Goal: Task Accomplishment & Management: Complete application form

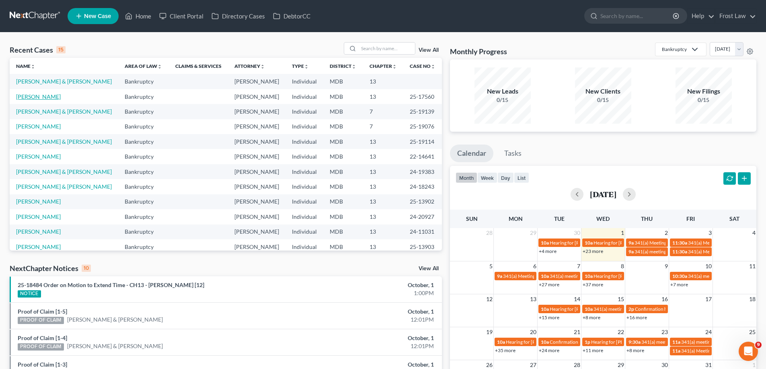
click at [35, 97] on link "[PERSON_NAME]" at bounding box center [38, 96] width 45 height 7
select select "2"
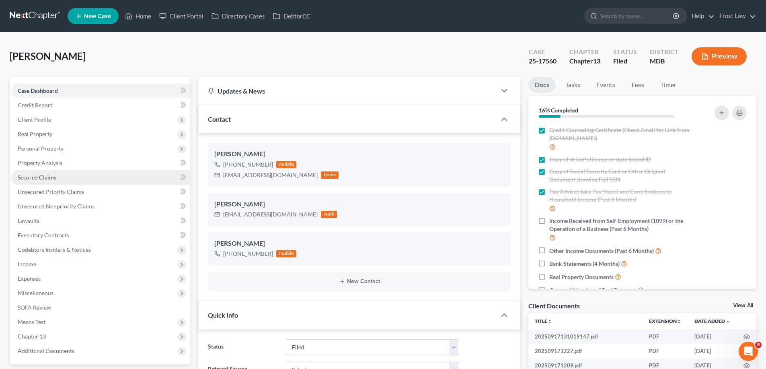
click at [90, 144] on span "Personal Property" at bounding box center [100, 148] width 179 height 14
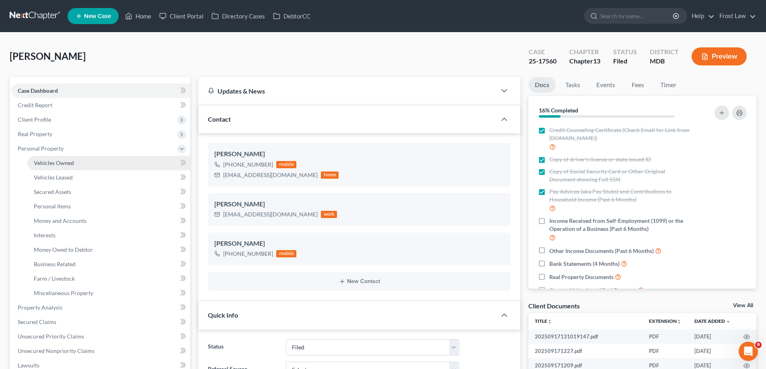
click at [88, 167] on link "Vehicles Owned" at bounding box center [108, 163] width 163 height 14
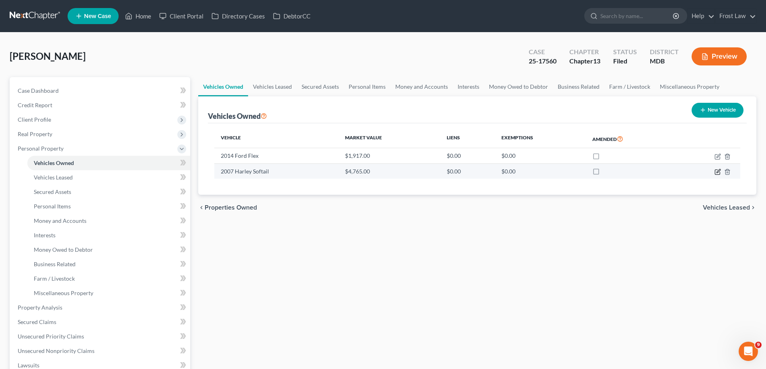
click at [718, 172] on icon "button" at bounding box center [717, 172] width 6 height 6
select select "0"
select select "19"
select select "3"
select select "0"
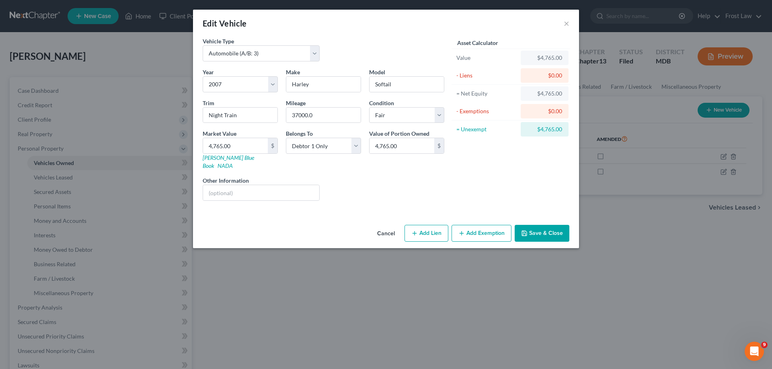
click at [496, 228] on button "Add Exemption" at bounding box center [481, 233] width 60 height 17
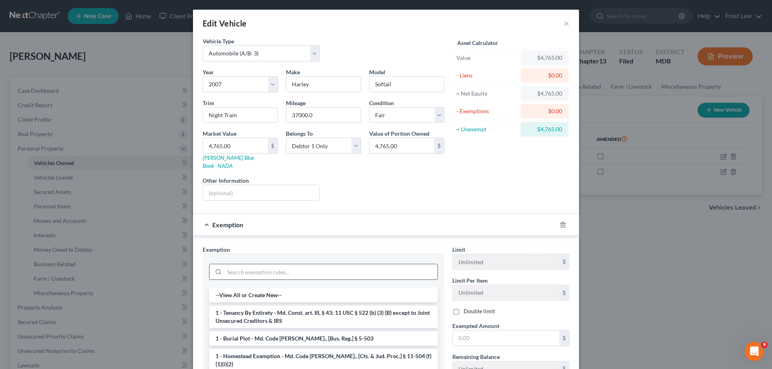
click at [393, 266] on input "search" at bounding box center [330, 271] width 213 height 15
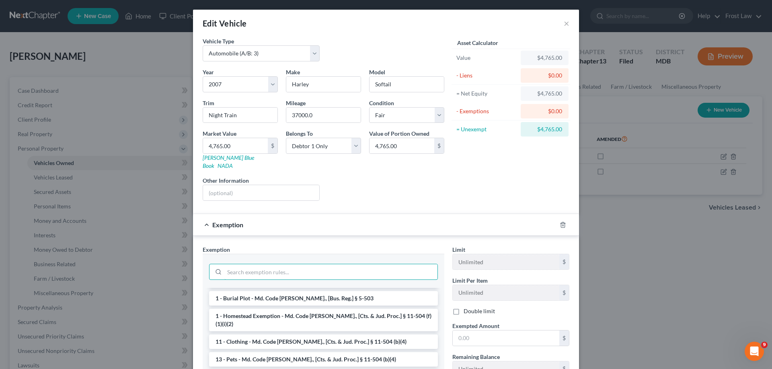
scroll to position [121, 0]
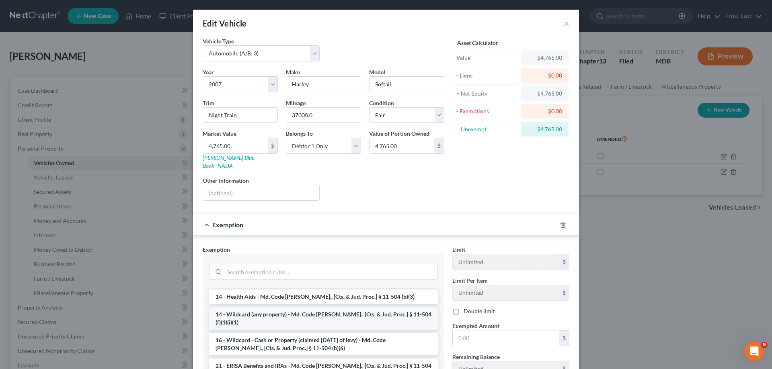
click at [277, 307] on li "14 - Wildcard (any property) - Md. Code [PERSON_NAME]., [Cts. & Jud. Proc.] § 1…" at bounding box center [323, 318] width 229 height 23
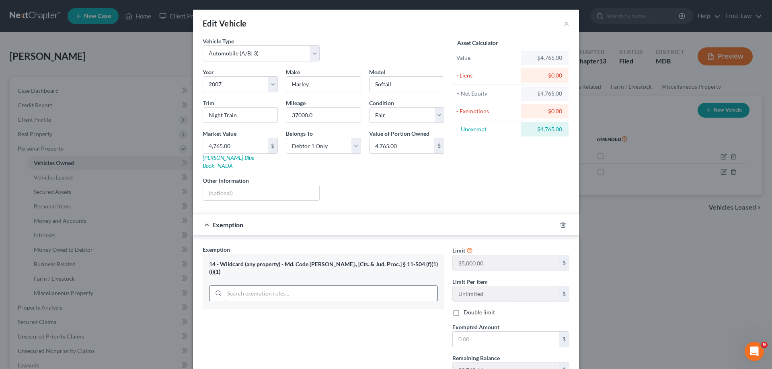
drag, startPoint x: 250, startPoint y: 279, endPoint x: 279, endPoint y: 272, distance: 30.2
click at [251, 286] on input "search" at bounding box center [330, 293] width 213 height 15
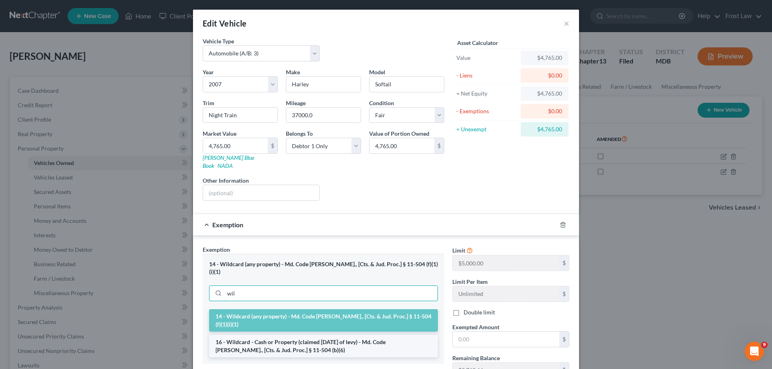
type input "wil"
click at [291, 335] on li "16 - Wildcard - Cash or Property (claimed [DATE] of levy) - Md. Code [PERSON_NA…" at bounding box center [323, 346] width 229 height 23
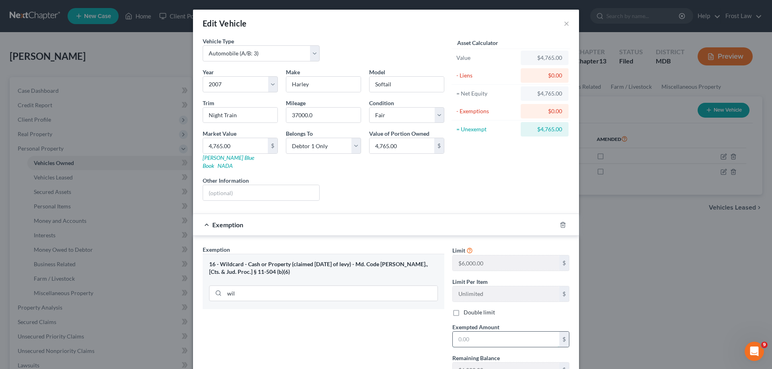
drag, startPoint x: 511, startPoint y: 333, endPoint x: 507, endPoint y: 333, distance: 4.4
click at [511, 333] on input "text" at bounding box center [505, 339] width 106 height 15
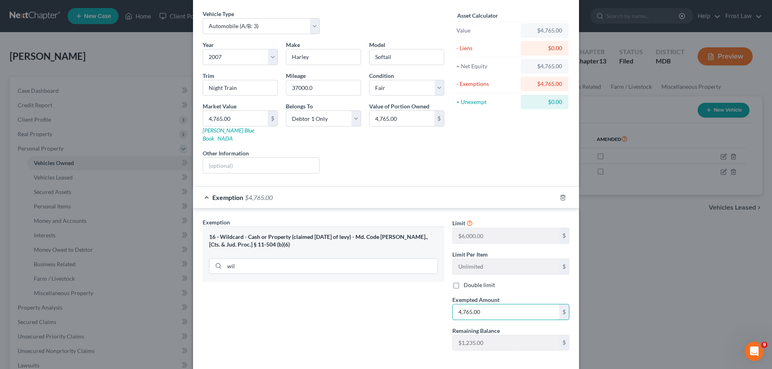
scroll to position [58, 0]
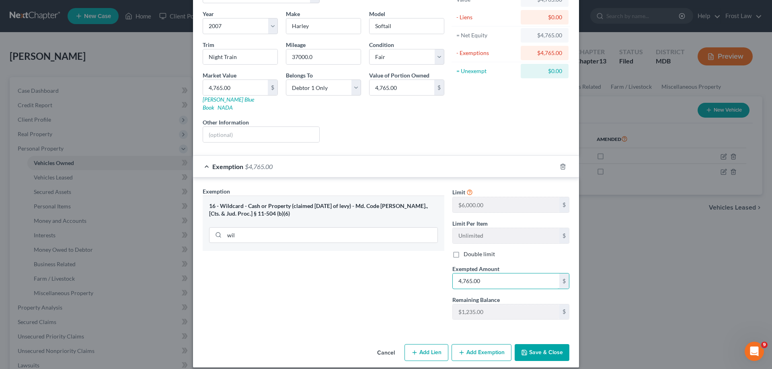
type input "4,765.00"
drag, startPoint x: 538, startPoint y: 345, endPoint x: 572, endPoint y: 342, distance: 34.3
click at [537, 345] on button "Save & Close" at bounding box center [541, 352] width 55 height 17
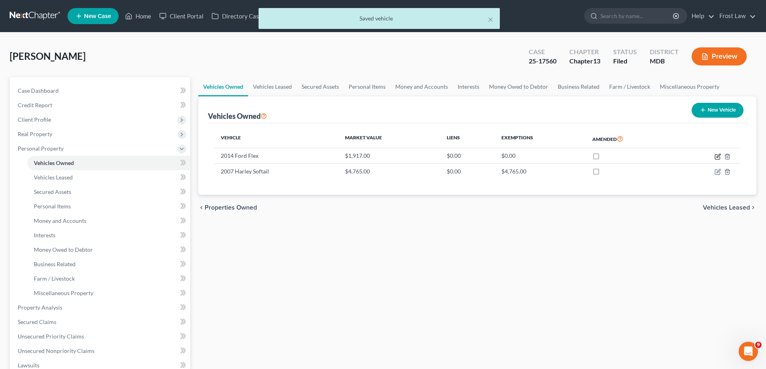
click at [717, 154] on icon "button" at bounding box center [717, 157] width 6 height 6
select select "0"
select select "12"
select select "2"
select select "0"
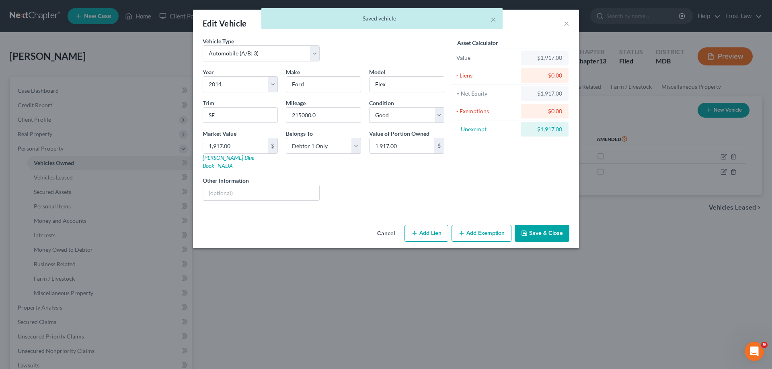
click at [483, 228] on button "Add Exemption" at bounding box center [481, 233] width 60 height 17
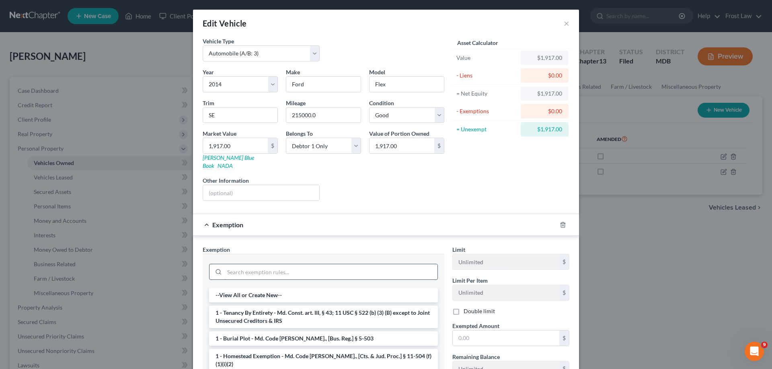
click at [292, 264] on input "search" at bounding box center [330, 271] width 213 height 15
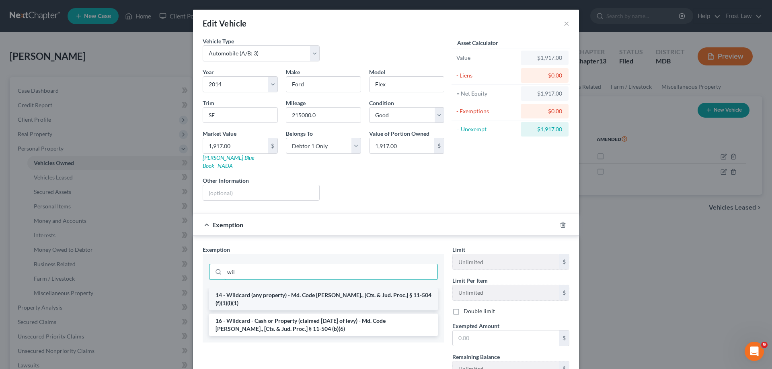
type input "wil"
click at [313, 288] on li "14 - Wildcard (any property) - Md. Code [PERSON_NAME]., [Cts. & Jud. Proc.] § 1…" at bounding box center [323, 299] width 229 height 23
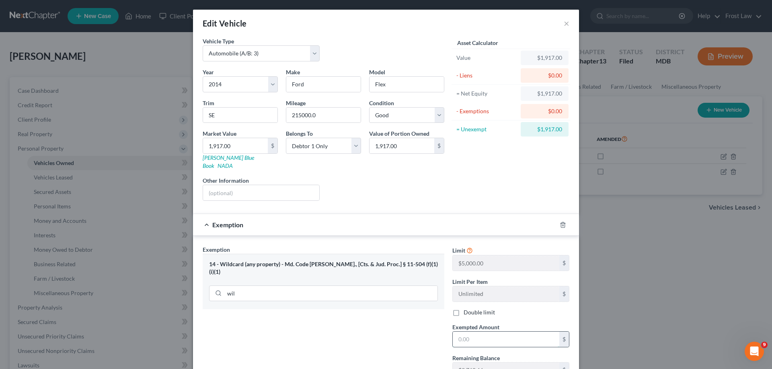
drag, startPoint x: 485, startPoint y: 324, endPoint x: 481, endPoint y: 328, distance: 5.8
click at [485, 332] on input "text" at bounding box center [505, 339] width 106 height 15
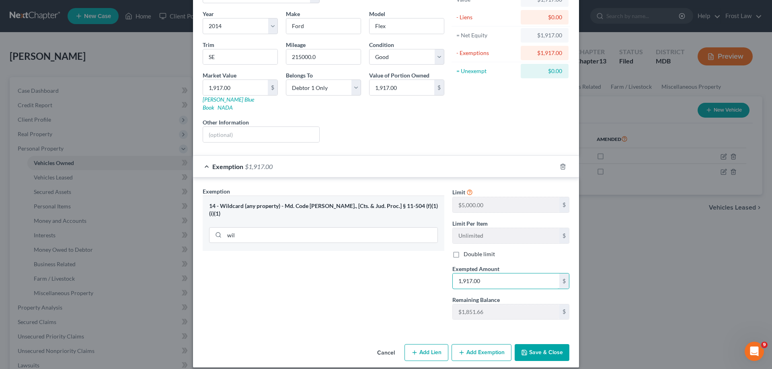
type input "1,917.00"
click at [524, 350] on icon "button" at bounding box center [524, 353] width 6 height 6
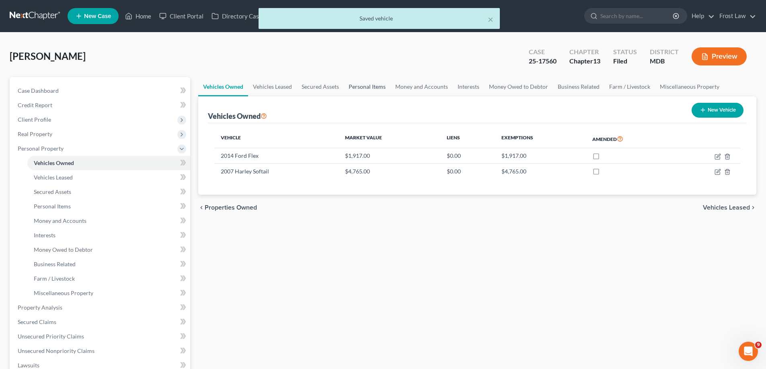
click at [375, 89] on link "Personal Items" at bounding box center [367, 86] width 47 height 19
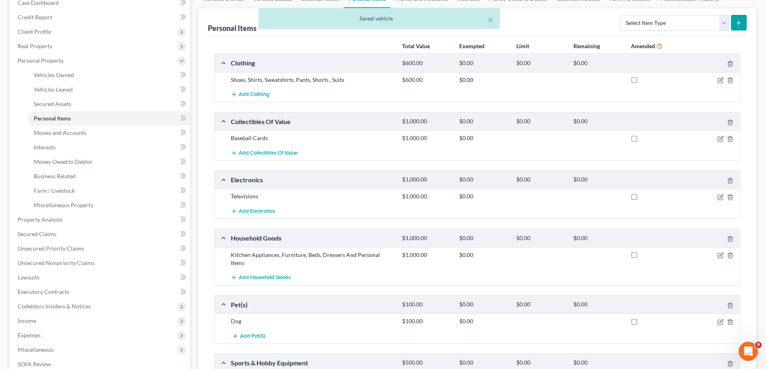
scroll to position [161, 0]
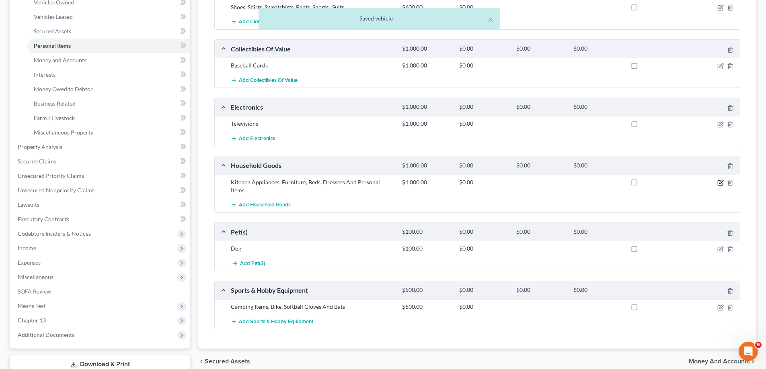
click at [721, 182] on icon "button" at bounding box center [721, 182] width 4 height 4
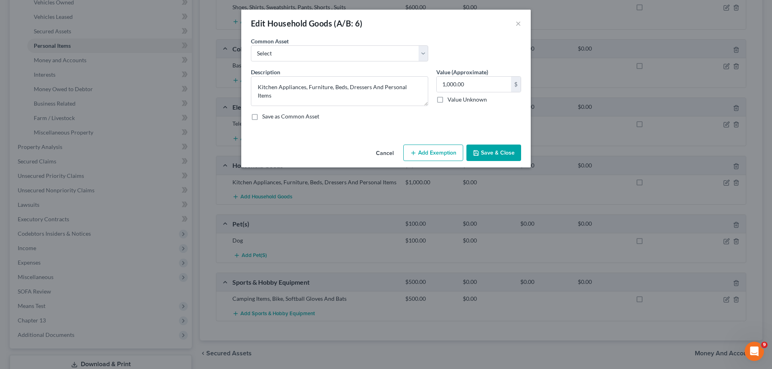
click at [440, 153] on button "Add Exemption" at bounding box center [433, 153] width 60 height 17
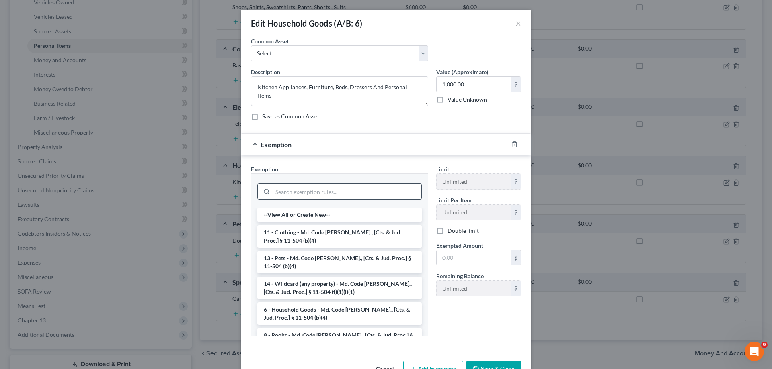
click at [314, 190] on input "search" at bounding box center [346, 191] width 149 height 15
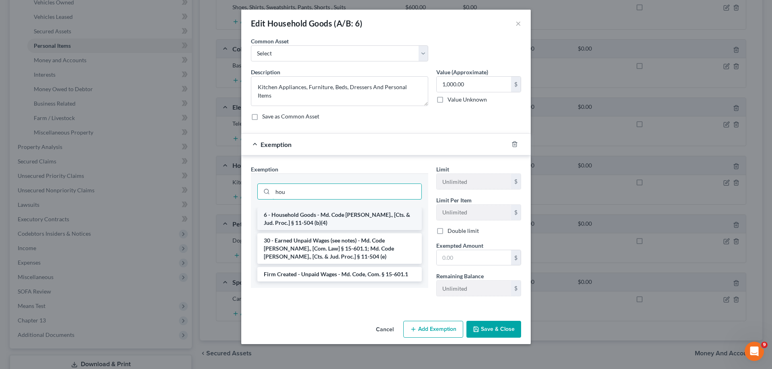
type input "hou"
click at [327, 219] on li "6 - Household Goods - Md. Code [PERSON_NAME]., [Cts. & Jud. Proc.] § 11-504 (b)…" at bounding box center [339, 219] width 164 height 23
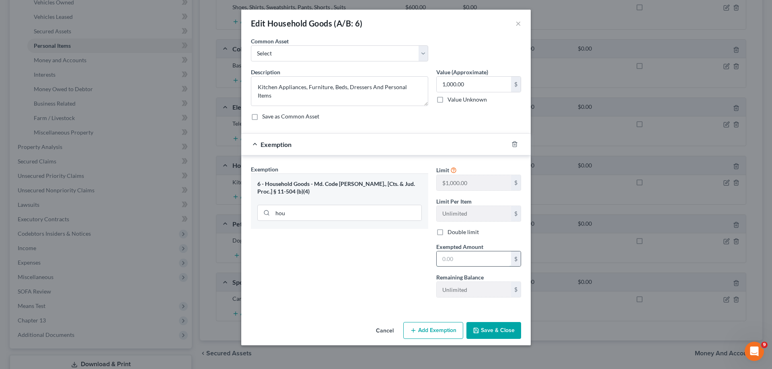
click at [474, 263] on input "text" at bounding box center [473, 259] width 74 height 15
type input "1,000.00"
click at [478, 323] on button "Save & Close" at bounding box center [493, 330] width 55 height 17
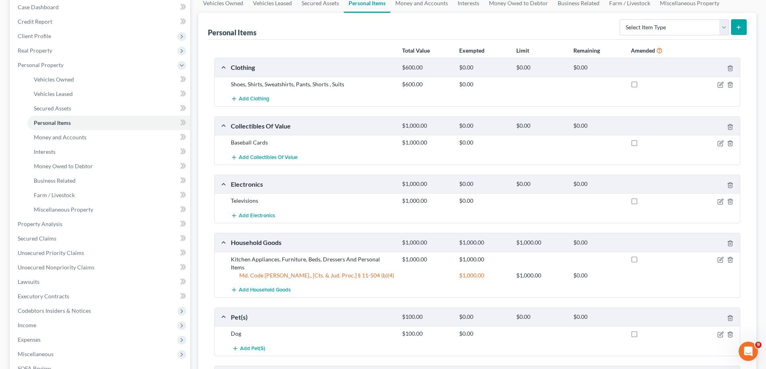
scroll to position [0, 0]
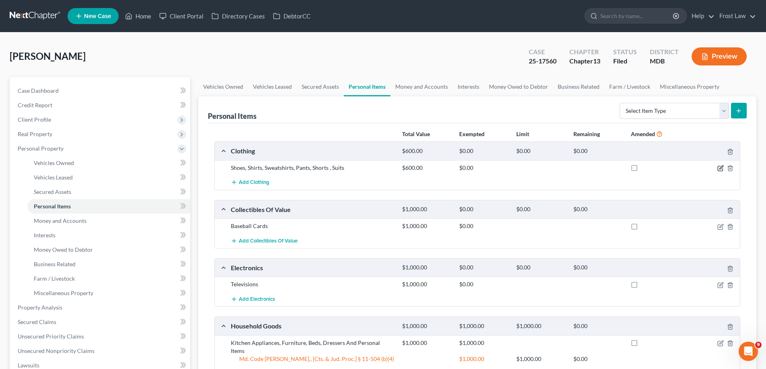
click at [718, 166] on icon "button" at bounding box center [720, 168] width 6 height 6
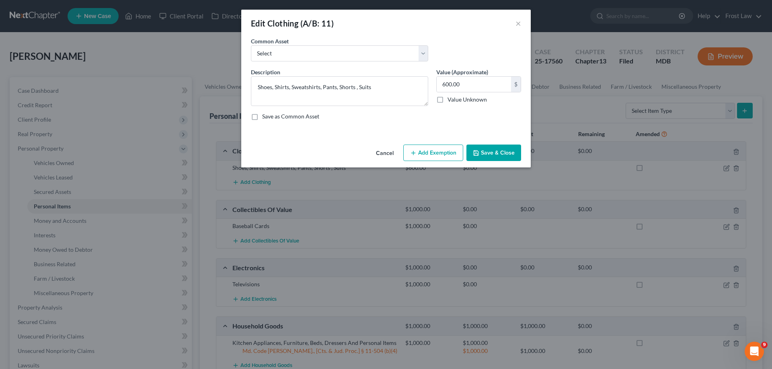
click at [438, 159] on button "Add Exemption" at bounding box center [433, 153] width 60 height 17
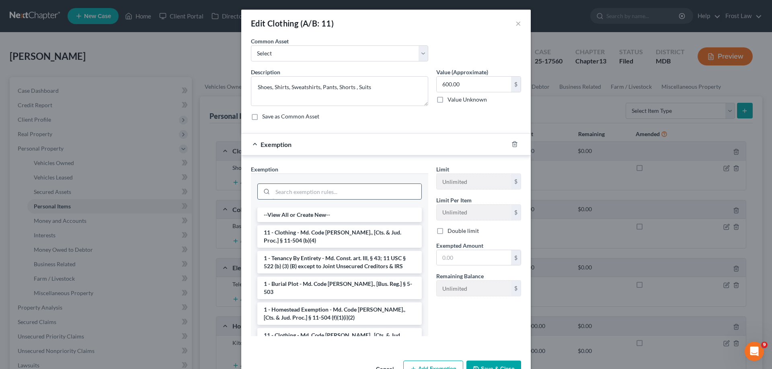
click at [316, 192] on input "search" at bounding box center [346, 191] width 149 height 15
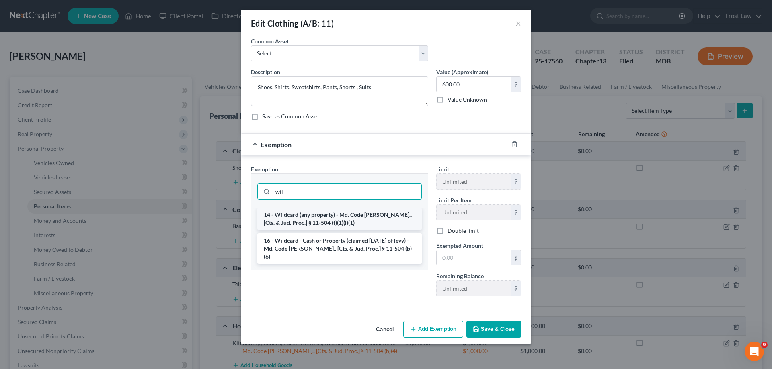
type input "wil"
click at [330, 223] on li "14 - Wildcard (any property) - Md. Code [PERSON_NAME]., [Cts. & Jud. Proc.] § 1…" at bounding box center [339, 219] width 164 height 23
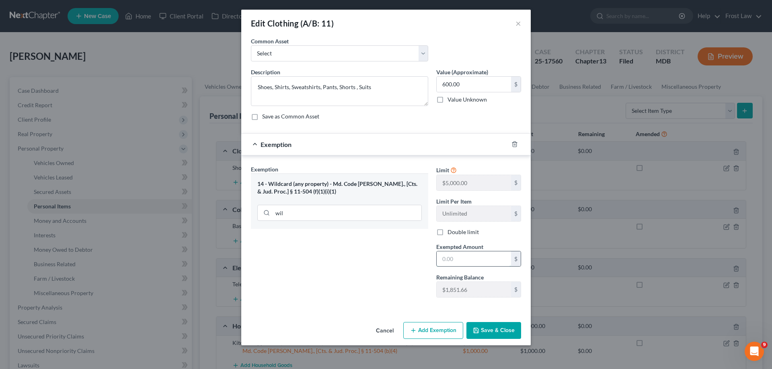
click at [459, 261] on input "text" at bounding box center [473, 259] width 74 height 15
type input "600.00"
click at [497, 330] on button "Save & Close" at bounding box center [493, 330] width 55 height 17
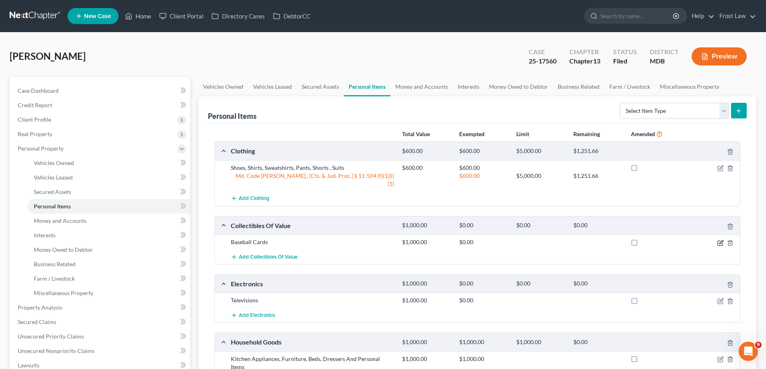
click at [720, 240] on icon "button" at bounding box center [721, 242] width 4 height 4
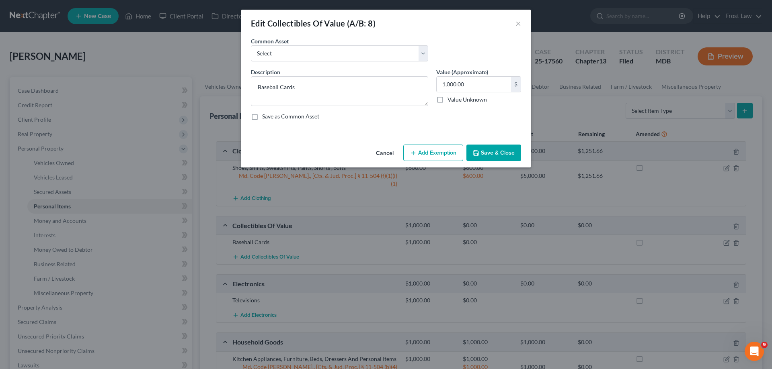
click at [437, 152] on button "Add Exemption" at bounding box center [433, 153] width 60 height 17
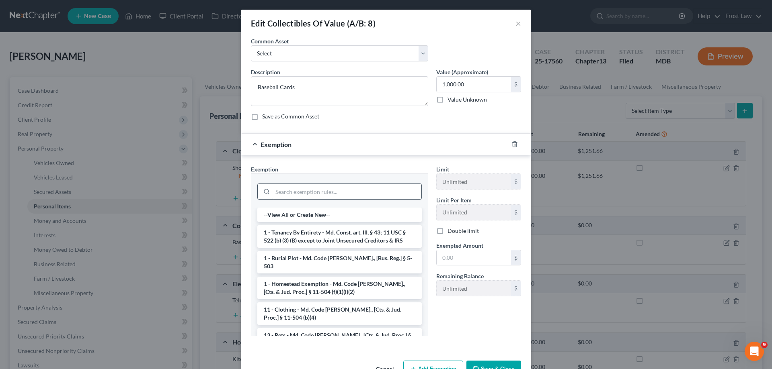
click at [311, 188] on input "search" at bounding box center [346, 191] width 149 height 15
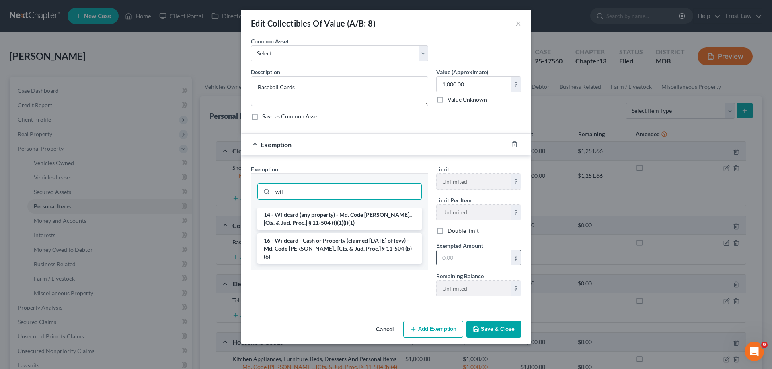
type input "wil"
click at [321, 221] on li "14 - Wildcard (any property) - Md. Code [PERSON_NAME]., [Cts. & Jud. Proc.] § 1…" at bounding box center [339, 219] width 164 height 23
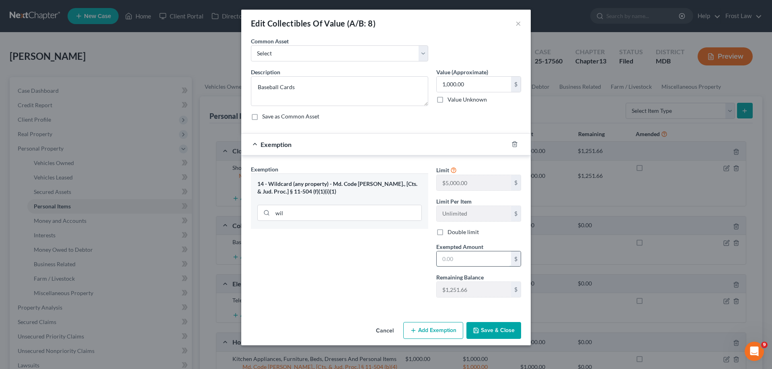
click at [479, 259] on input "text" at bounding box center [473, 259] width 74 height 15
type input "1,000.00"
click at [497, 321] on div "Cancel Add Exemption Save & Close" at bounding box center [385, 332] width 289 height 27
click at [496, 328] on button "Save & Close" at bounding box center [493, 330] width 55 height 17
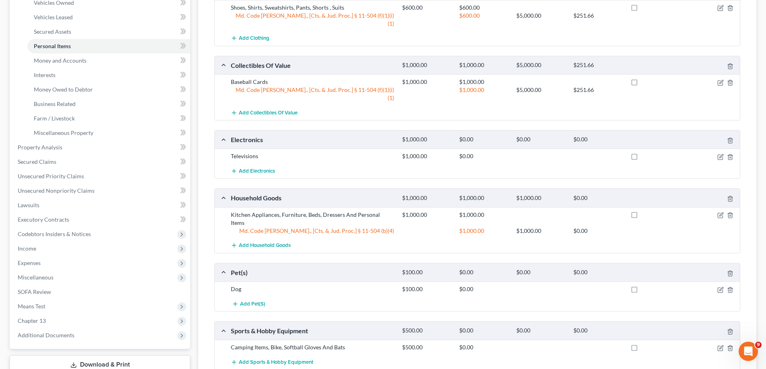
scroll to position [161, 0]
click at [719, 287] on icon "button" at bounding box center [719, 289] width 5 height 5
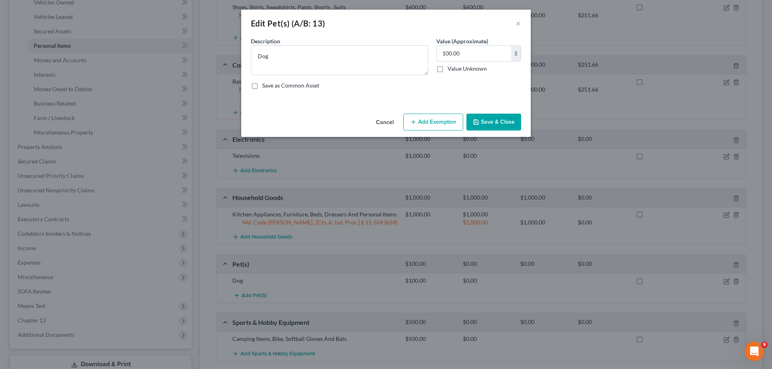
click at [415, 122] on line "button" at bounding box center [413, 122] width 4 height 0
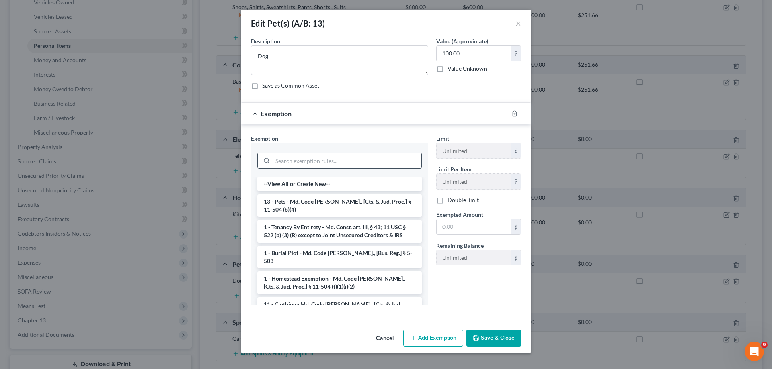
click at [305, 156] on input "search" at bounding box center [346, 160] width 149 height 15
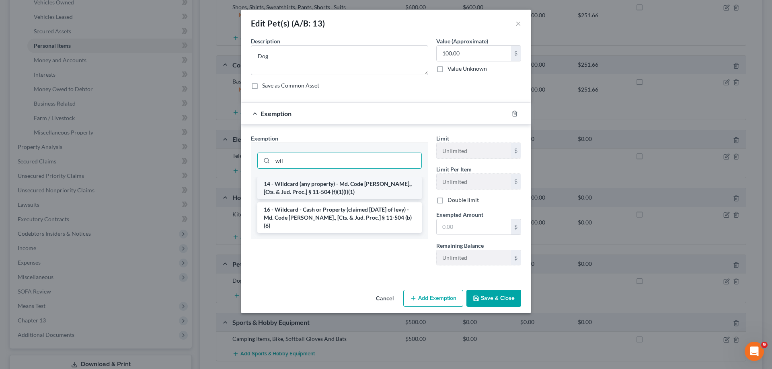
type input "wil"
click at [325, 192] on li "14 - Wildcard (any property) - Md. Code [PERSON_NAME]., [Cts. & Jud. Proc.] § 1…" at bounding box center [339, 188] width 164 height 23
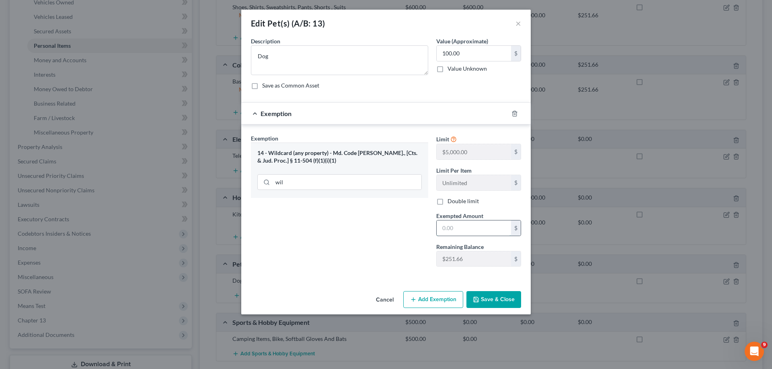
click at [477, 230] on input "text" at bounding box center [473, 228] width 74 height 15
type input "100.00"
click at [490, 307] on button "Save & Close" at bounding box center [493, 299] width 55 height 17
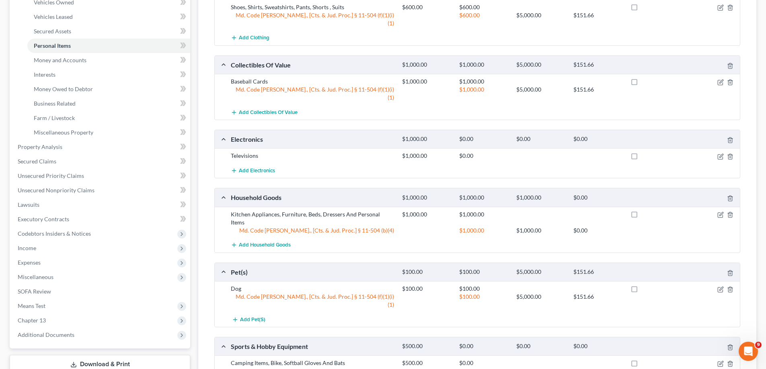
scroll to position [0, 0]
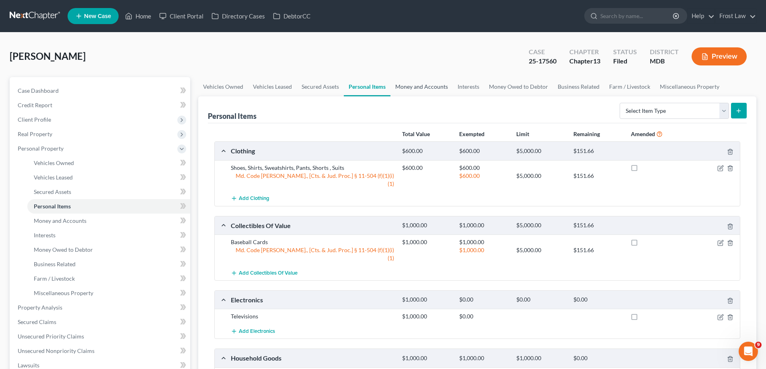
click at [398, 85] on link "Money and Accounts" at bounding box center [421, 86] width 62 height 19
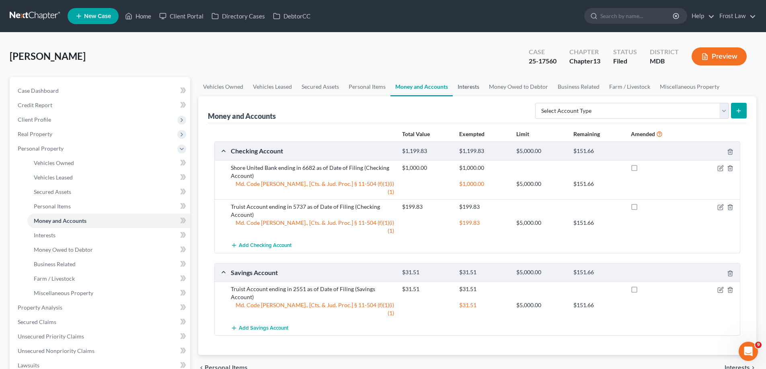
click at [470, 88] on link "Interests" at bounding box center [467, 86] width 31 height 19
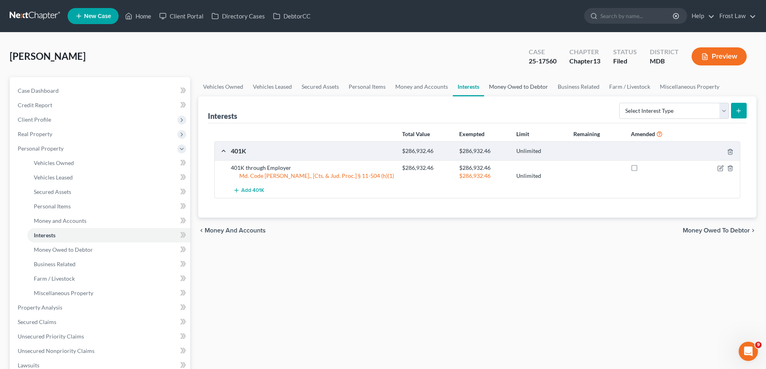
click at [504, 94] on link "Money Owed to Debtor" at bounding box center [518, 86] width 69 height 19
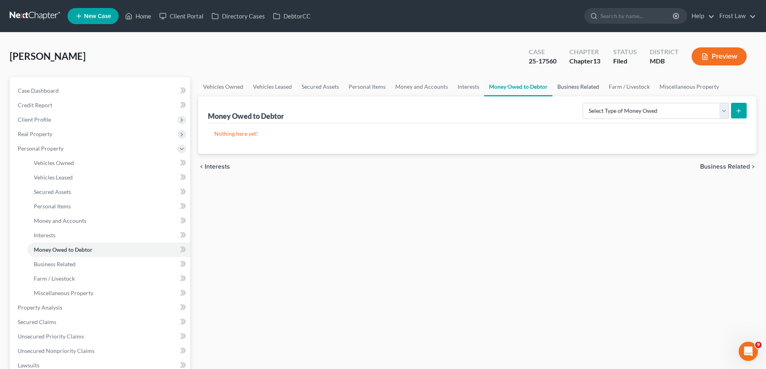
click at [592, 90] on link "Business Related" at bounding box center [577, 86] width 51 height 19
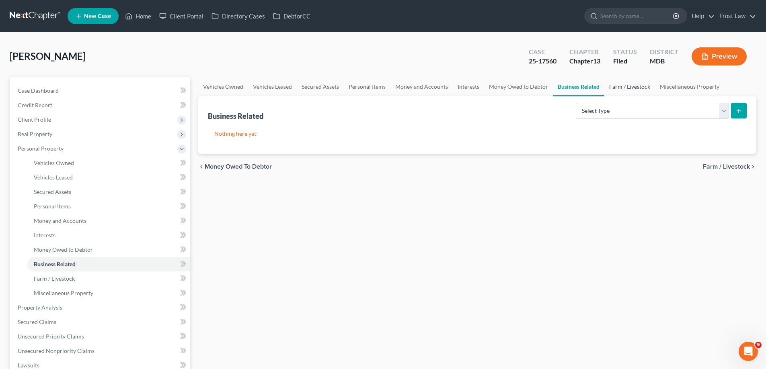
click at [637, 84] on link "Farm / Livestock" at bounding box center [629, 86] width 51 height 19
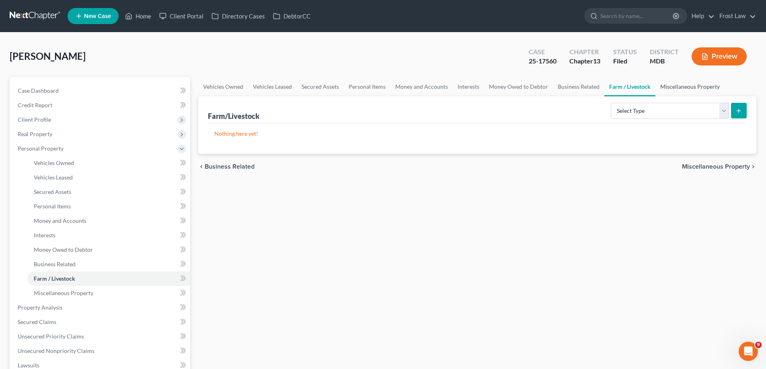
click at [703, 83] on link "Miscellaneous Property" at bounding box center [689, 86] width 69 height 19
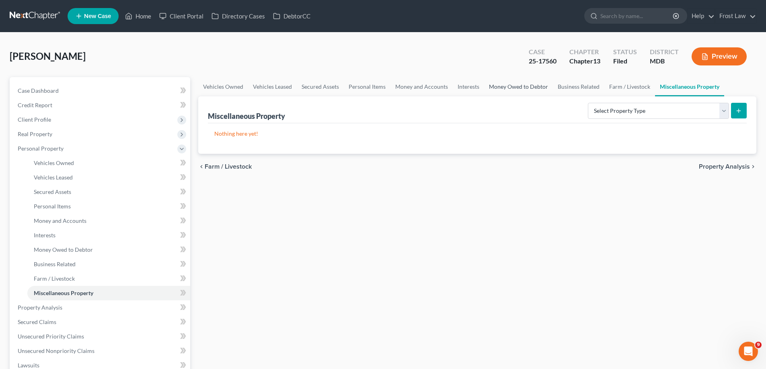
click at [534, 84] on link "Money Owed to Debtor" at bounding box center [518, 86] width 69 height 19
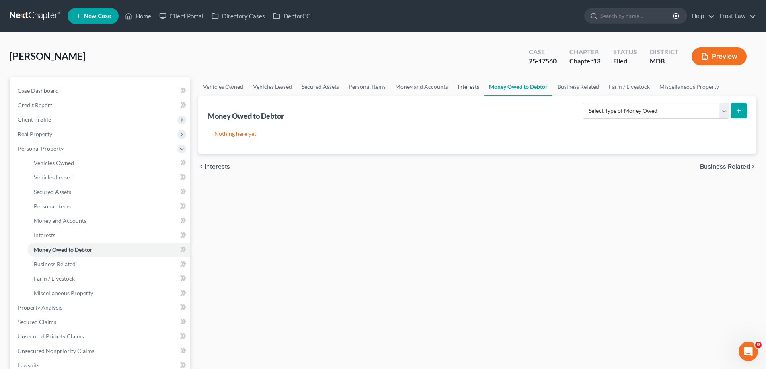
click at [461, 89] on link "Interests" at bounding box center [467, 86] width 31 height 19
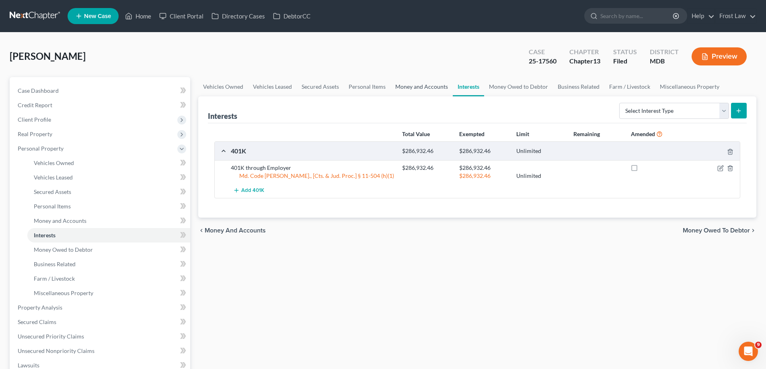
click at [421, 92] on link "Money and Accounts" at bounding box center [421, 86] width 62 height 19
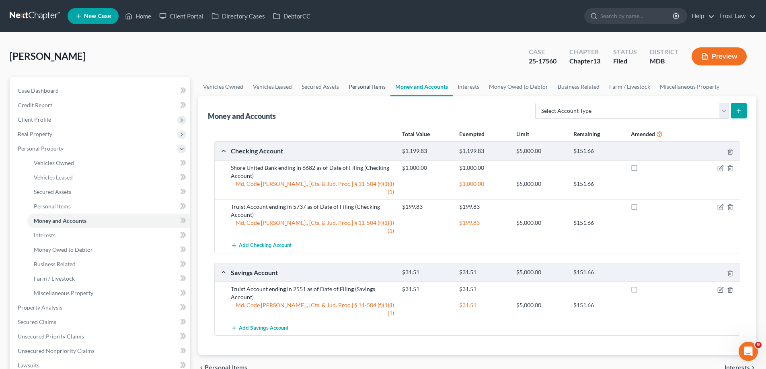
click at [360, 92] on link "Personal Items" at bounding box center [367, 86] width 47 height 19
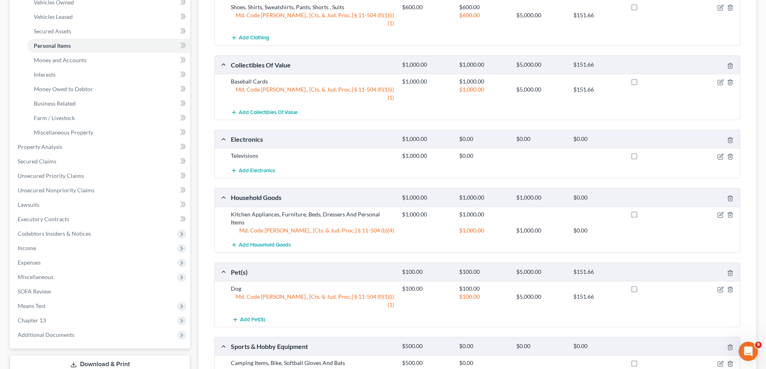
scroll to position [201, 0]
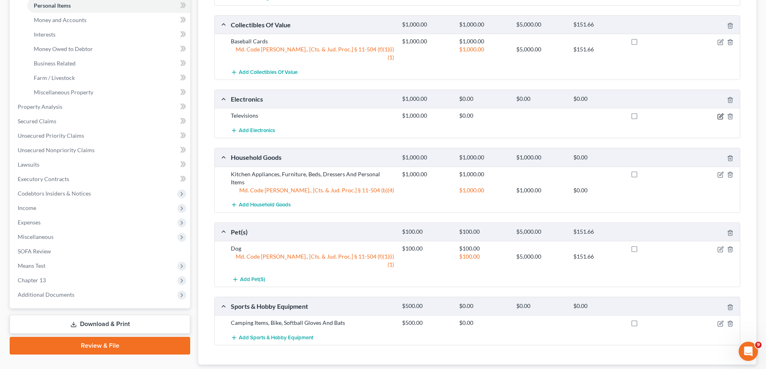
click at [723, 113] on icon "button" at bounding box center [720, 116] width 6 height 6
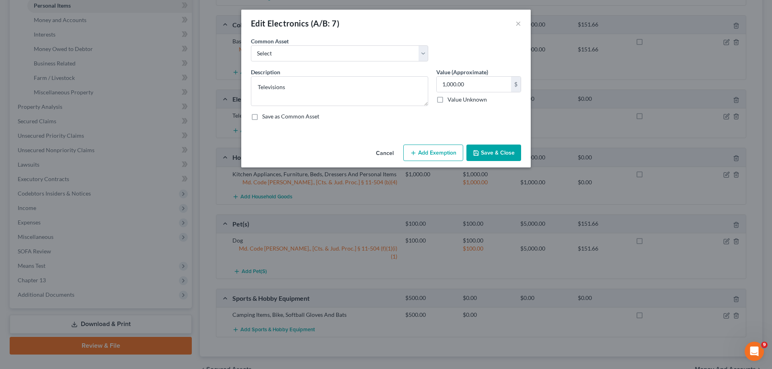
click at [444, 159] on button "Add Exemption" at bounding box center [433, 153] width 60 height 17
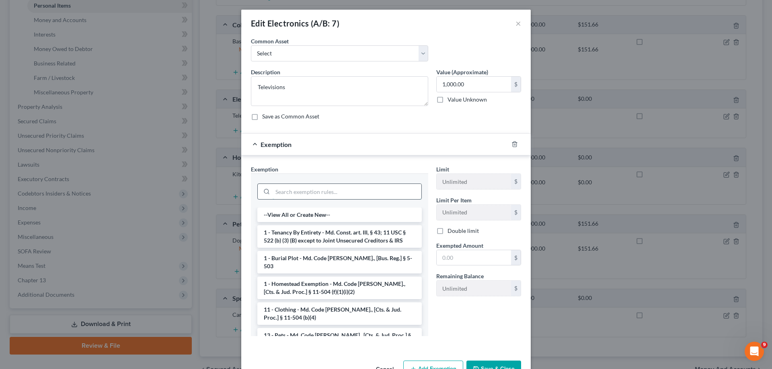
click at [357, 188] on input "search" at bounding box center [346, 191] width 149 height 15
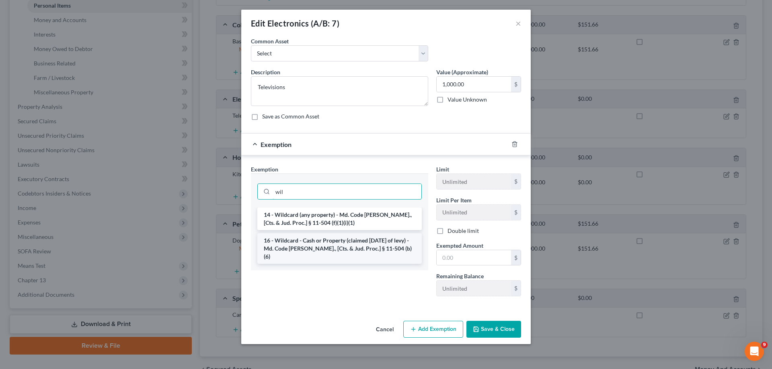
type input "wil"
click at [289, 244] on li "16 - Wildcard - Cash or Property (claimed [DATE] of levy) - Md. Code [PERSON_NA…" at bounding box center [339, 248] width 164 height 31
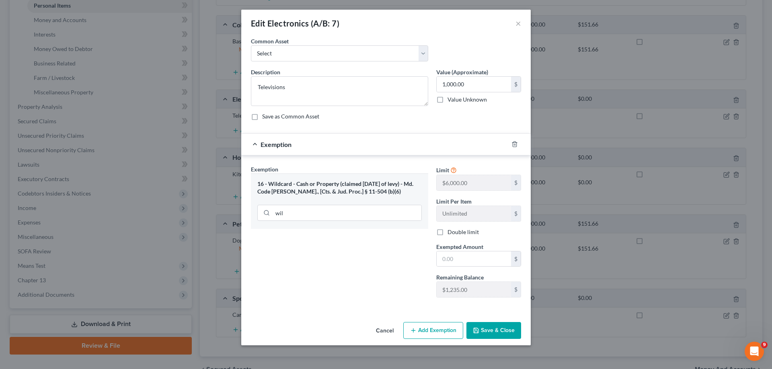
click at [331, 246] on div "Exemption Set must be selected for CA. Exemption * 16 - Wildcard - Cash or Prop…" at bounding box center [339, 234] width 185 height 139
click at [443, 260] on input "text" at bounding box center [473, 259] width 74 height 15
type input "1,000.00"
drag, startPoint x: 496, startPoint y: 326, endPoint x: 510, endPoint y: 319, distance: 14.7
click at [496, 326] on button "Save & Close" at bounding box center [493, 330] width 55 height 17
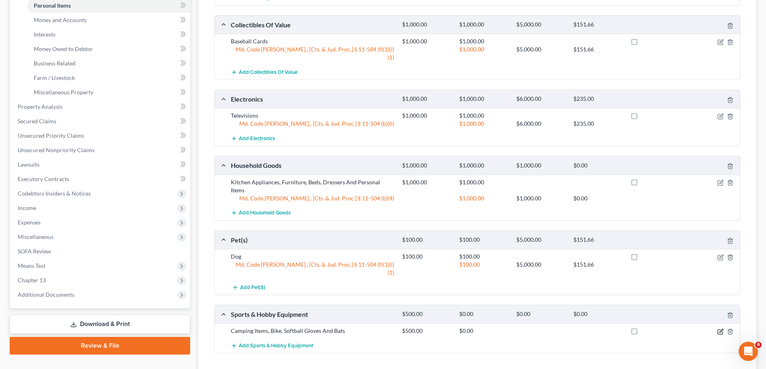
click at [720, 329] on icon "button" at bounding box center [720, 332] width 6 height 6
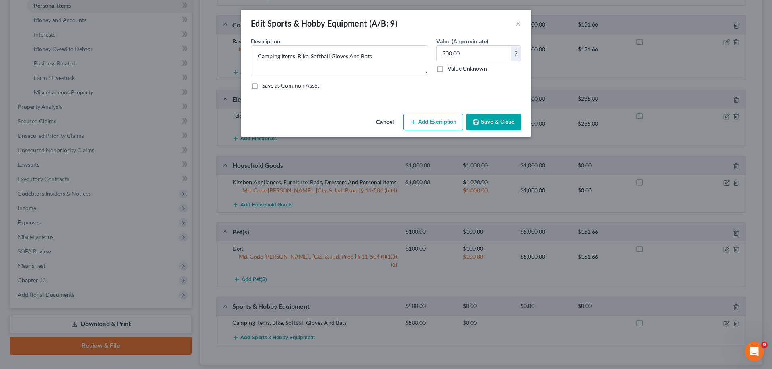
click at [444, 119] on button "Add Exemption" at bounding box center [433, 122] width 60 height 17
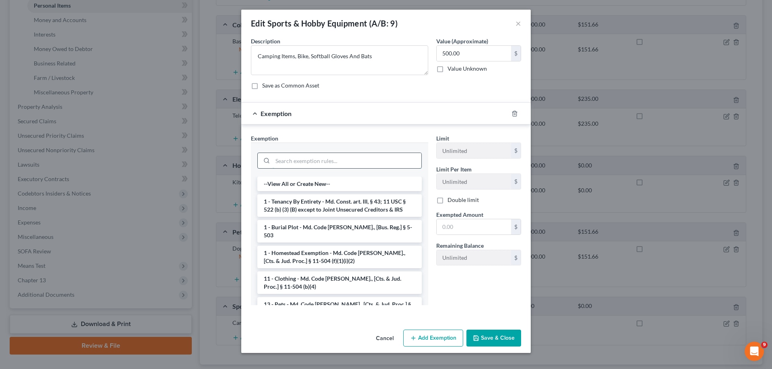
click at [326, 162] on input "search" at bounding box center [346, 160] width 149 height 15
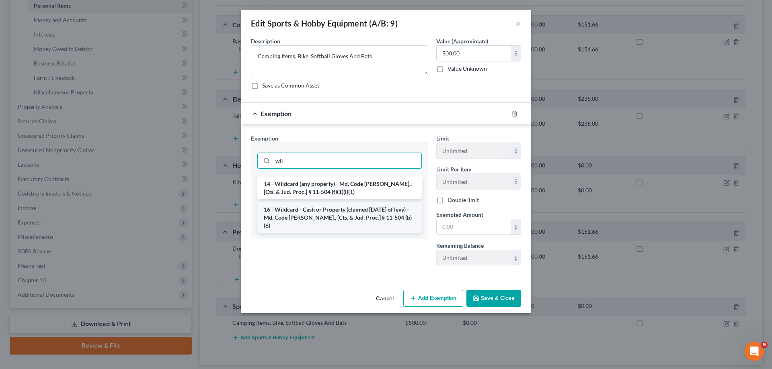
type input "wil"
click at [334, 211] on li "16 - Wildcard - Cash or Property (claimed [DATE] of levy) - Md. Code [PERSON_NA…" at bounding box center [339, 218] width 164 height 31
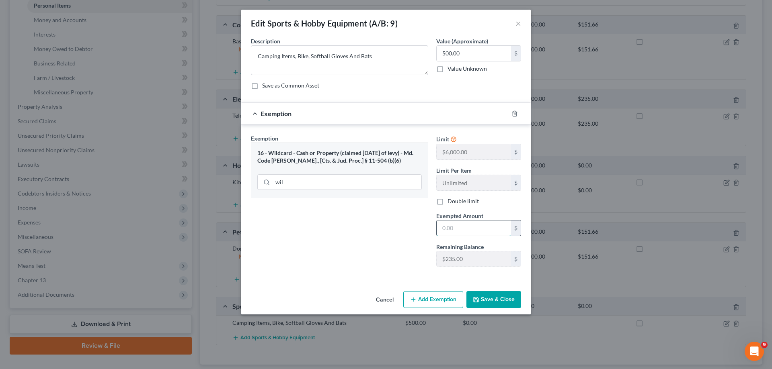
click at [469, 229] on input "text" at bounding box center [473, 228] width 74 height 15
type input "235.00"
click at [495, 305] on button "Save & Close" at bounding box center [493, 299] width 55 height 17
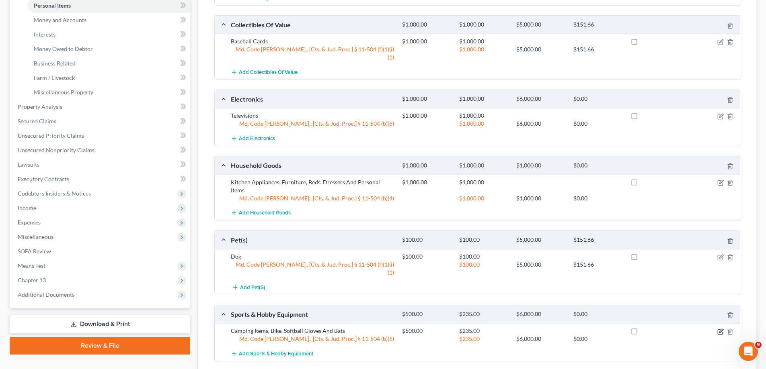
click at [720, 329] on icon "button" at bounding box center [721, 331] width 4 height 4
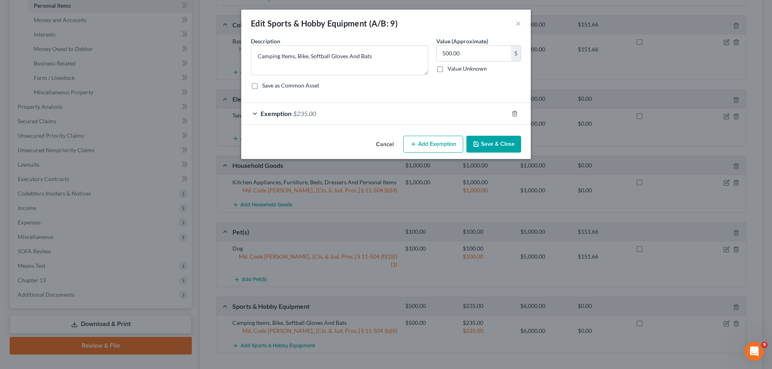
click at [441, 146] on button "Add Exemption" at bounding box center [433, 144] width 60 height 17
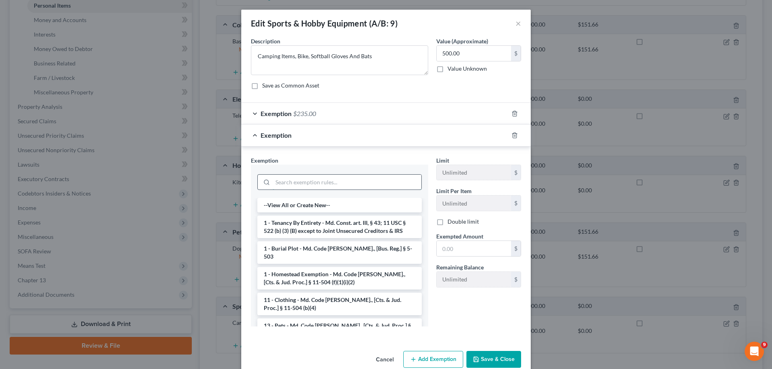
click at [301, 178] on input "search" at bounding box center [346, 182] width 149 height 15
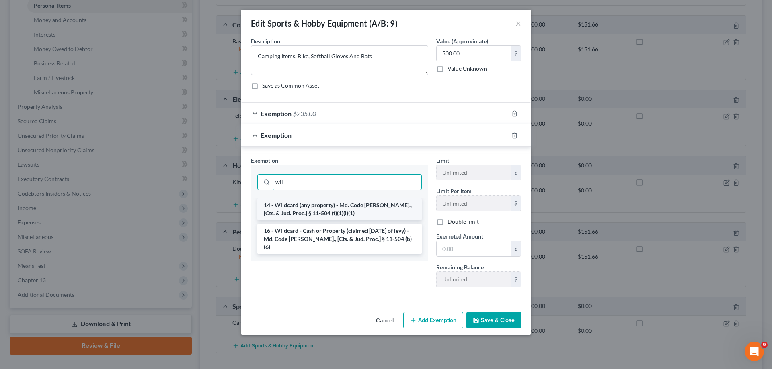
type input "wil"
click at [353, 215] on li "14 - Wildcard (any property) - Md. Code [PERSON_NAME]., [Cts. & Jud. Proc.] § 1…" at bounding box center [339, 209] width 164 height 23
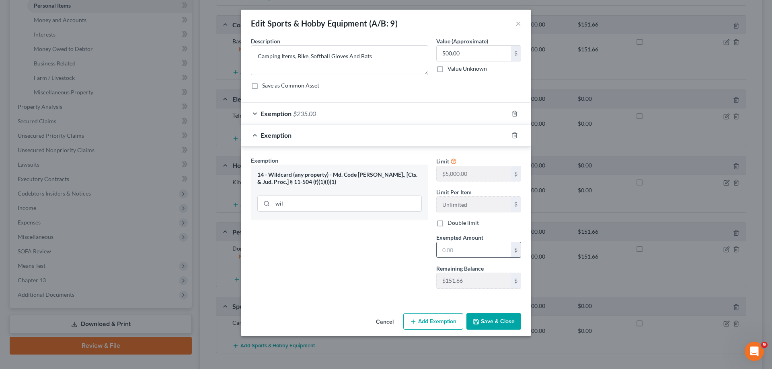
click at [460, 246] on input "text" at bounding box center [473, 249] width 74 height 15
type input "151.66"
click at [482, 325] on button "Save & Close" at bounding box center [493, 321] width 55 height 17
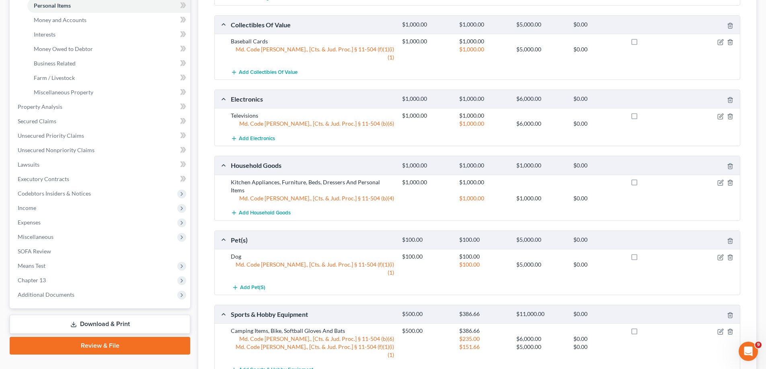
scroll to position [0, 0]
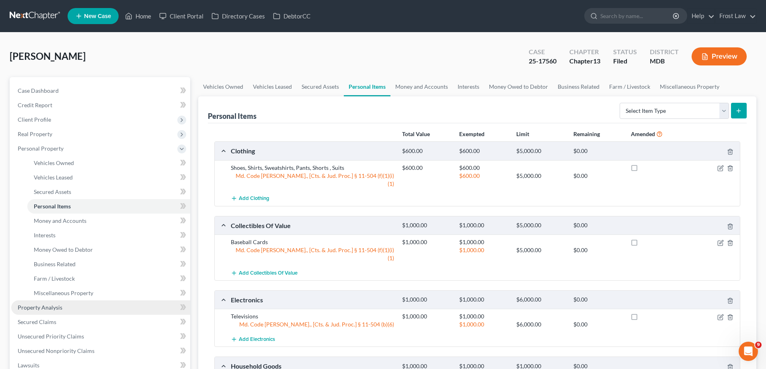
click at [73, 304] on link "Property Analysis" at bounding box center [100, 308] width 179 height 14
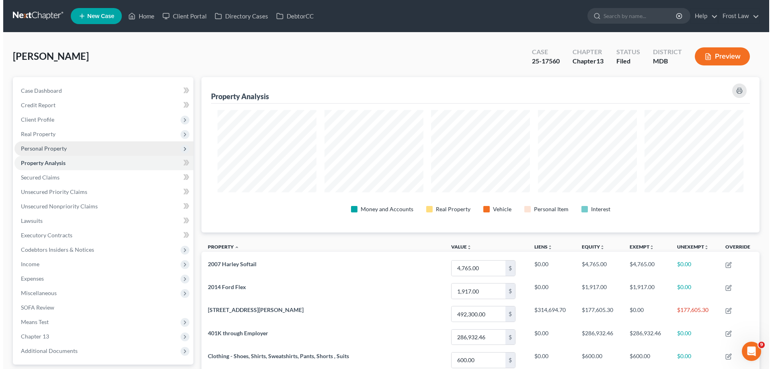
scroll to position [156, 558]
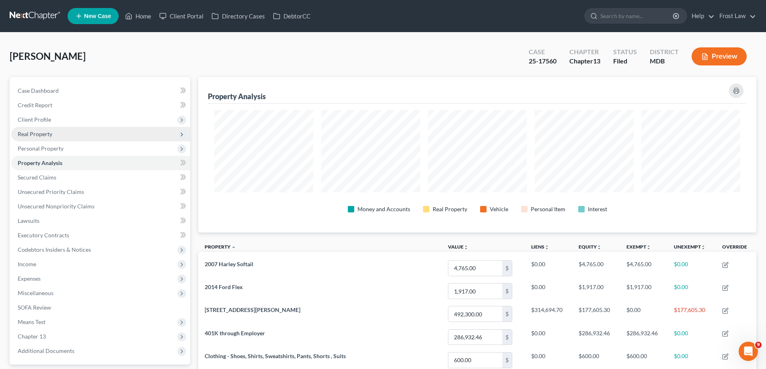
click at [75, 137] on span "Real Property" at bounding box center [100, 134] width 179 height 14
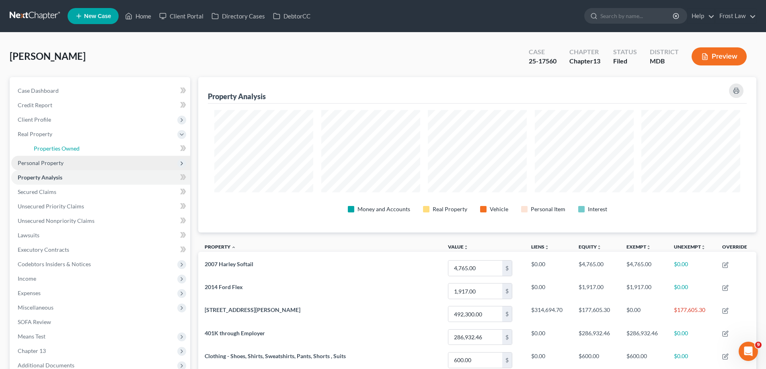
click at [81, 155] on link "Properties Owned" at bounding box center [108, 148] width 163 height 14
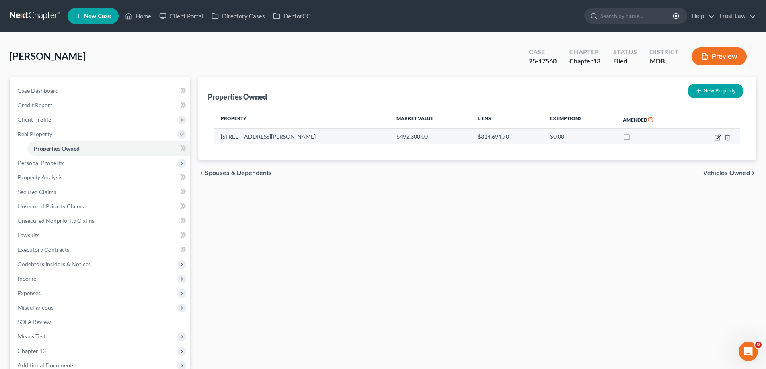
click at [719, 138] on icon "button" at bounding box center [716, 137] width 5 height 5
select select "21"
select select "1"
select select "0"
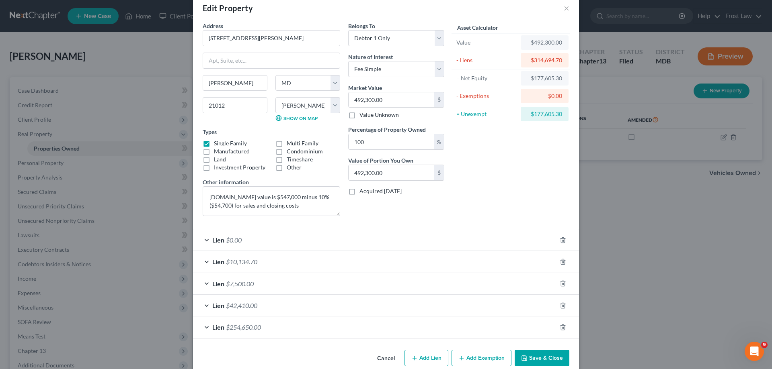
scroll to position [29, 0]
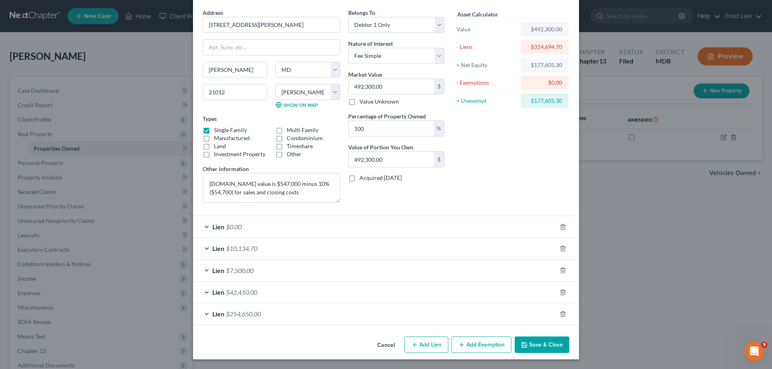
click at [488, 340] on button "Add Exemption" at bounding box center [481, 345] width 60 height 17
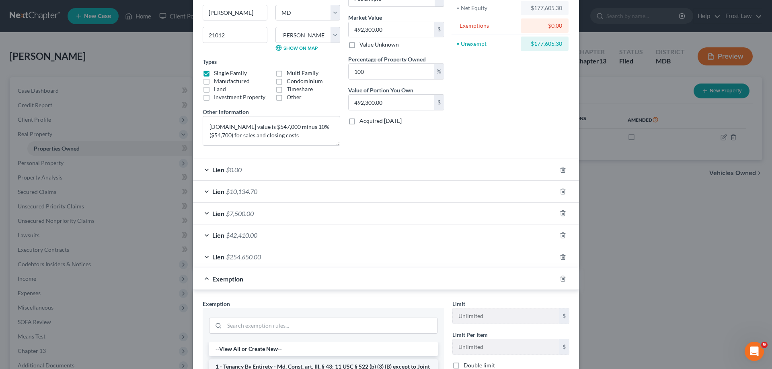
scroll to position [149, 0]
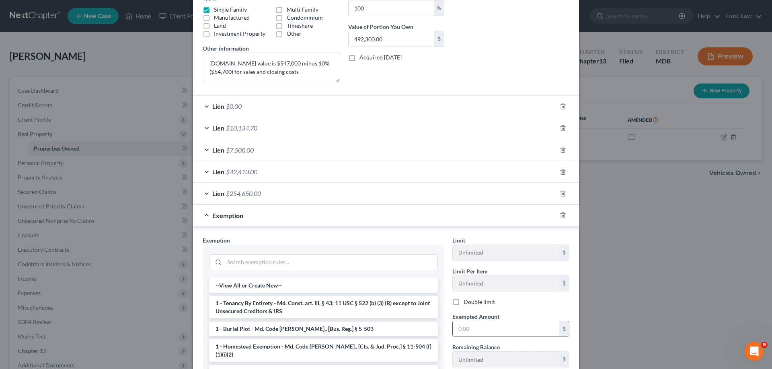
drag, startPoint x: 260, startPoint y: 344, endPoint x: 496, endPoint y: 326, distance: 236.6
click at [260, 344] on li "1 - Homestead Exemption - Md. Code [PERSON_NAME]., [Cts. & Jud. Proc.] § 11-504…" at bounding box center [323, 351] width 229 height 23
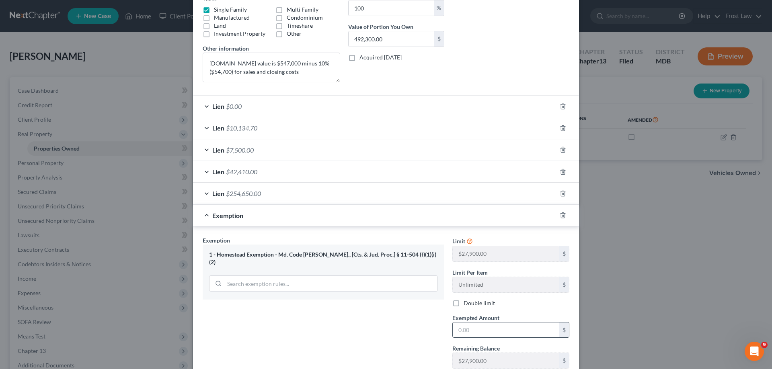
drag, startPoint x: 494, startPoint y: 328, endPoint x: 488, endPoint y: 327, distance: 6.2
click at [494, 328] on input "text" at bounding box center [505, 330] width 106 height 15
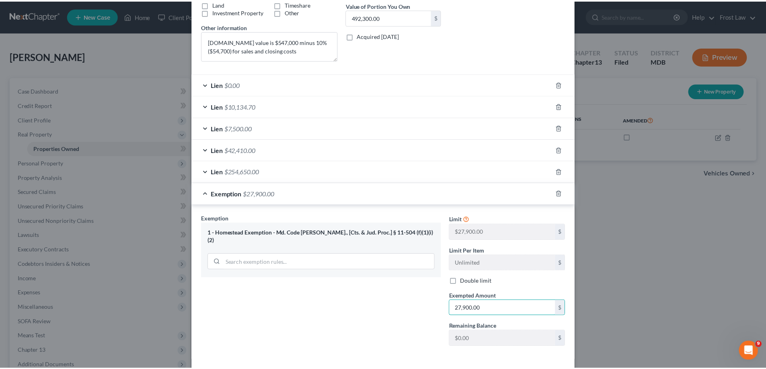
scroll to position [206, 0]
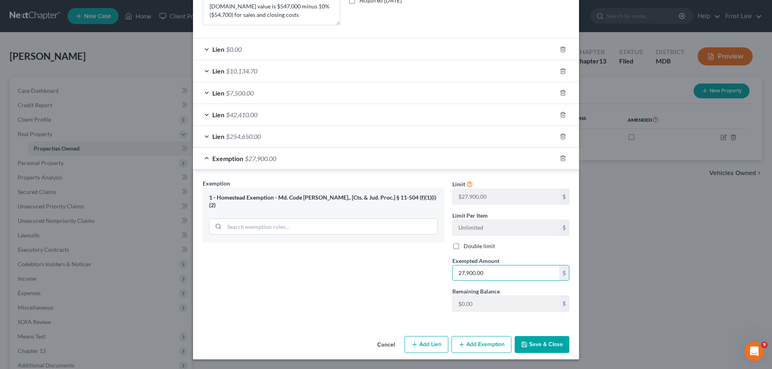
type input "27,900.00"
click at [540, 344] on button "Save & Close" at bounding box center [541, 344] width 55 height 17
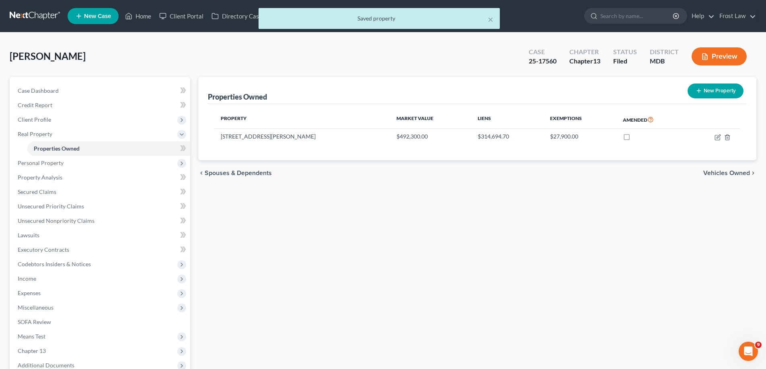
click at [76, 164] on span "Personal Property" at bounding box center [100, 163] width 179 height 14
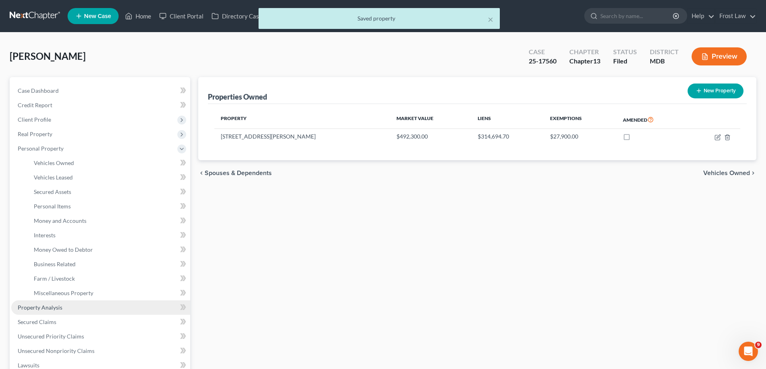
click at [90, 309] on link "Property Analysis" at bounding box center [100, 308] width 179 height 14
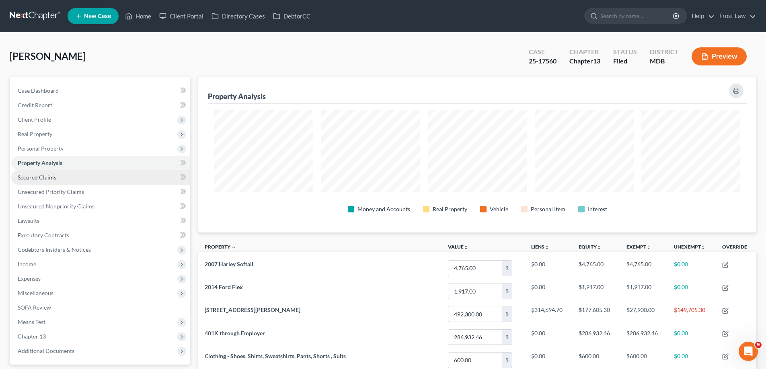
click at [66, 177] on link "Secured Claims" at bounding box center [100, 177] width 179 height 14
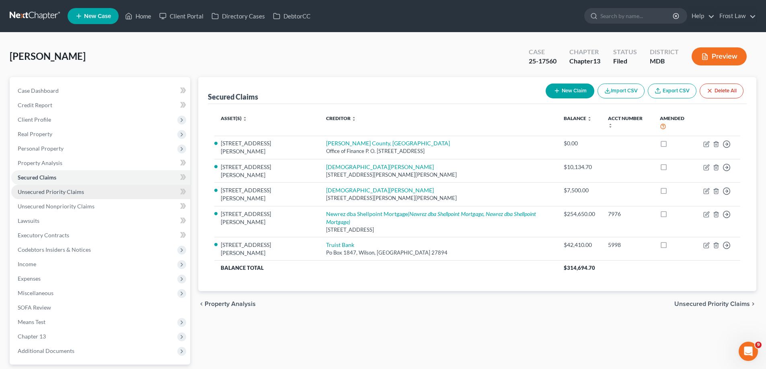
click at [57, 189] on span "Unsecured Priority Claims" at bounding box center [51, 191] width 66 height 7
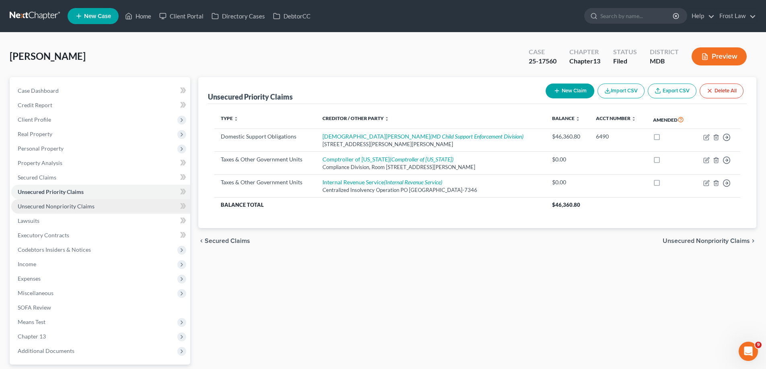
click at [84, 206] on span "Unsecured Nonpriority Claims" at bounding box center [56, 206] width 77 height 7
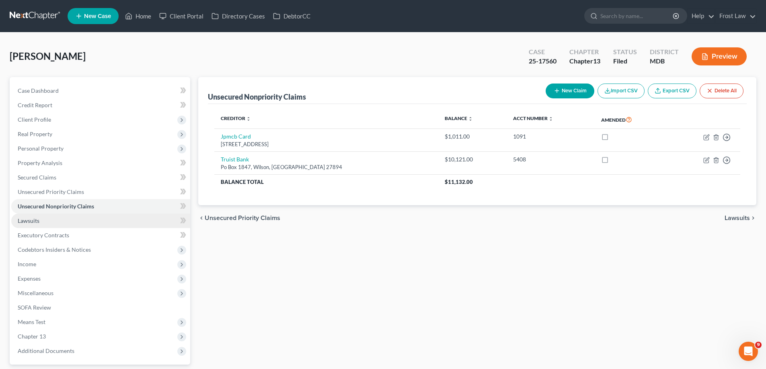
click at [78, 223] on link "Lawsuits" at bounding box center [100, 221] width 179 height 14
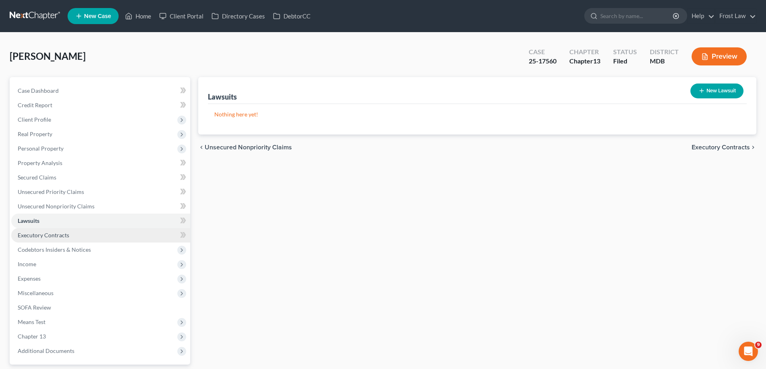
click at [109, 237] on link "Executory Contracts" at bounding box center [100, 235] width 179 height 14
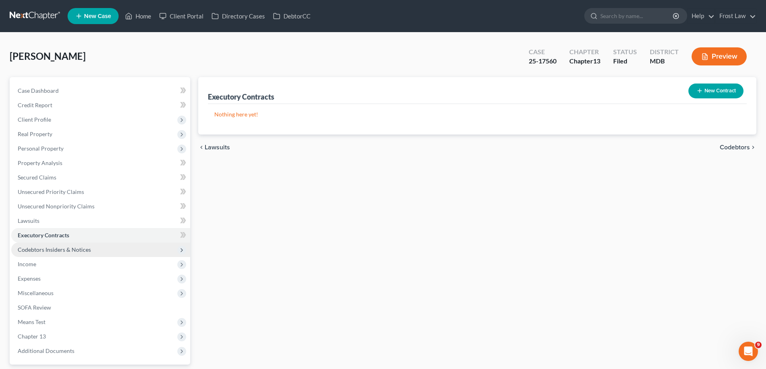
click at [103, 252] on span "Codebtors Insiders & Notices" at bounding box center [100, 250] width 179 height 14
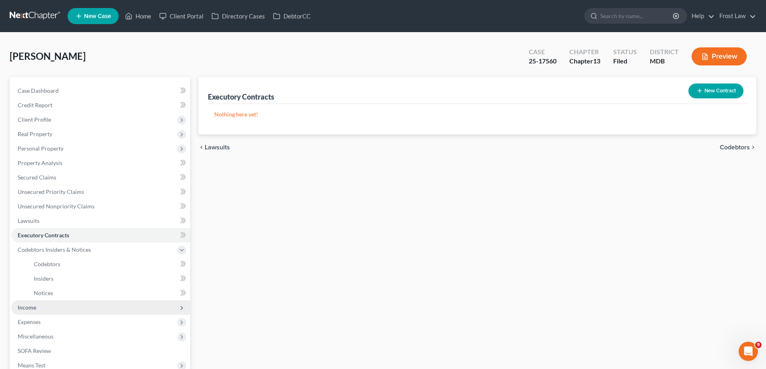
click at [86, 307] on span "Income" at bounding box center [100, 308] width 179 height 14
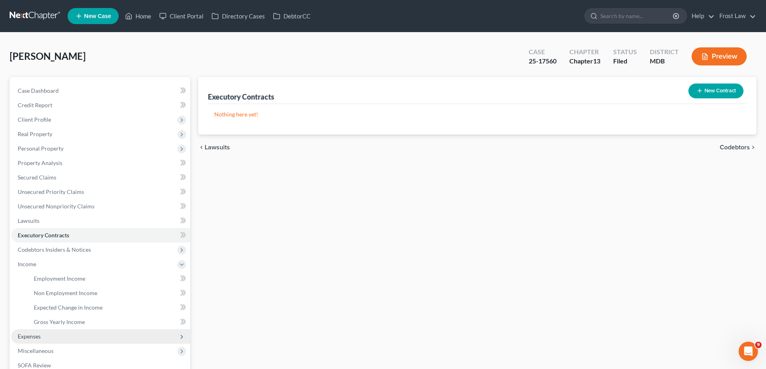
click at [55, 334] on span "Expenses" at bounding box center [100, 337] width 179 height 14
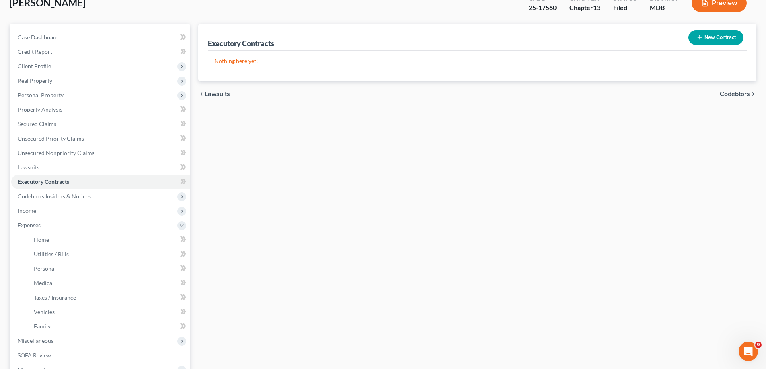
scroll to position [161, 0]
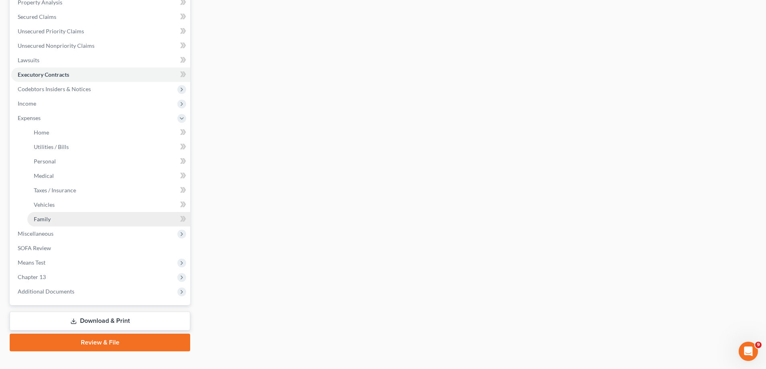
click at [57, 222] on link "Family" at bounding box center [108, 219] width 163 height 14
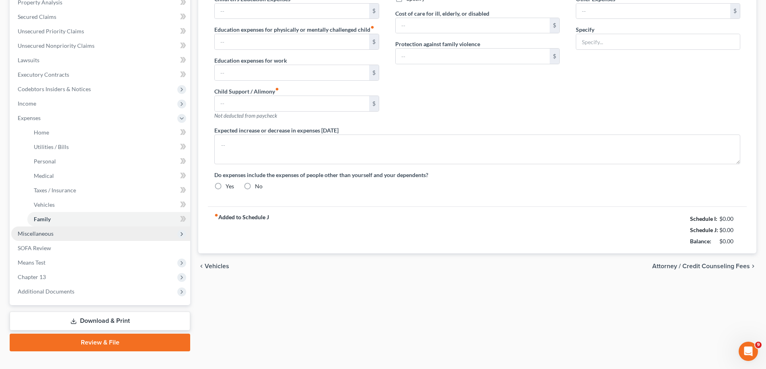
scroll to position [16, 0]
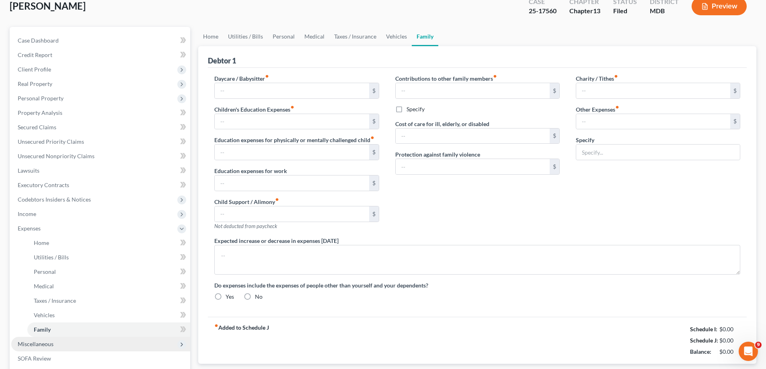
type input "0.00"
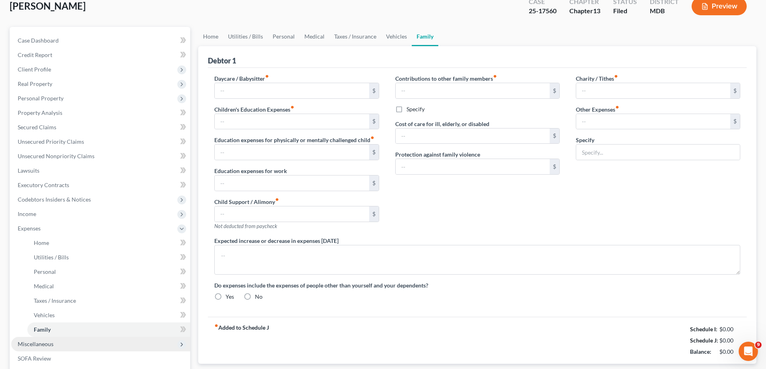
type input "0.00"
type input "150.00"
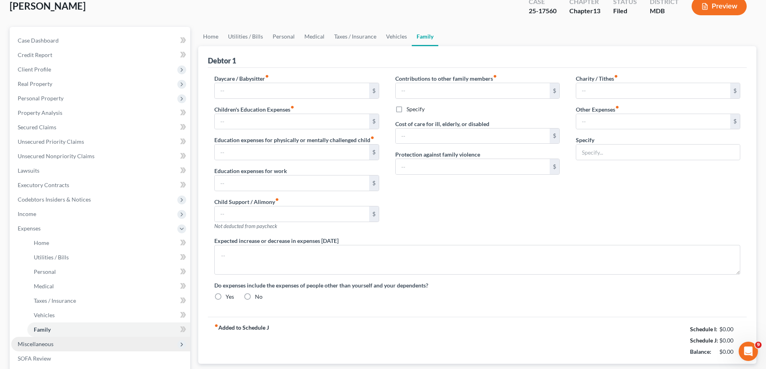
type input "Pet Expenses (Prescription and Dog Food)"
radio input "true"
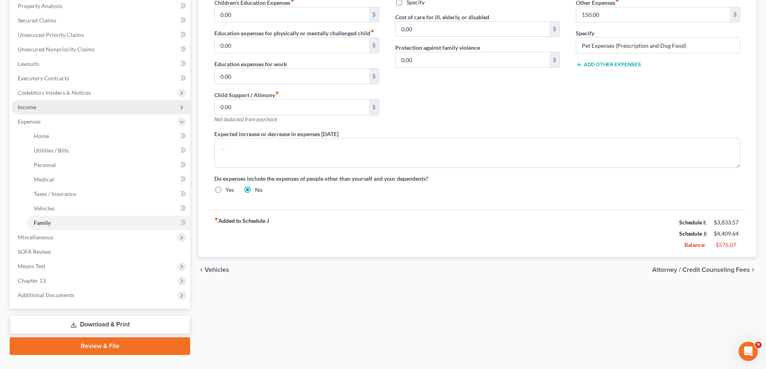
scroll to position [0, 0]
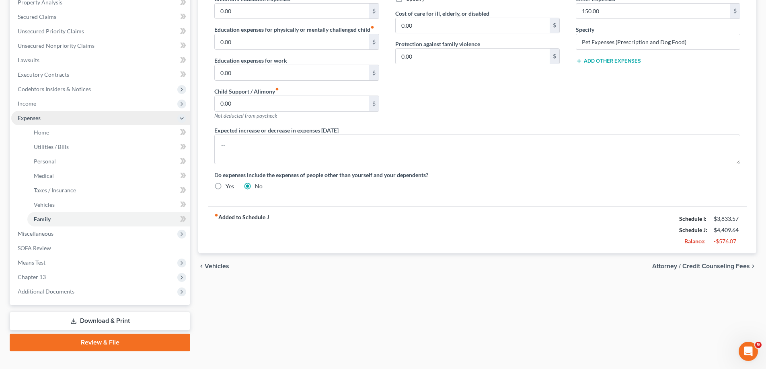
click at [50, 123] on span "Expenses" at bounding box center [100, 118] width 179 height 14
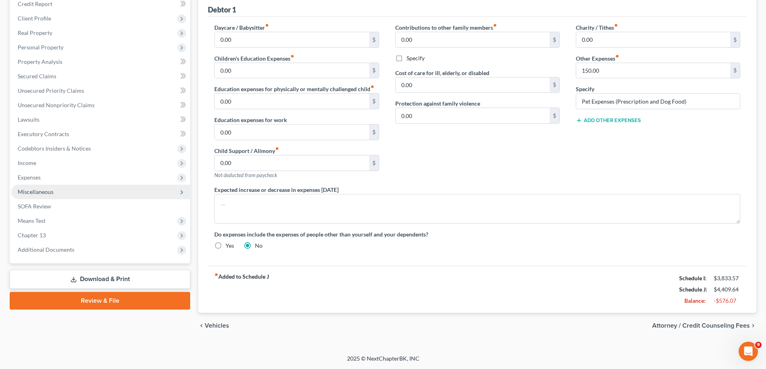
click at [64, 196] on span "Miscellaneous" at bounding box center [100, 192] width 179 height 14
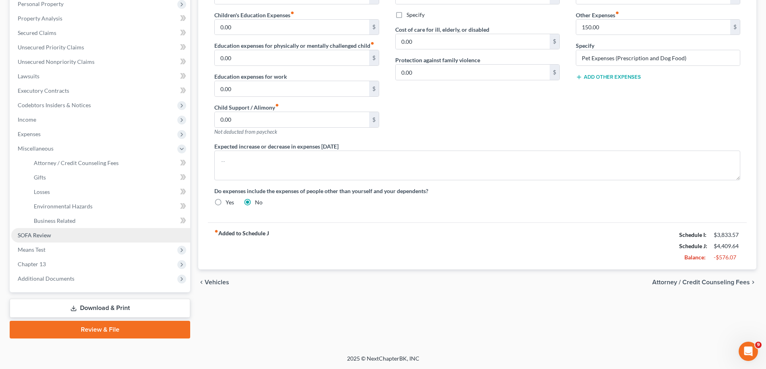
click at [64, 238] on link "SOFA Review" at bounding box center [100, 235] width 179 height 14
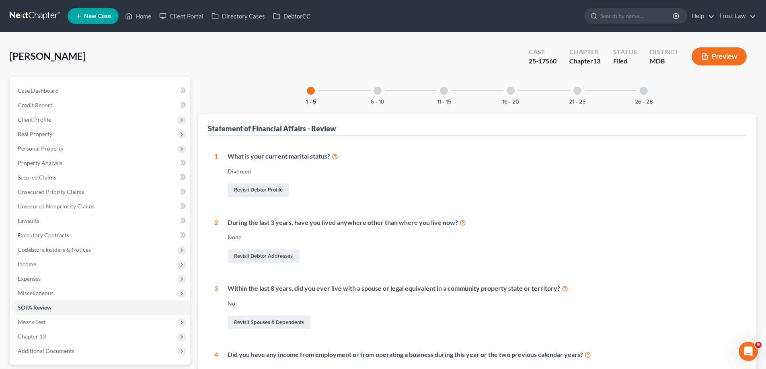
click at [380, 90] on div at bounding box center [377, 91] width 8 height 8
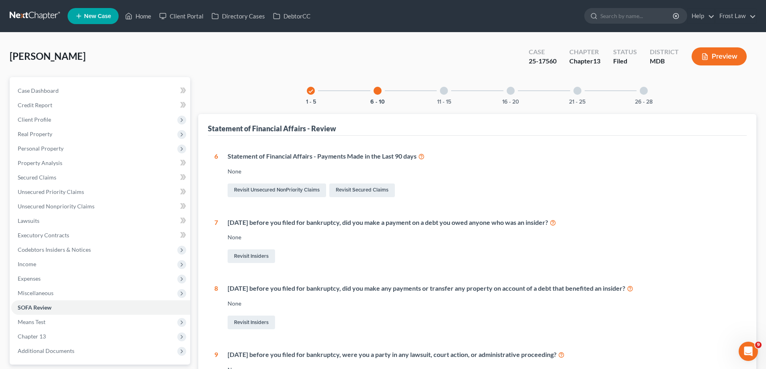
click at [441, 92] on div at bounding box center [444, 91] width 8 height 8
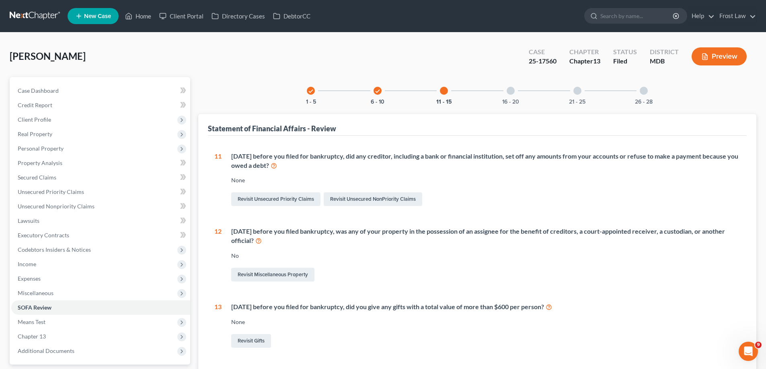
click at [508, 94] on div at bounding box center [510, 91] width 8 height 8
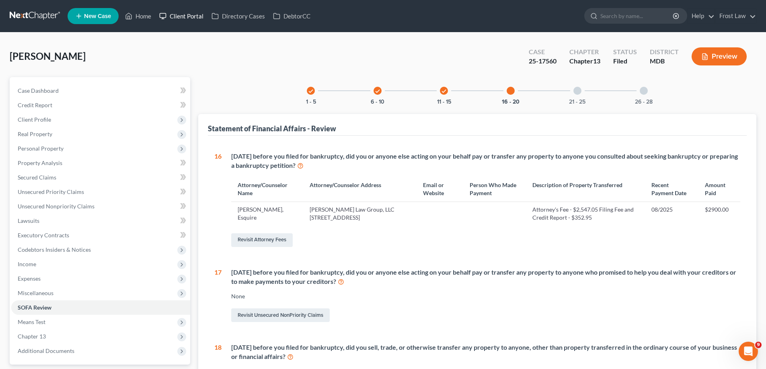
click at [198, 16] on link "Client Portal" at bounding box center [181, 16] width 52 height 14
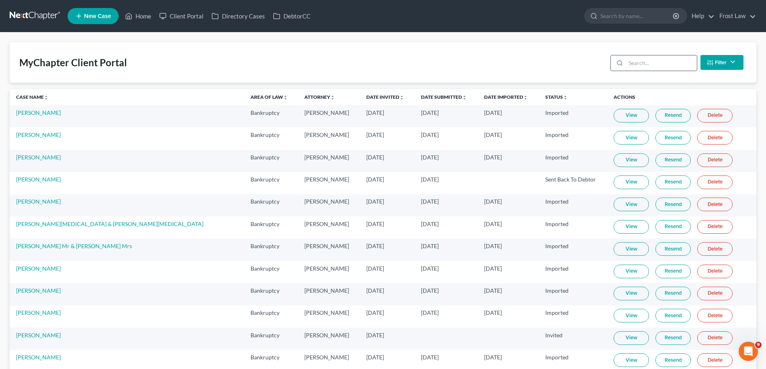
click at [640, 66] on input "search" at bounding box center [660, 62] width 71 height 15
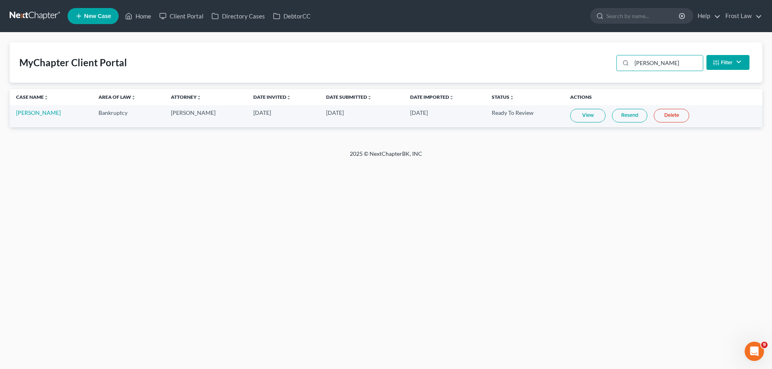
type input "[PERSON_NAME]"
click at [581, 115] on link "View" at bounding box center [587, 116] width 35 height 14
click at [23, 111] on link "[PERSON_NAME]" at bounding box center [38, 112] width 45 height 7
select select "2"
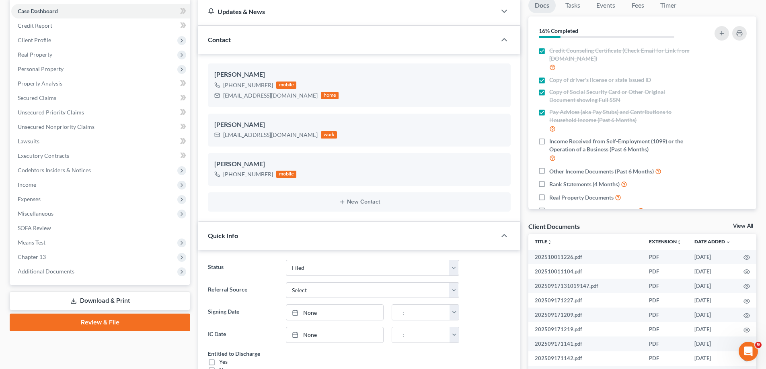
scroll to position [80, 0]
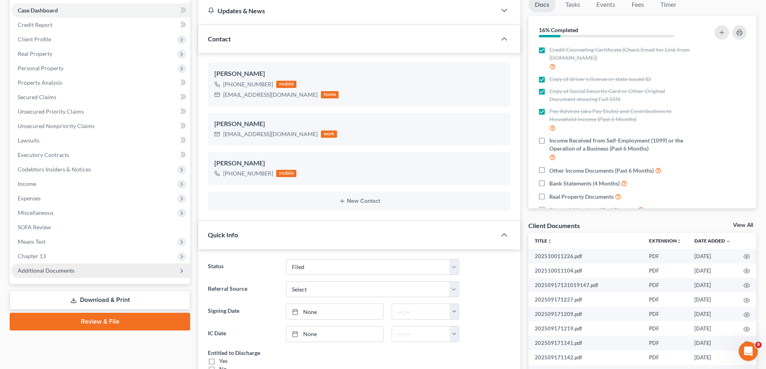
click at [70, 271] on span "Additional Documents" at bounding box center [46, 270] width 57 height 7
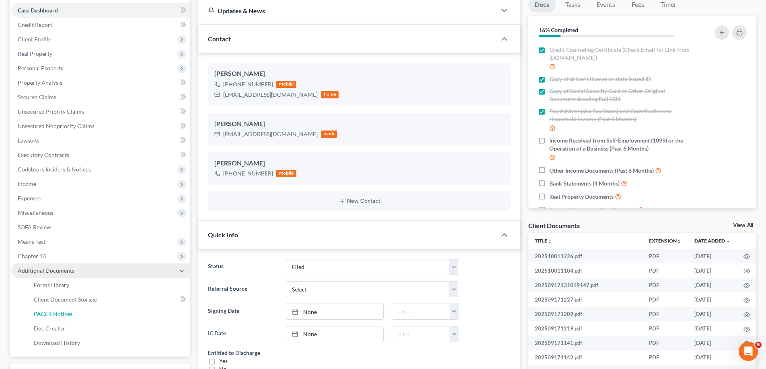
drag, startPoint x: 75, startPoint y: 317, endPoint x: 147, endPoint y: 275, distance: 83.0
click at [76, 317] on link "PACER Notices" at bounding box center [108, 314] width 163 height 14
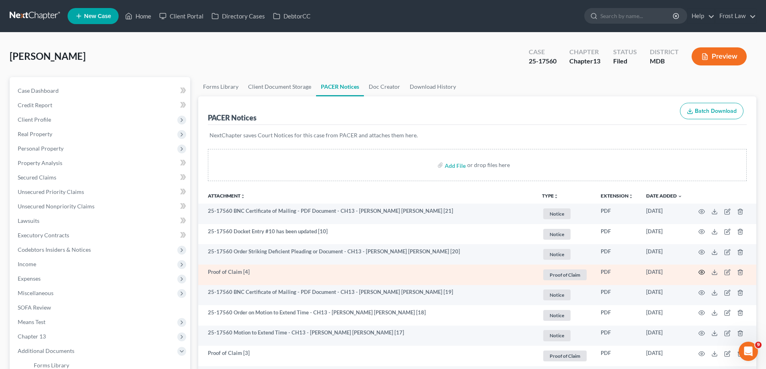
click at [701, 273] on circle "button" at bounding box center [701, 273] width 2 height 2
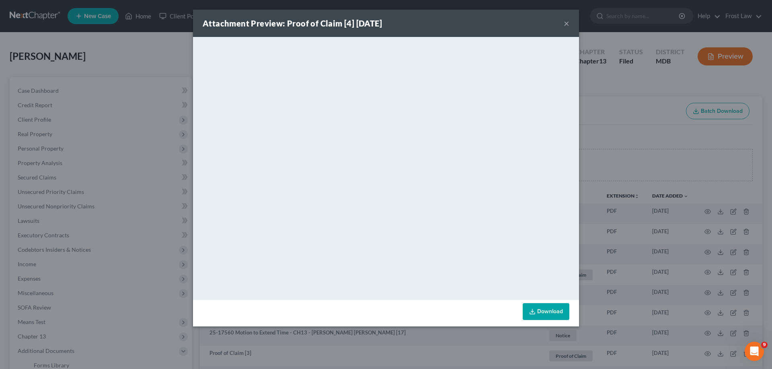
drag, startPoint x: 566, startPoint y: 24, endPoint x: 80, endPoint y: 124, distance: 495.7
click at [566, 24] on button "×" at bounding box center [566, 23] width 6 height 10
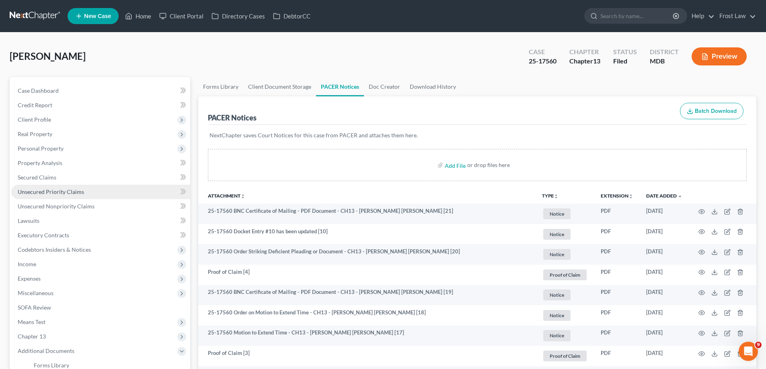
click at [76, 186] on link "Unsecured Priority Claims" at bounding box center [100, 192] width 179 height 14
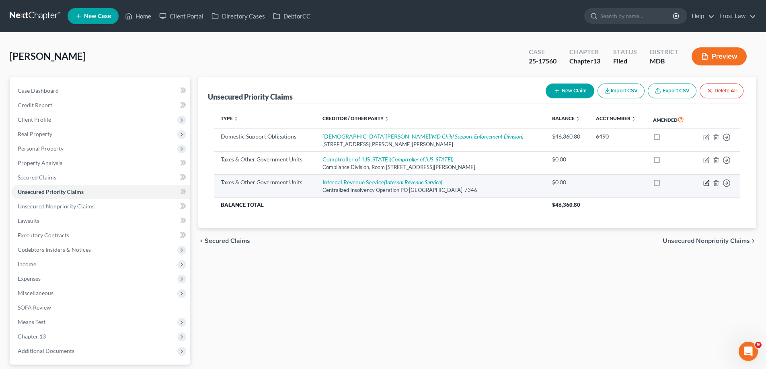
click at [708, 183] on icon "button" at bounding box center [706, 183] width 6 height 6
select select "0"
select select "39"
select select "0"
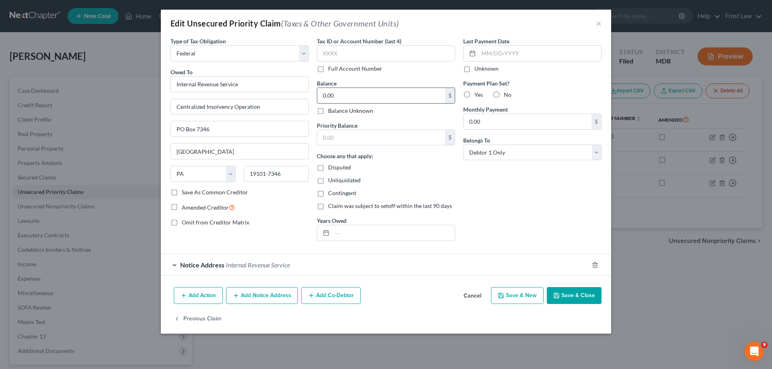
click at [366, 90] on input "0.00" at bounding box center [381, 95] width 128 height 15
paste input "16,237.61"
type input "16,237.61"
click at [366, 141] on input "text" at bounding box center [381, 137] width 128 height 15
paste input "16,237.61"
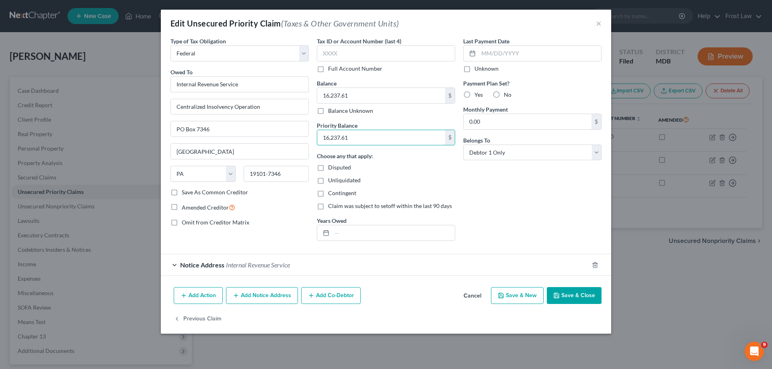
type input "16,237.61"
click at [590, 294] on button "Save & Close" at bounding box center [574, 295] width 55 height 17
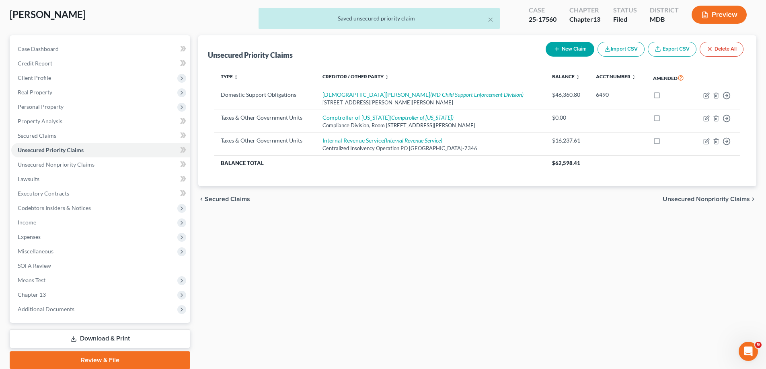
scroll to position [72, 0]
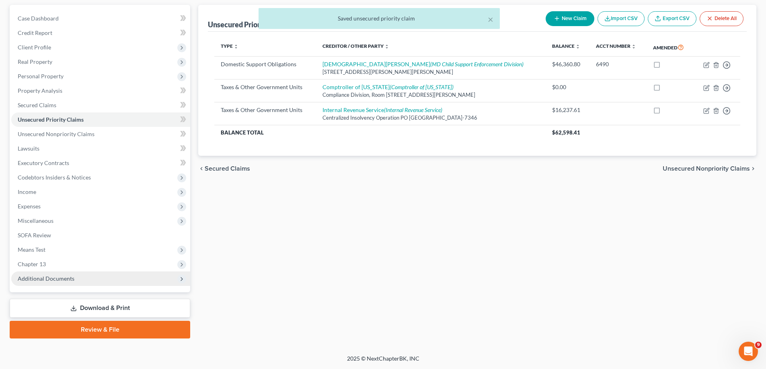
click at [117, 280] on span "Additional Documents" at bounding box center [100, 279] width 179 height 14
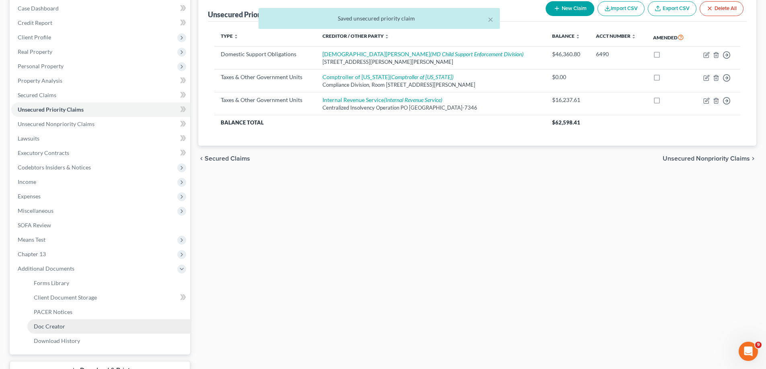
scroll to position [145, 0]
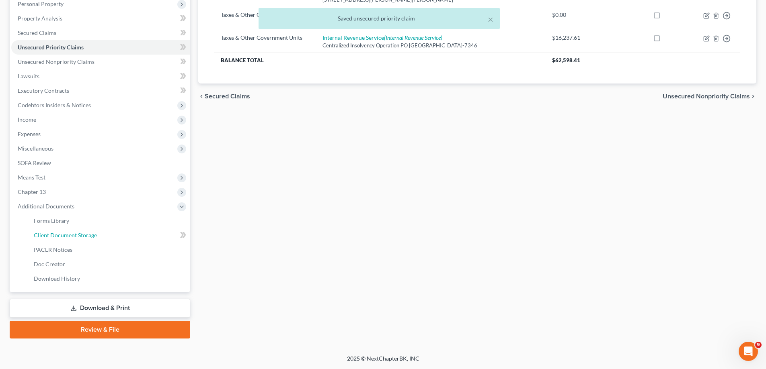
drag, startPoint x: 77, startPoint y: 233, endPoint x: 677, endPoint y: 160, distance: 604.0
click at [78, 233] on span "Client Document Storage" at bounding box center [65, 235] width 63 height 7
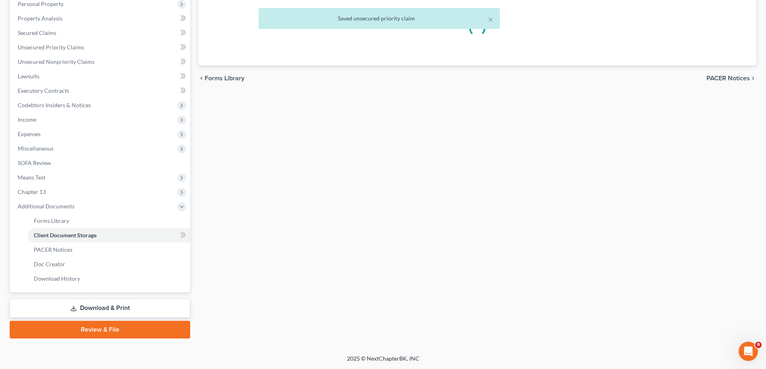
select select "14"
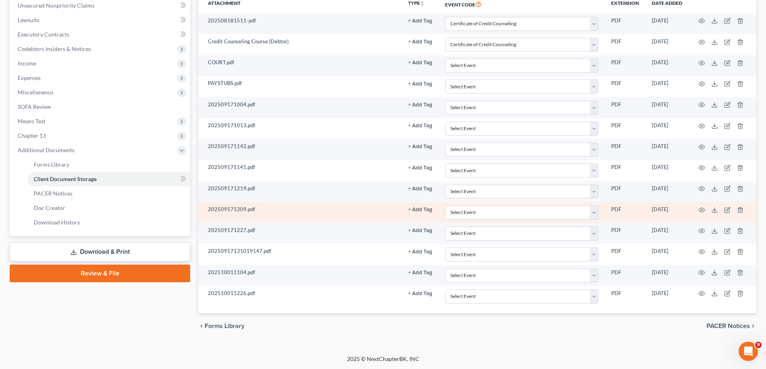
scroll to position [201, 0]
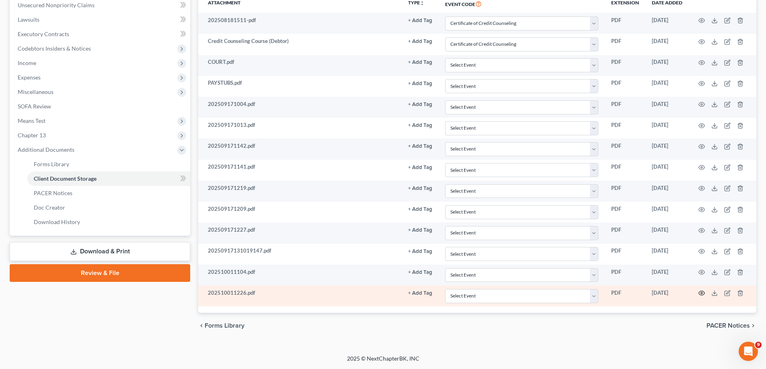
click at [698, 294] on icon "button" at bounding box center [701, 293] width 6 height 6
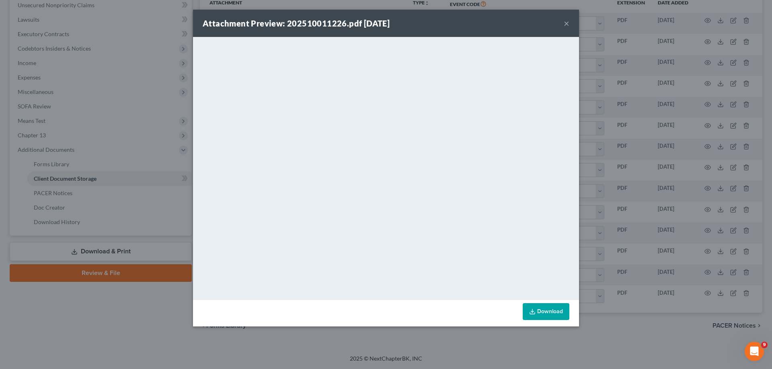
click at [565, 23] on button "×" at bounding box center [566, 23] width 6 height 10
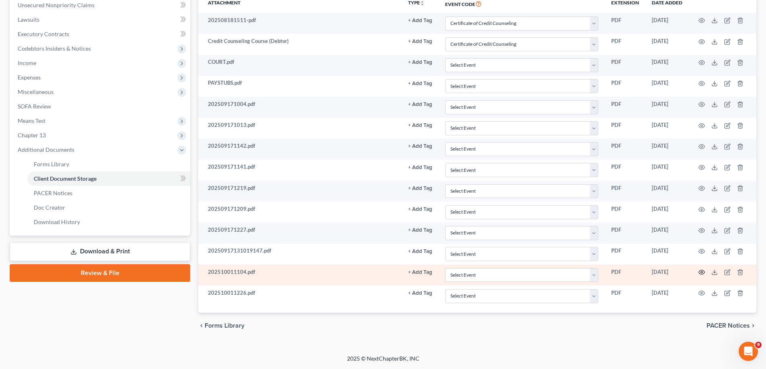
click at [701, 271] on icon "button" at bounding box center [701, 272] width 6 height 6
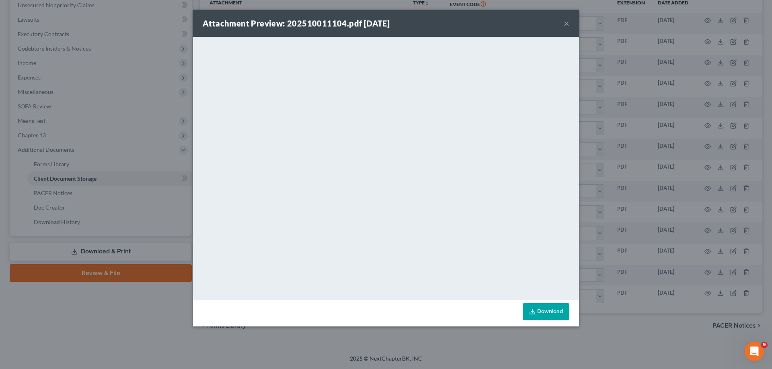
click at [565, 26] on button "×" at bounding box center [566, 23] width 6 height 10
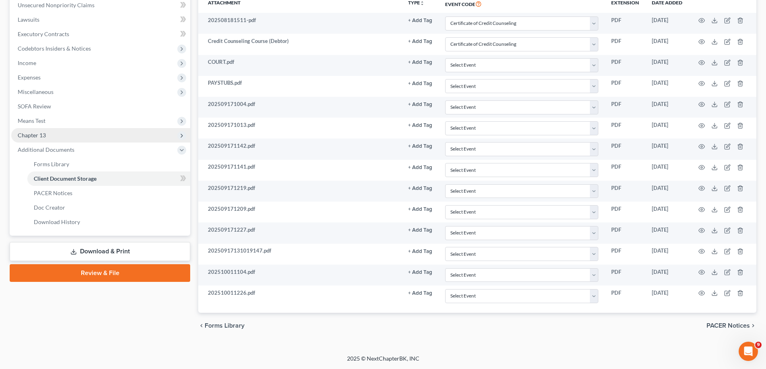
click at [59, 131] on span "Chapter 13" at bounding box center [100, 135] width 179 height 14
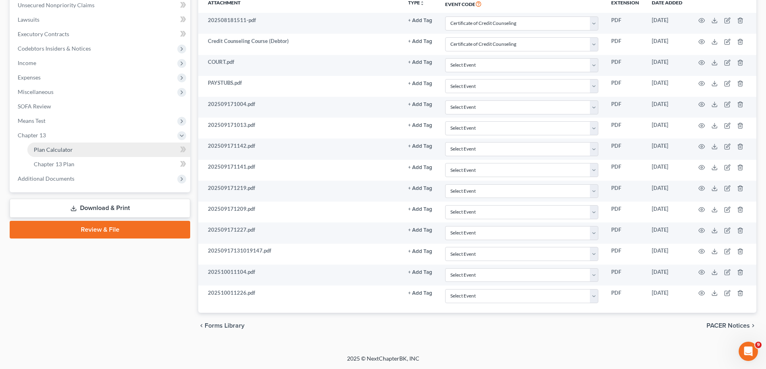
click at [83, 155] on link "Plan Calculator" at bounding box center [108, 150] width 163 height 14
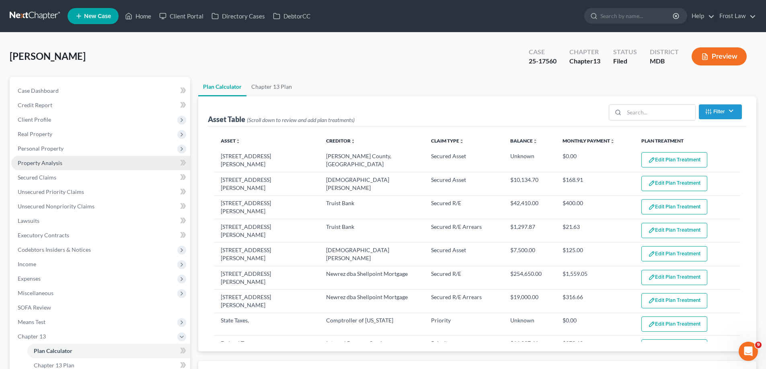
select select "59"
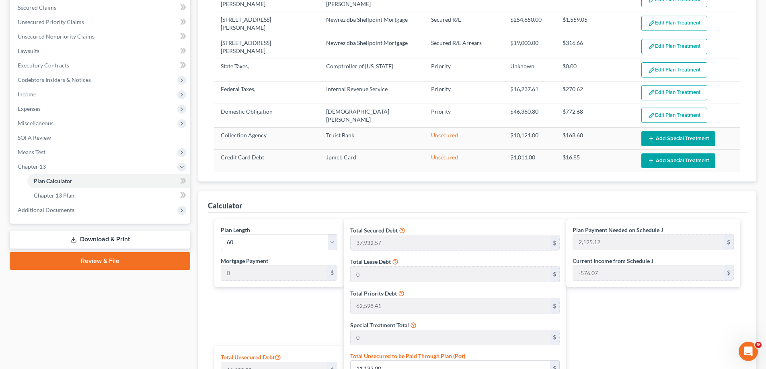
scroll to position [161, 0]
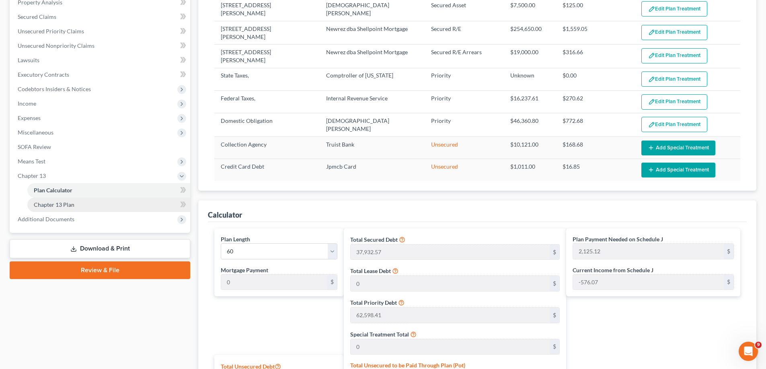
click at [57, 206] on span "Chapter 13 Plan" at bounding box center [54, 204] width 41 height 7
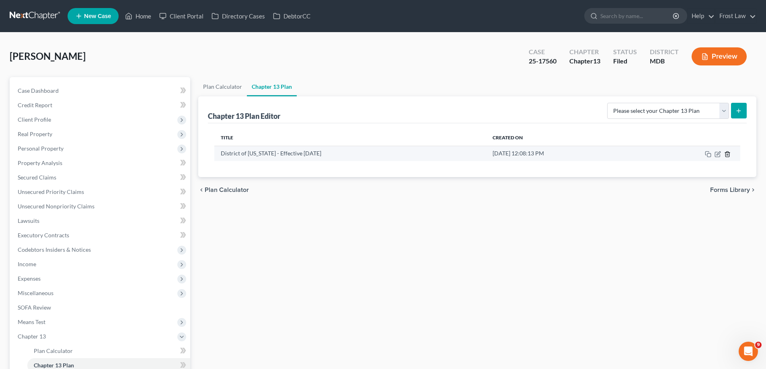
click at [727, 155] on line "button" at bounding box center [727, 155] width 0 height 2
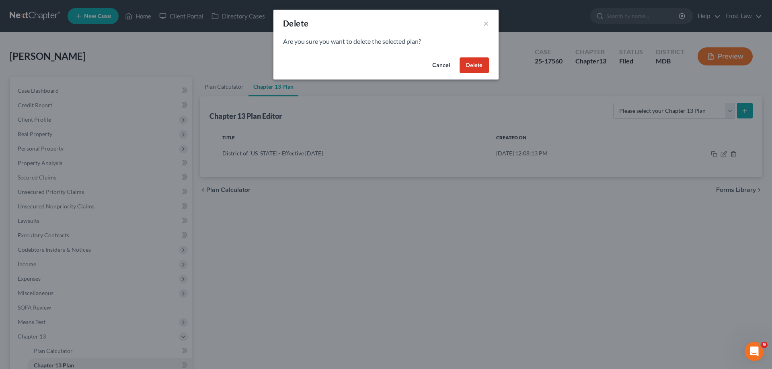
click at [471, 65] on button "Delete" at bounding box center [473, 65] width 29 height 16
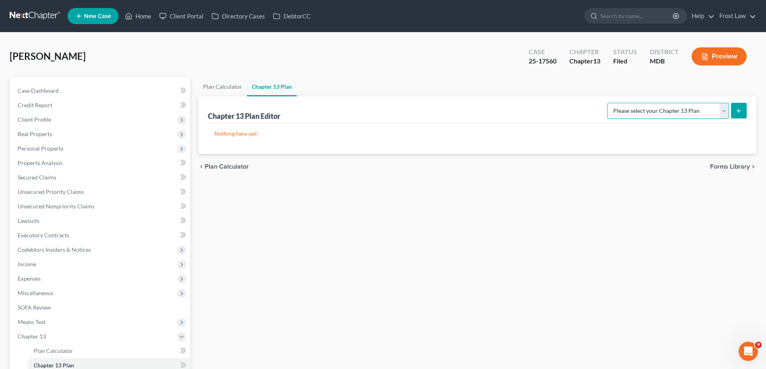
click at [667, 112] on select "Please select your Chapter 13 Plan District of [US_STATE][GEOGRAPHIC_DATA] of […" at bounding box center [668, 111] width 122 height 16
select select "2"
click at [610, 103] on select "Please select your Chapter 13 Plan District of [US_STATE][GEOGRAPHIC_DATA] of […" at bounding box center [668, 111] width 122 height 16
click at [741, 116] on button "submit" at bounding box center [739, 111] width 16 height 16
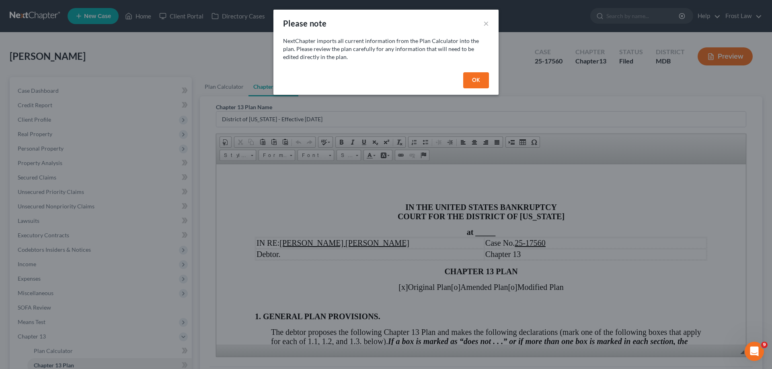
click at [478, 85] on button "OK" at bounding box center [476, 80] width 26 height 16
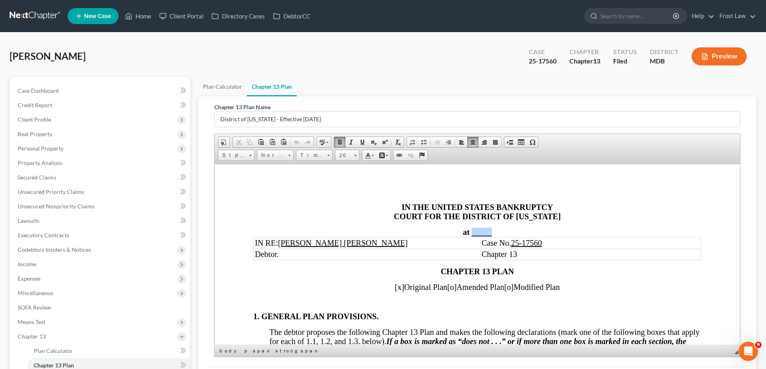
drag, startPoint x: 490, startPoint y: 233, endPoint x: 470, endPoint y: 229, distance: 20.8
click at [470, 229] on div "at _____" at bounding box center [477, 231] width 448 height 9
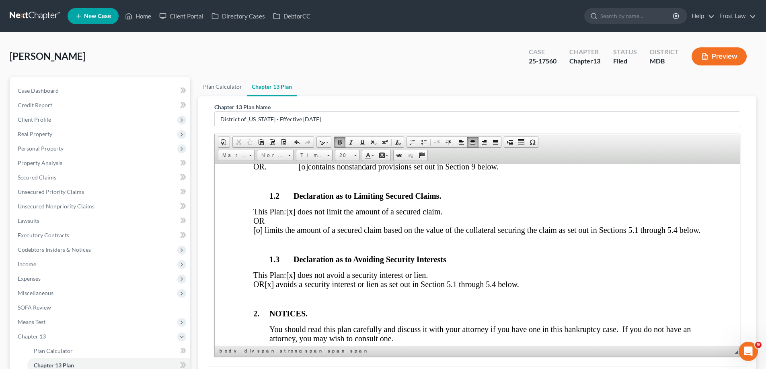
scroll to position [281, 0]
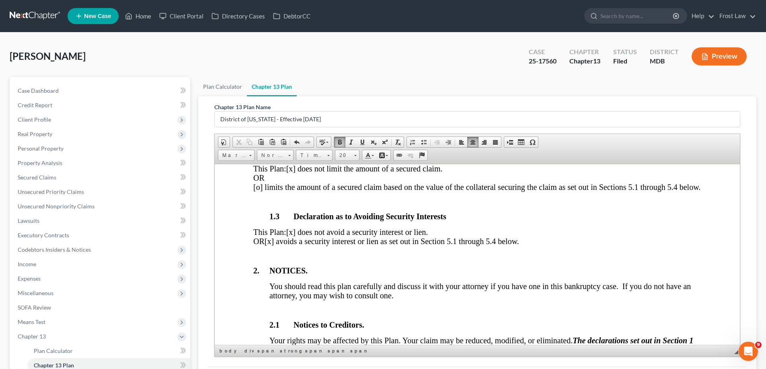
click at [302, 246] on span "[x] avoids a security interest or lien as set out in Section 5.1 through 5.4 be…" at bounding box center [391, 241] width 254 height 9
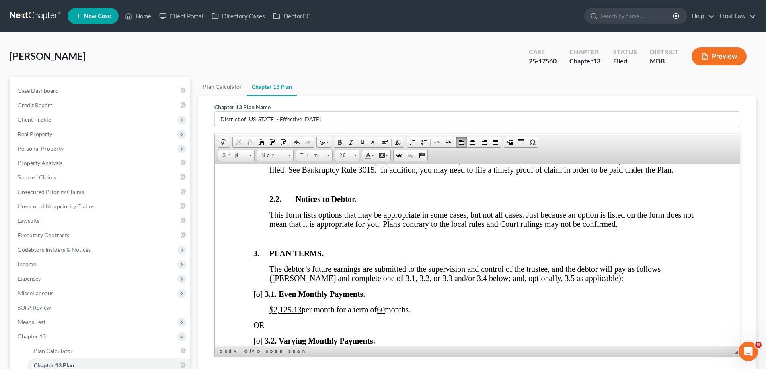
scroll to position [563, 0]
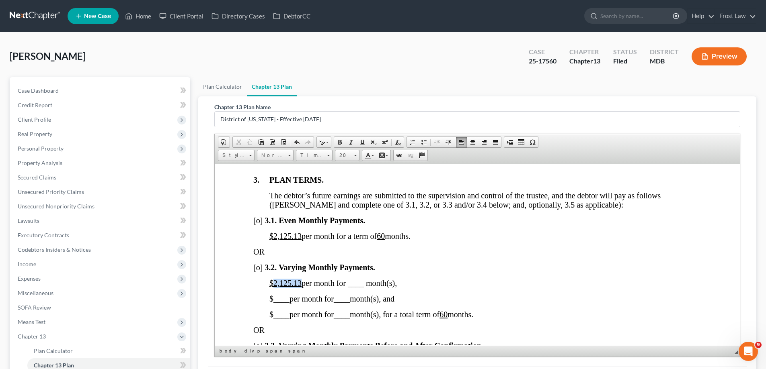
drag, startPoint x: 297, startPoint y: 293, endPoint x: 274, endPoint y: 290, distance: 22.6
click at [274, 287] on span "$2,125.13 per month for ____ month(s)," at bounding box center [332, 282] width 127 height 9
click at [260, 272] on span "[o]" at bounding box center [257, 267] width 9 height 9
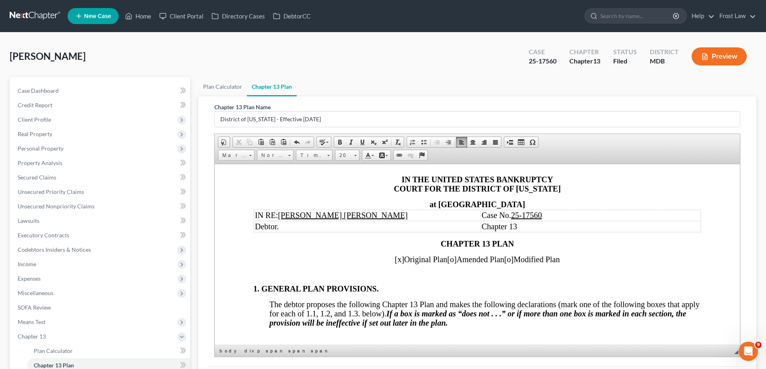
scroll to position [121, 0]
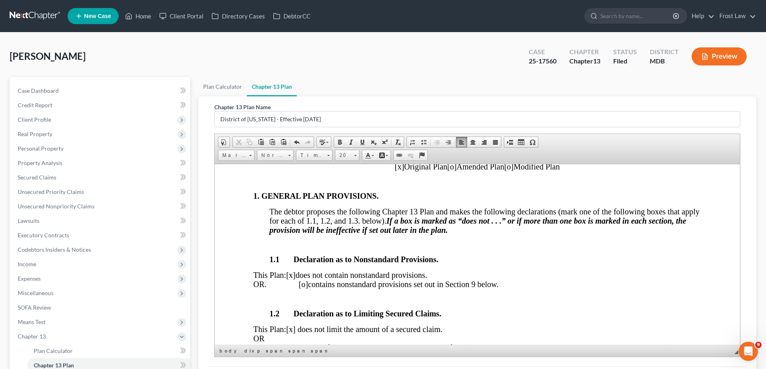
click at [304, 286] on span "This Plan: [x] does not contain nonstandard provisions. OR. [o] contains nonsta…" at bounding box center [375, 279] width 245 height 18
click at [295, 275] on span "[x]" at bounding box center [290, 274] width 9 height 9
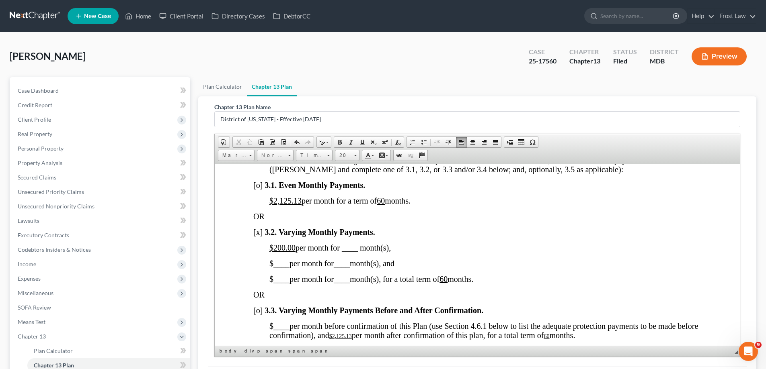
scroll to position [603, 0]
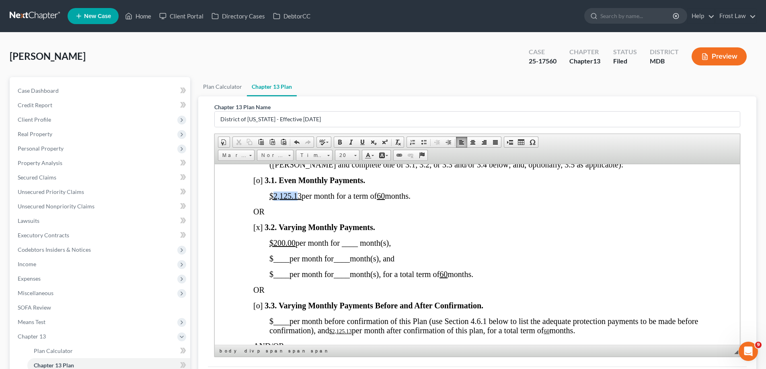
drag, startPoint x: 299, startPoint y: 204, endPoint x: 274, endPoint y: 205, distance: 24.5
click at [274, 200] on u "$2,125.13" at bounding box center [285, 195] width 32 height 9
click at [298, 200] on u "$ 3" at bounding box center [284, 195] width 30 height 9
click at [356, 200] on u "60" at bounding box center [352, 195] width 8 height 9
click at [364, 200] on u "6 0" at bounding box center [356, 195] width 16 height 9
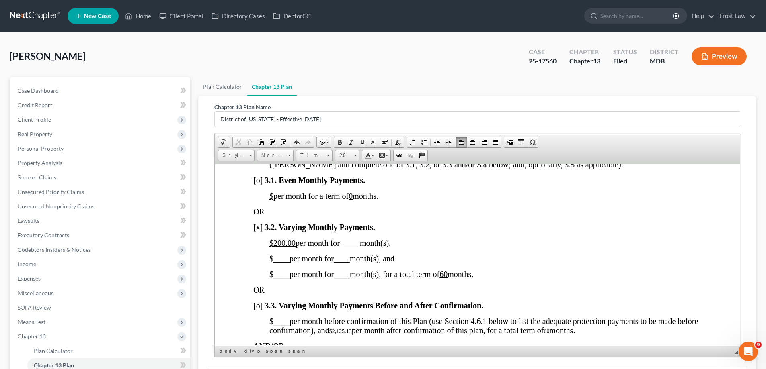
click at [352, 200] on u "0" at bounding box center [350, 195] width 4 height 9
click at [356, 200] on u at bounding box center [352, 195] width 8 height 9
click at [352, 247] on span "$200.00 per month for ____ month(s)," at bounding box center [329, 242] width 121 height 9
drag, startPoint x: 398, startPoint y: 254, endPoint x: 299, endPoint y: 248, distance: 99.0
click at [299, 247] on span "$200.00 per month for __24__ month(s)," at bounding box center [333, 242] width 129 height 9
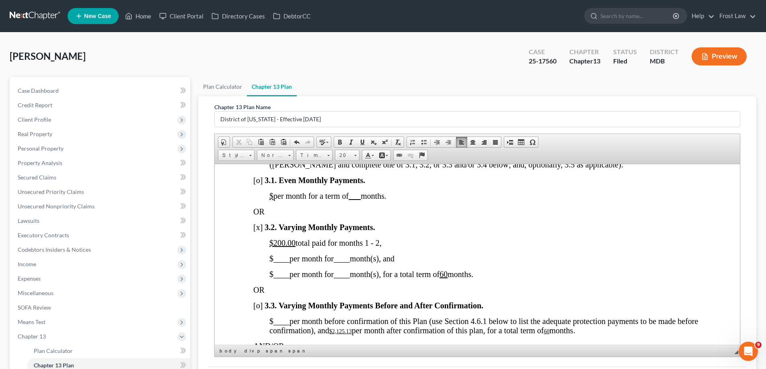
drag, startPoint x: 380, startPoint y: 252, endPoint x: 367, endPoint y: 251, distance: 12.6
click at [367, 247] on span "$200.00 total paid for months 1 - 2 ," at bounding box center [325, 242] width 112 height 9
drag, startPoint x: 362, startPoint y: 145, endPoint x: 85, endPoint y: 103, distance: 280.8
click at [362, 145] on span at bounding box center [362, 142] width 6 height 6
click at [279, 263] on span "____" at bounding box center [281, 258] width 16 height 9
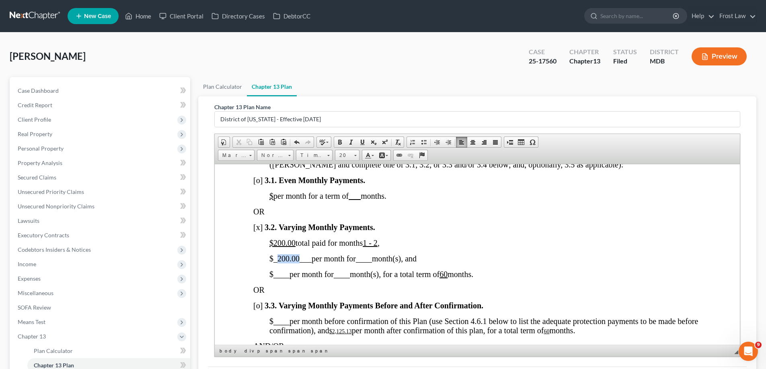
drag, startPoint x: 298, startPoint y: 267, endPoint x: 279, endPoint y: 266, distance: 18.9
click at [279, 263] on span "_200.00___" at bounding box center [292, 258] width 38 height 9
click at [360, 144] on span at bounding box center [362, 142] width 6 height 6
click at [365, 263] on span "____" at bounding box center [364, 258] width 16 height 9
drag, startPoint x: 374, startPoint y: 269, endPoint x: 364, endPoint y: 270, distance: 10.1
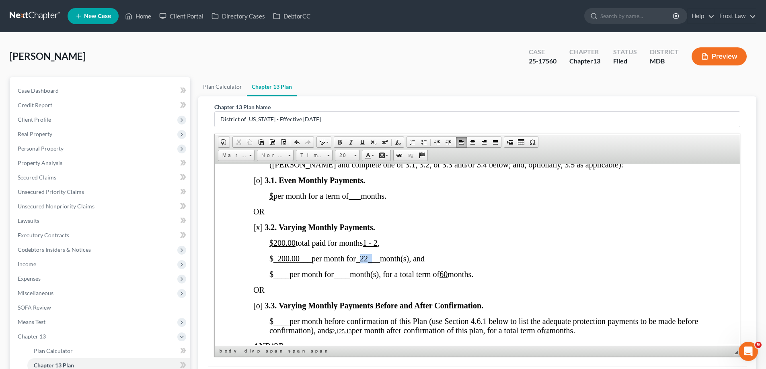
click at [364, 263] on span "_22___" at bounding box center [368, 258] width 24 height 9
click at [366, 143] on link "Underline" at bounding box center [361, 142] width 11 height 10
click at [460, 263] on p "$ _ 200.00 ___ per month for _ 22_ __ month(s), and" at bounding box center [485, 258] width 432 height 9
click at [342, 278] on span "____" at bounding box center [342, 274] width 16 height 9
drag, startPoint x: 350, startPoint y: 281, endPoint x: 342, endPoint y: 283, distance: 9.0
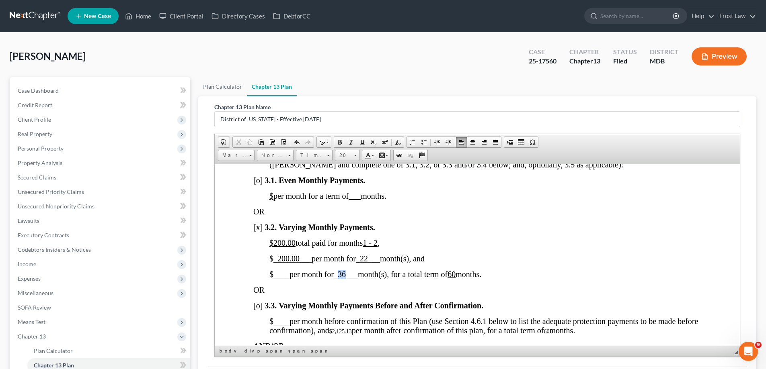
click at [342, 278] on span "_36___" at bounding box center [346, 274] width 24 height 9
click at [363, 144] on span at bounding box center [362, 142] width 6 height 6
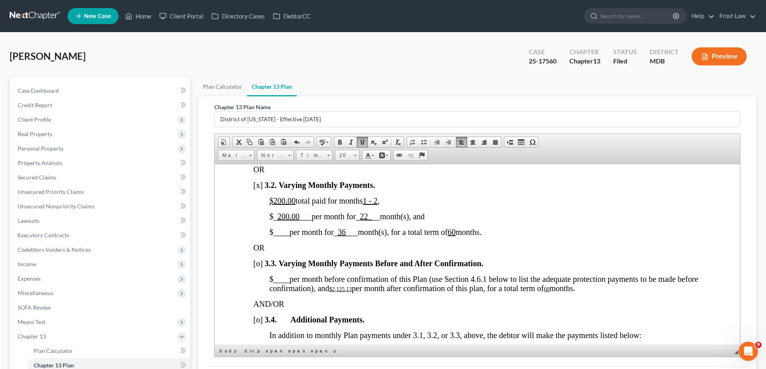
scroll to position [683, 0]
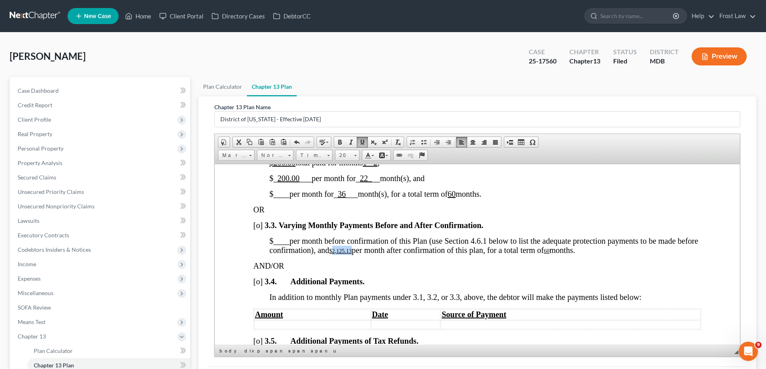
drag, startPoint x: 376, startPoint y: 261, endPoint x: 357, endPoint y: 260, distance: 19.3
click at [357, 254] on span "$ ____ per month before confirmation of this Plan (use Section 4.6.1 below to l…" at bounding box center [483, 245] width 428 height 18
click at [529, 254] on u "60" at bounding box center [527, 251] width 6 height 6
click at [534, 254] on u "6 0" at bounding box center [529, 251] width 10 height 6
click at [552, 254] on span "months." at bounding box center [539, 250] width 26 height 9
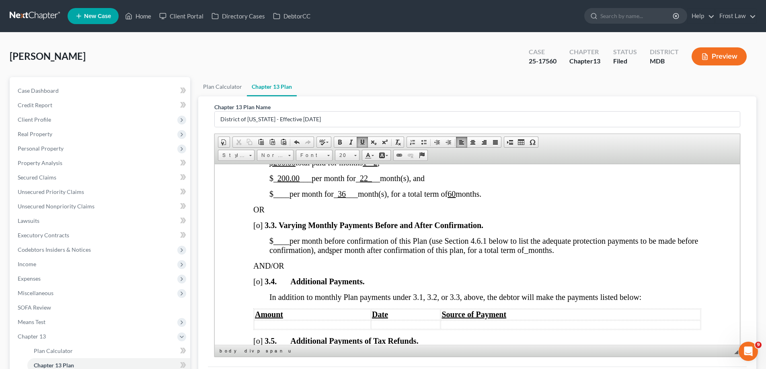
click at [528, 254] on u at bounding box center [526, 251] width 4 height 6
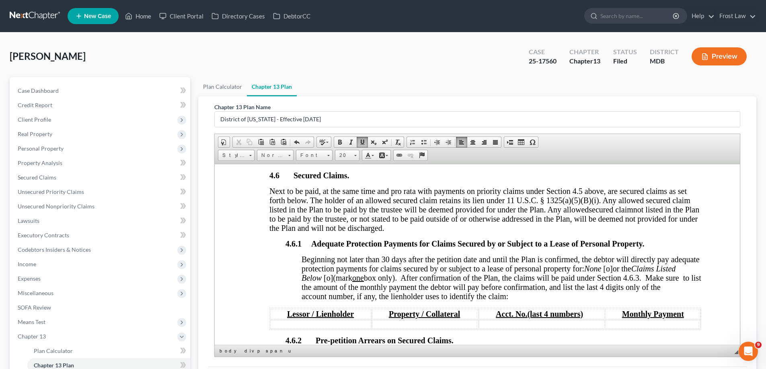
scroll to position [1366, 0]
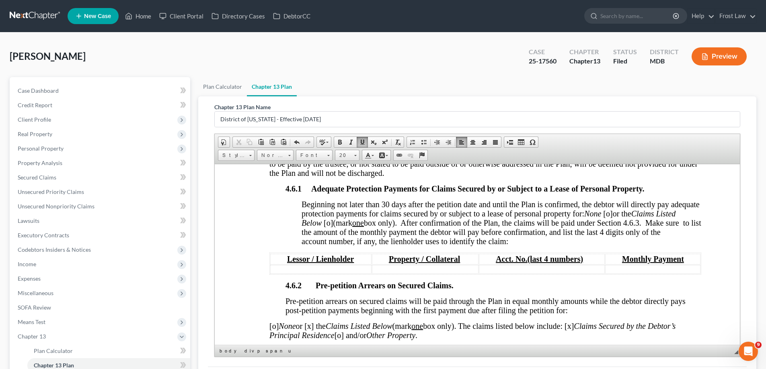
click at [612, 218] on span "[o]" at bounding box center [607, 213] width 9 height 9
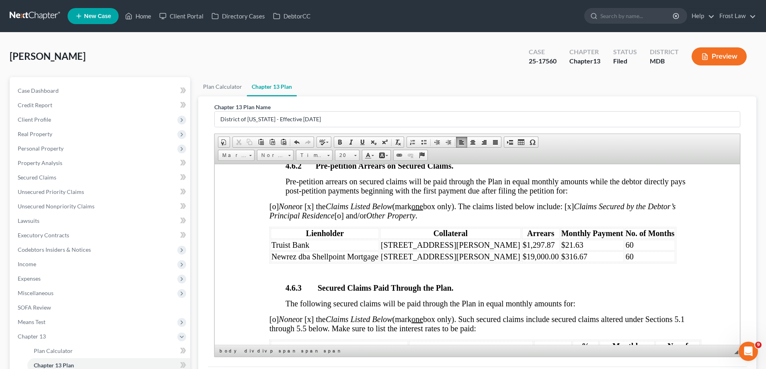
scroll to position [1487, 0]
drag, startPoint x: 518, startPoint y: 255, endPoint x: 490, endPoint y: 254, distance: 28.1
click at [490, 254] on table "Lienholder Collateral Arrears Monthly Payment No. of Months Truist Bank [STREET…" at bounding box center [472, 244] width 407 height 37
drag, startPoint x: 531, startPoint y: 264, endPoint x: 493, endPoint y: 265, distance: 38.2
click at [560, 261] on td "$316.67" at bounding box center [591, 255] width 63 height 11
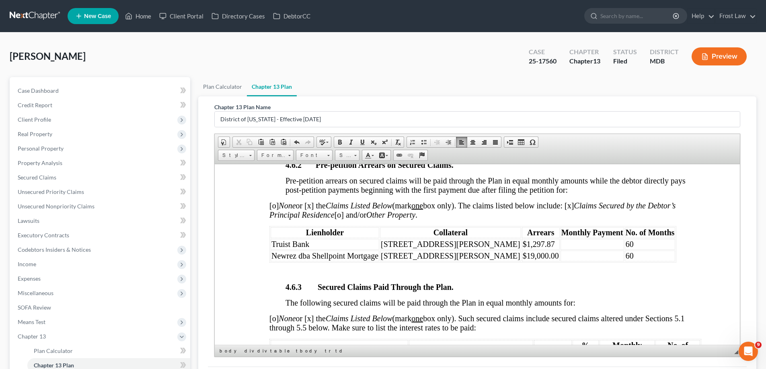
click at [624, 250] on td "60" at bounding box center [649, 244] width 51 height 11
click at [624, 261] on td "60" at bounding box center [649, 255] width 51 height 11
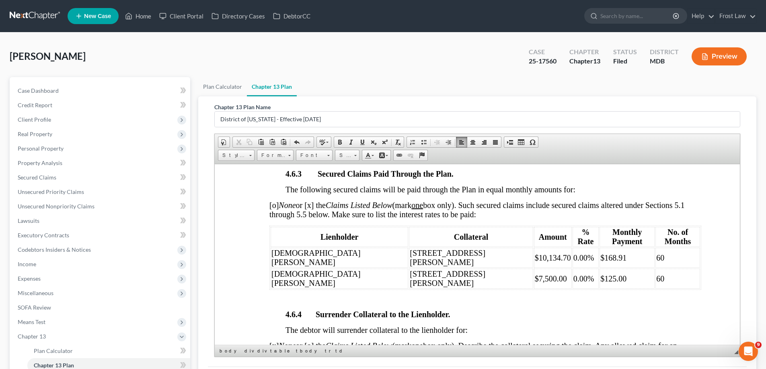
scroll to position [1607, 0]
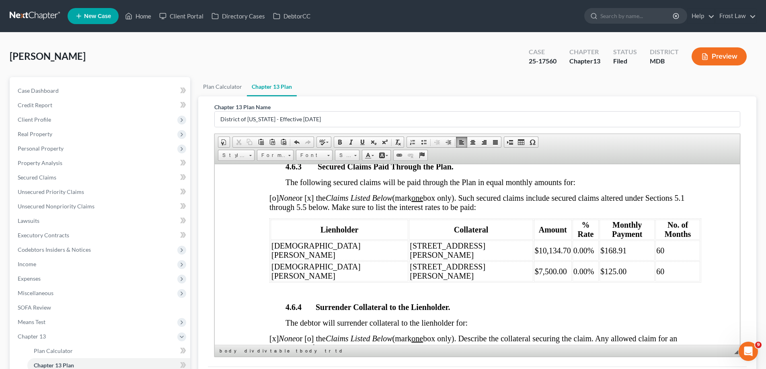
click at [599, 248] on td "$168.91" at bounding box center [626, 250] width 55 height 20
click at [599, 261] on td "$125.00" at bounding box center [626, 271] width 55 height 20
click at [655, 261] on td "60" at bounding box center [677, 271] width 45 height 20
click at [655, 245] on td "60" at bounding box center [677, 250] width 45 height 20
click at [599, 261] on td "$" at bounding box center [626, 271] width 55 height 20
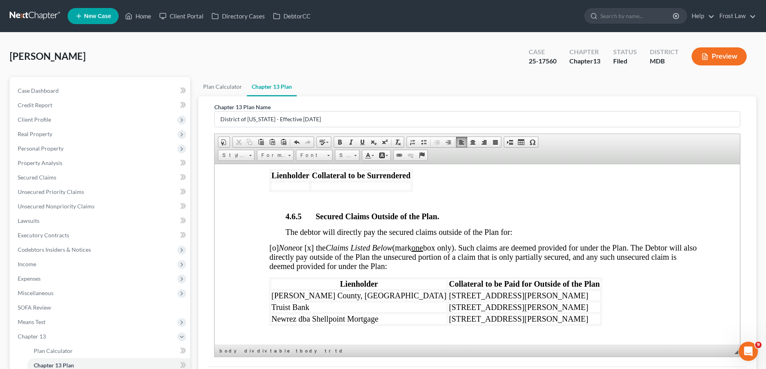
scroll to position [1849, 0]
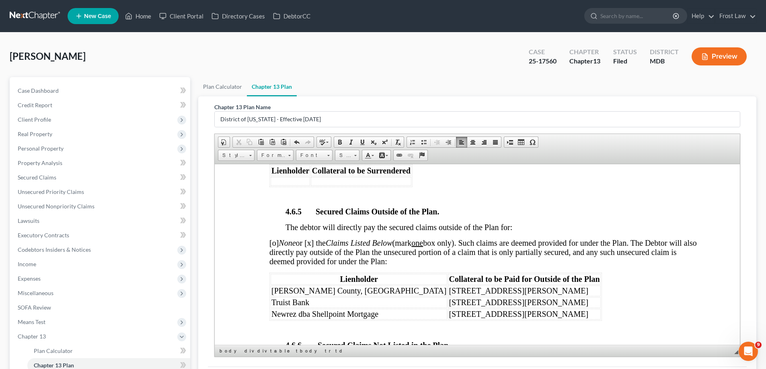
click at [469, 309] on td "[STREET_ADDRESS][PERSON_NAME]" at bounding box center [524, 314] width 152 height 11
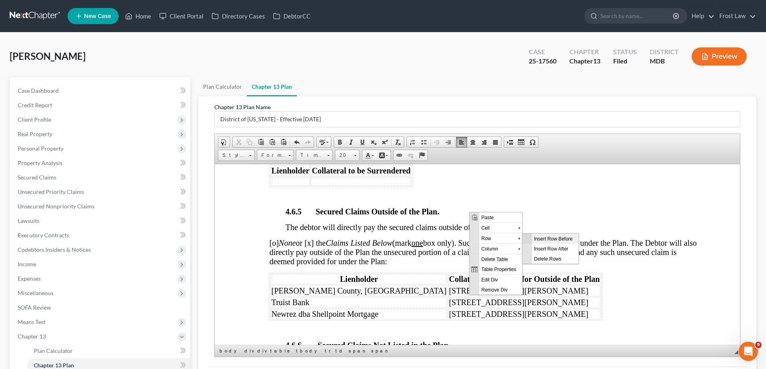
scroll to position [0, 0]
drag, startPoint x: 551, startPoint y: 252, endPoint x: 703, endPoint y: 364, distance: 189.1
click at [551, 252] on span "Insert Row After" at bounding box center [555, 249] width 47 height 10
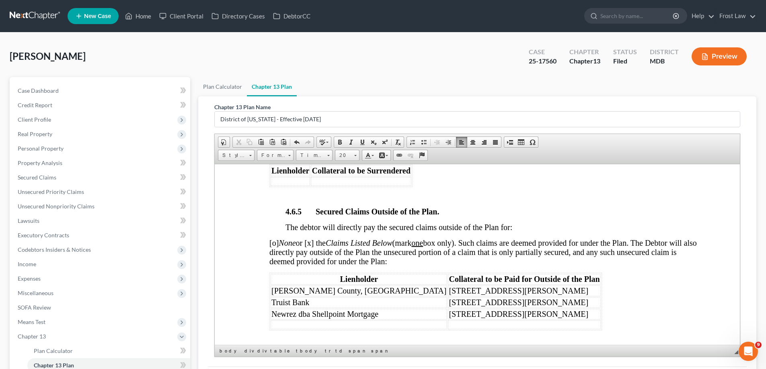
click at [323, 320] on td at bounding box center [358, 324] width 176 height 9
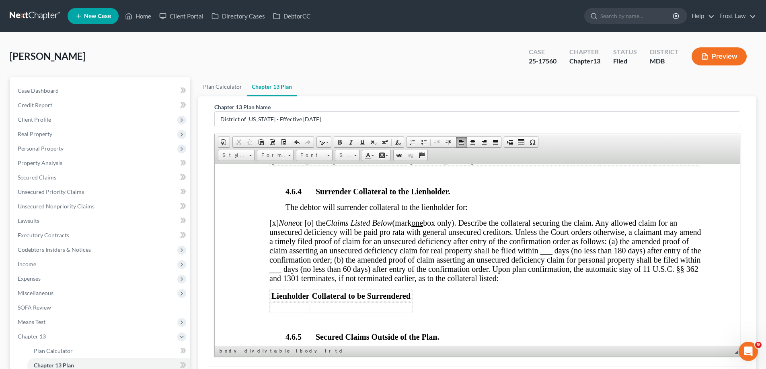
scroll to position [1648, 0]
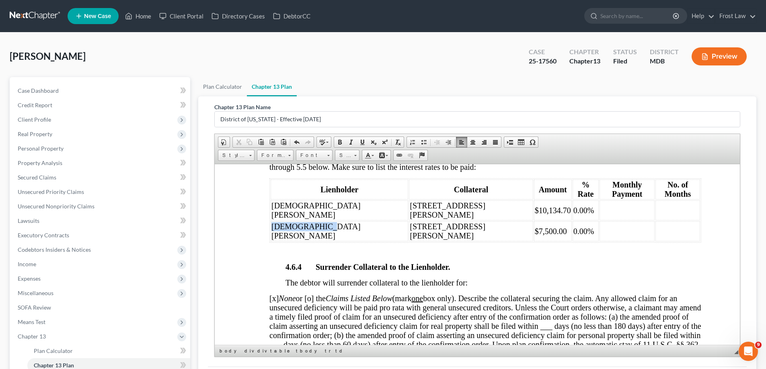
drag, startPoint x: 316, startPoint y: 220, endPoint x: 272, endPoint y: 221, distance: 43.4
click at [272, 222] on span "[DEMOGRAPHIC_DATA][PERSON_NAME]" at bounding box center [315, 231] width 89 height 18
copy span "[DEMOGRAPHIC_DATA][PERSON_NAME]"
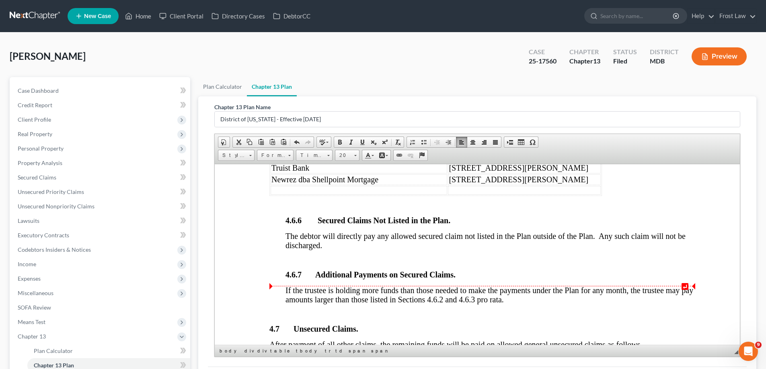
scroll to position [1969, 0]
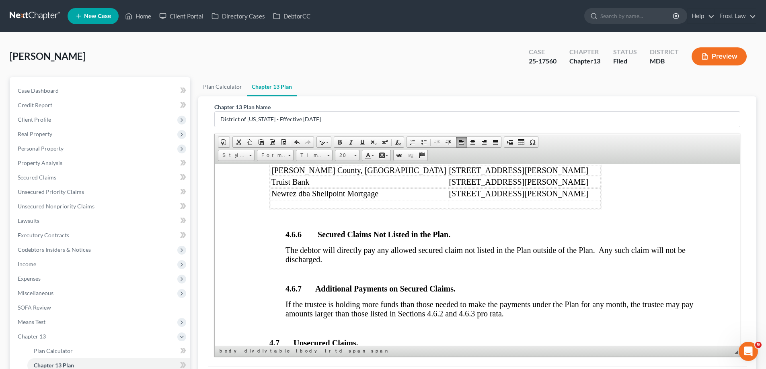
click at [303, 200] on td at bounding box center [358, 204] width 176 height 9
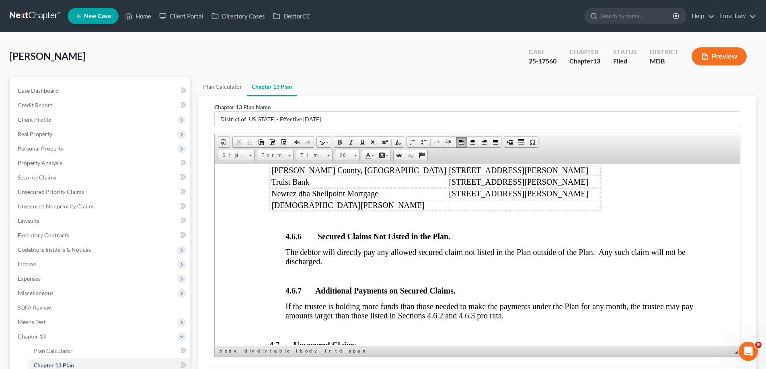
click at [448, 200] on td at bounding box center [524, 205] width 152 height 11
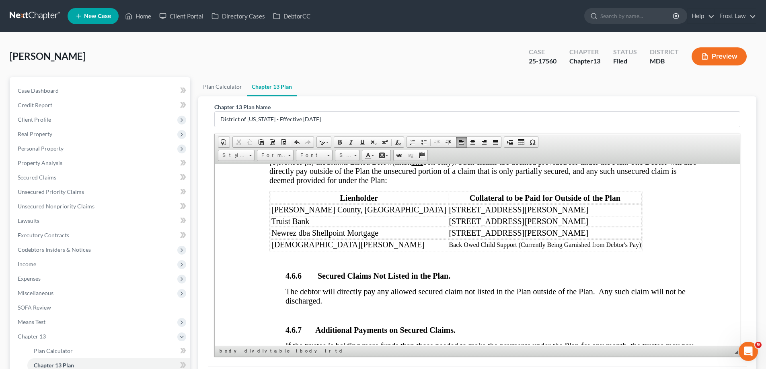
scroll to position [1929, 0]
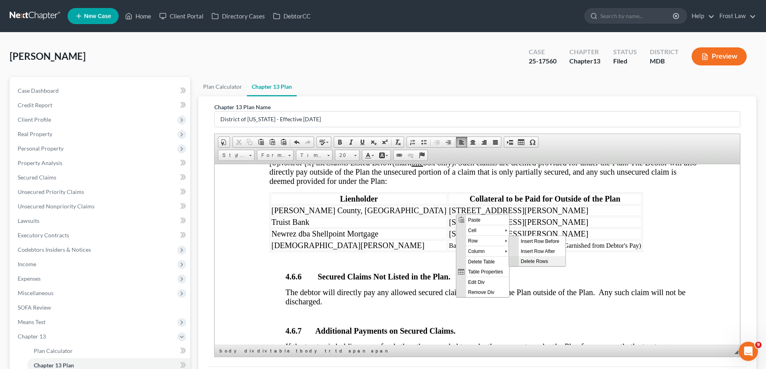
click at [547, 261] on span "Delete Rows" at bounding box center [541, 261] width 47 height 10
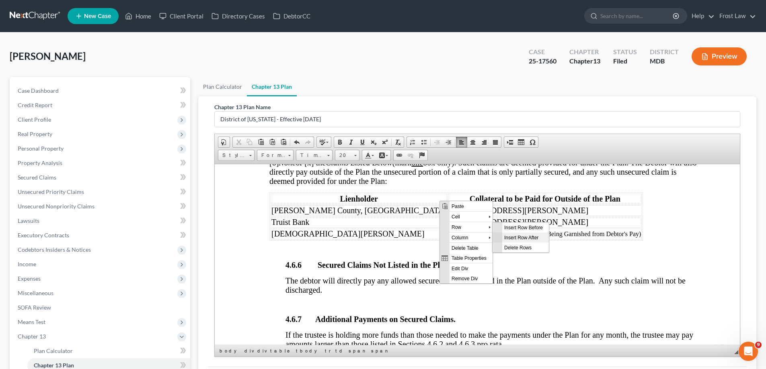
click at [534, 240] on span "Insert Row After" at bounding box center [525, 237] width 47 height 10
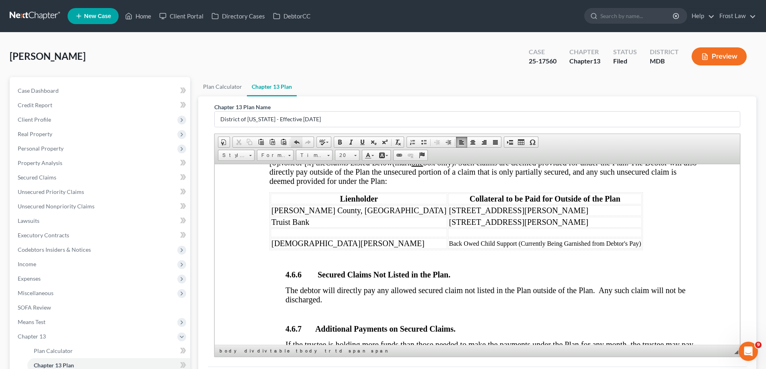
click at [299, 141] on span at bounding box center [296, 142] width 6 height 6
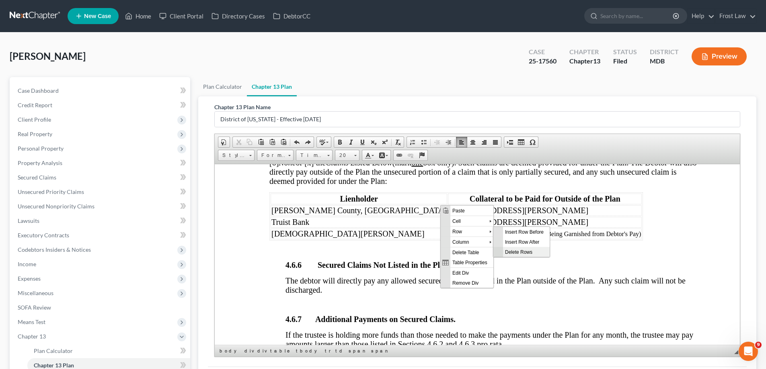
drag, startPoint x: 803, startPoint y: 312, endPoint x: 525, endPoint y: 250, distance: 285.5
click at [525, 250] on span "Delete Rows" at bounding box center [526, 252] width 47 height 10
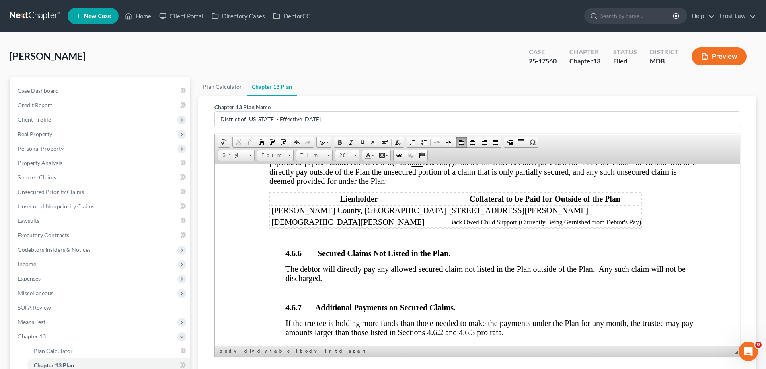
click at [495, 249] on p "4.6.6 Secured Claims Not Listed in the Plan." at bounding box center [493, 253] width 416 height 9
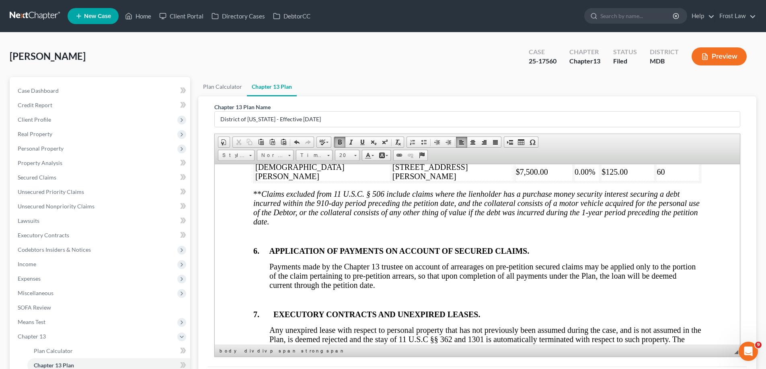
scroll to position [2893, 0]
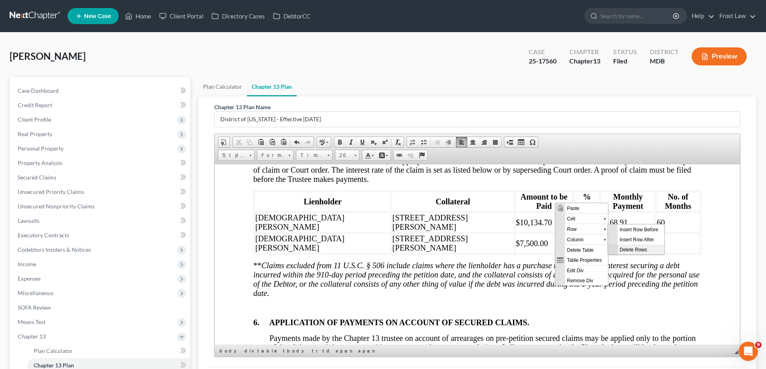
click at [631, 251] on span "Delete Rows" at bounding box center [640, 249] width 47 height 10
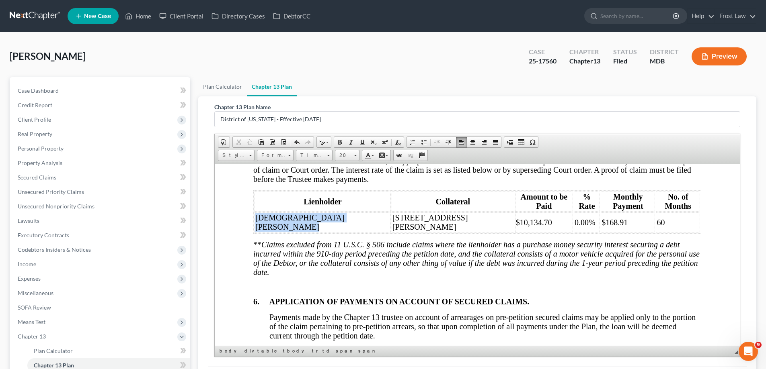
drag, startPoint x: 254, startPoint y: 188, endPoint x: 303, endPoint y: 188, distance: 48.6
click at [303, 212] on tr "[PERSON_NAME] [STREET_ADDRESS][PERSON_NAME] $10,134.70 0.00% $168.91 60" at bounding box center [476, 222] width 445 height 20
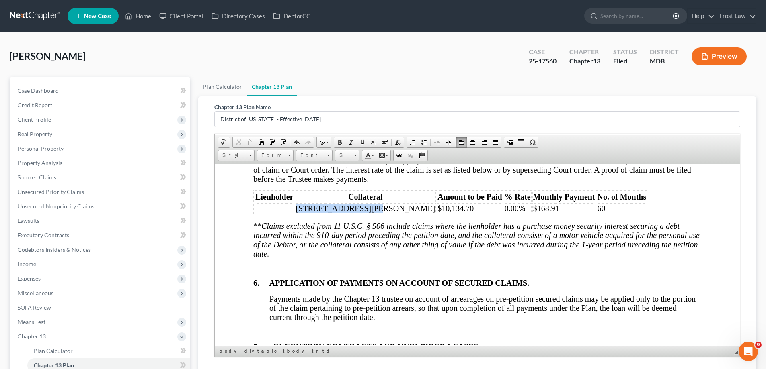
drag, startPoint x: 366, startPoint y: 190, endPoint x: 297, endPoint y: 196, distance: 69.4
click at [297, 196] on table "Lienholder Collateral Amount to be Paid % Rate Monthly Payment No. of Months [S…" at bounding box center [450, 202] width 395 height 25
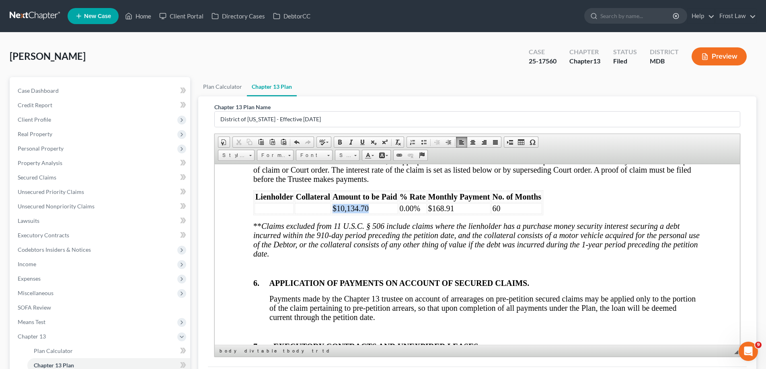
drag, startPoint x: 360, startPoint y: 192, endPoint x: 332, endPoint y: 193, distance: 28.9
click at [332, 203] on td "$10,134.70" at bounding box center [365, 208] width 66 height 11
drag, startPoint x: 422, startPoint y: 190, endPoint x: 399, endPoint y: 190, distance: 22.5
click at [399, 203] on td "0.00%" at bounding box center [413, 208] width 28 height 11
drag, startPoint x: 435, startPoint y: 192, endPoint x: 430, endPoint y: 192, distance: 4.8
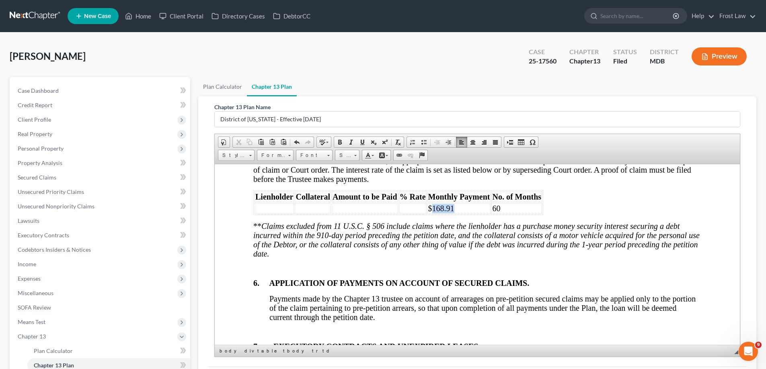
click at [430, 203] on td "$168.91" at bounding box center [458, 208] width 63 height 11
click at [504, 203] on td "60" at bounding box center [516, 208] width 51 height 11
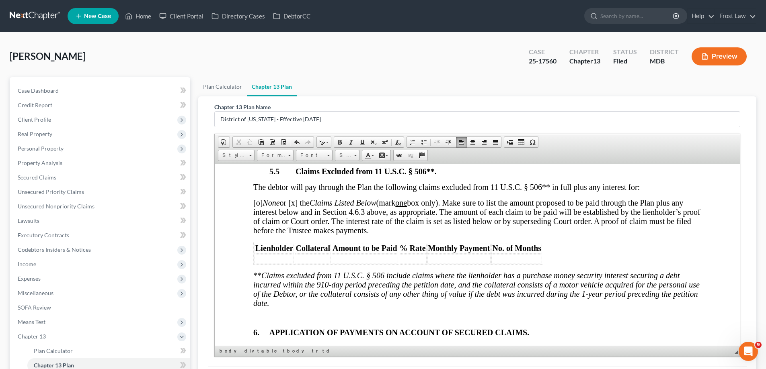
scroll to position [2813, 0]
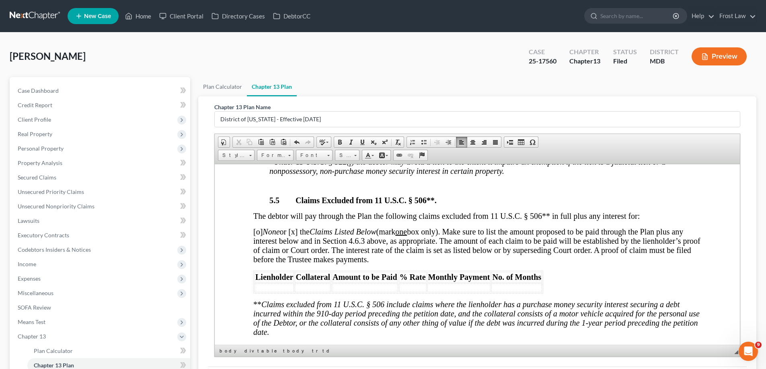
click at [299, 227] on span "[o] None or [x] the Claims Listed Below (mark one box only). Make sure to list …" at bounding box center [476, 245] width 447 height 37
click at [258, 227] on span "[o] None or [o ] the Claims Listed Below (mark one box only). Make sure to list…" at bounding box center [476, 245] width 447 height 37
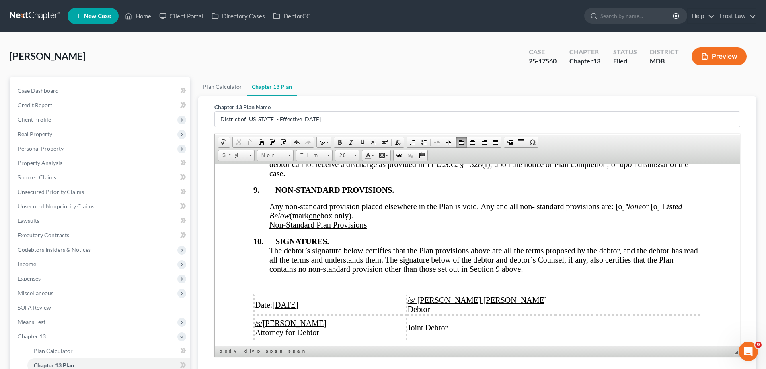
scroll to position [3215, 0]
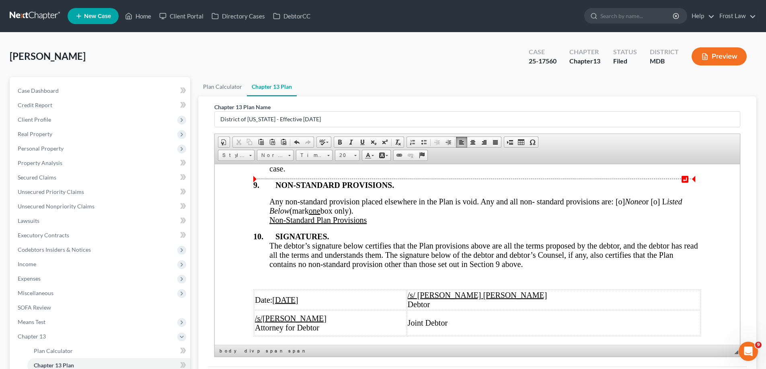
drag, startPoint x: 660, startPoint y: 184, endPoint x: 666, endPoint y: 183, distance: 6.1
click at [660, 197] on span "Any non-standard provision placed elsewhere in the Plan is void. Any and all no…" at bounding box center [475, 206] width 412 height 18
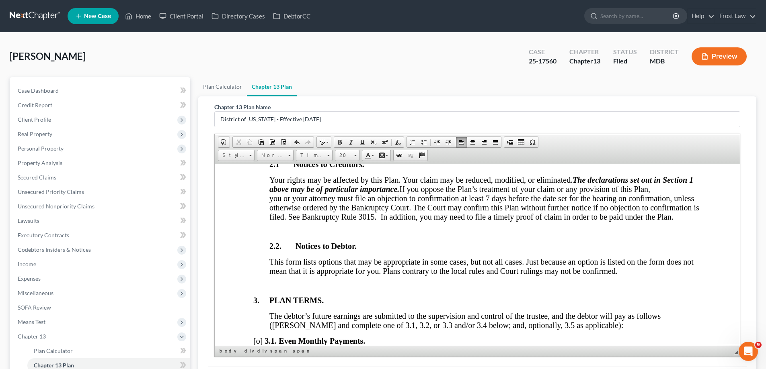
scroll to position [603, 0]
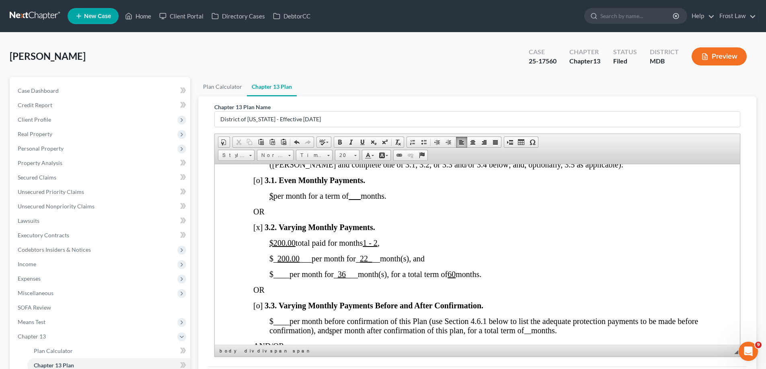
click at [279, 278] on span "____" at bounding box center [281, 274] width 16 height 9
click at [285, 278] on span "__2046.00__" at bounding box center [294, 274] width 42 height 9
drag, startPoint x: 308, startPoint y: 283, endPoint x: 281, endPoint y: 284, distance: 27.4
click at [281, 278] on span "__2,046.00__" at bounding box center [295, 274] width 44 height 9
click at [363, 141] on span at bounding box center [362, 142] width 6 height 6
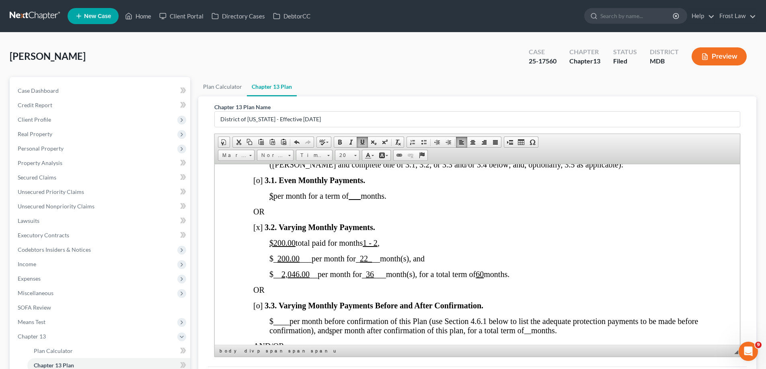
click at [564, 279] on p "$ __ 2,046.00 __ per month for _ 36 ___ month(s), for a total term of 60 months." at bounding box center [485, 274] width 432 height 9
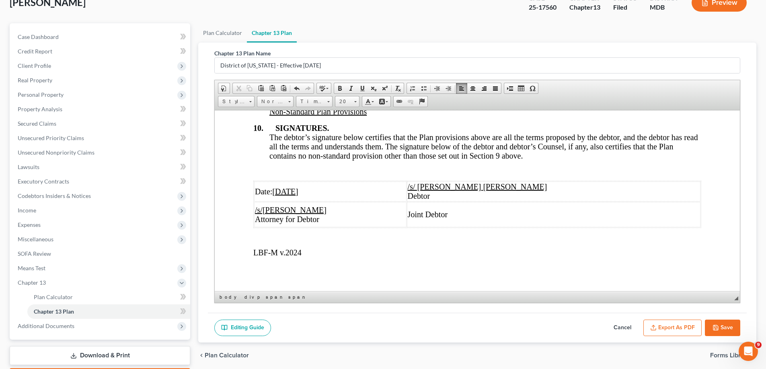
scroll to position [101, 0]
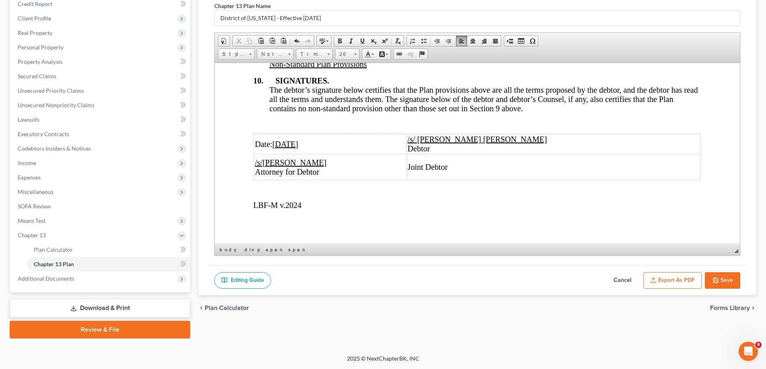
click at [729, 277] on button "Save" at bounding box center [721, 280] width 35 height 17
select select "2"
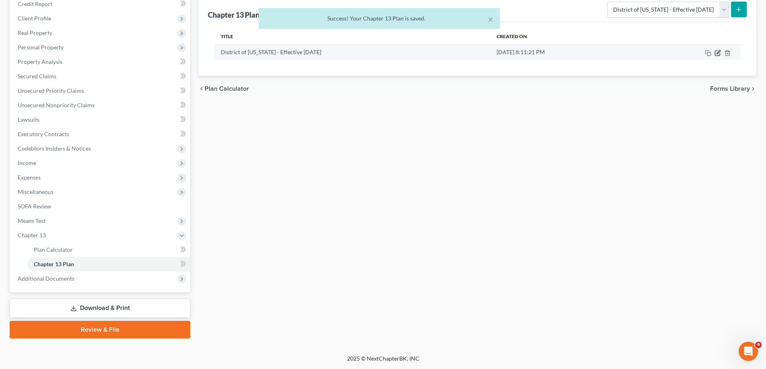
click at [716, 51] on icon "button" at bounding box center [717, 53] width 6 height 6
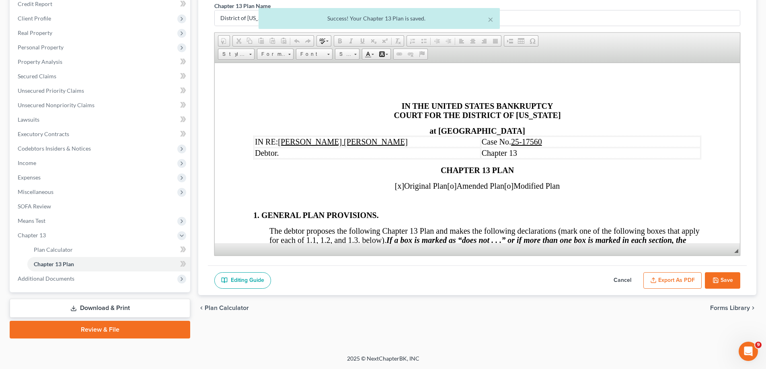
scroll to position [0, 0]
click at [678, 277] on button "Export as PDF" at bounding box center [672, 280] width 58 height 17
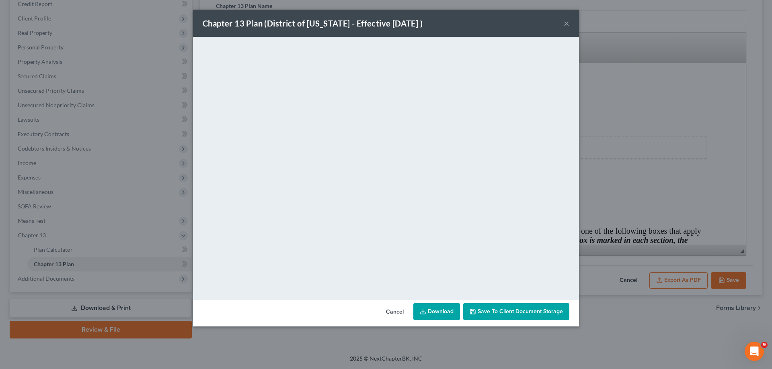
click at [568, 22] on button "×" at bounding box center [566, 23] width 6 height 10
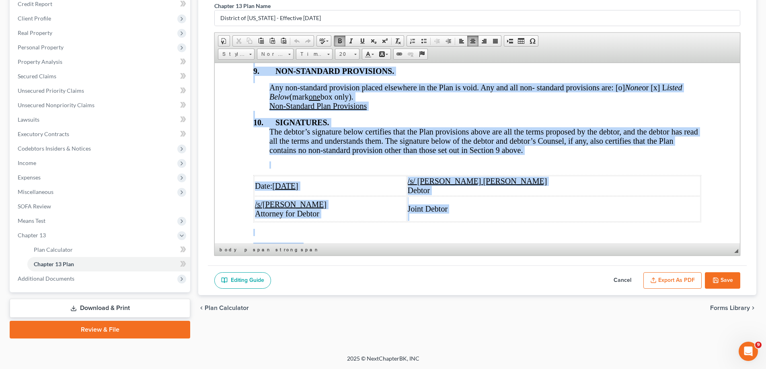
scroll to position [3297, 0]
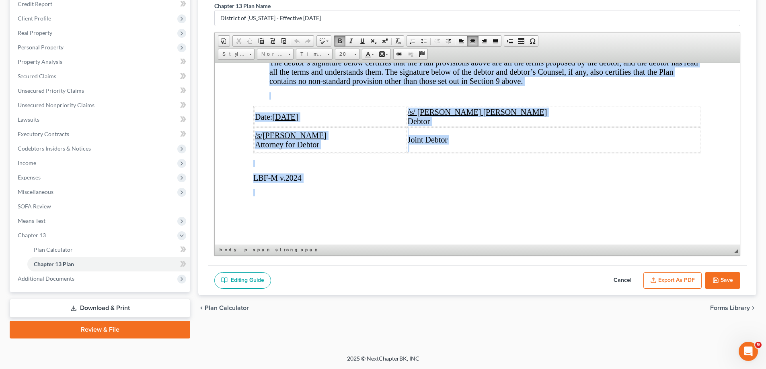
drag, startPoint x: 388, startPoint y: 105, endPoint x: 453, endPoint y: 176, distance: 95.9
click at [352, 55] on link "20" at bounding box center [347, 54] width 25 height 11
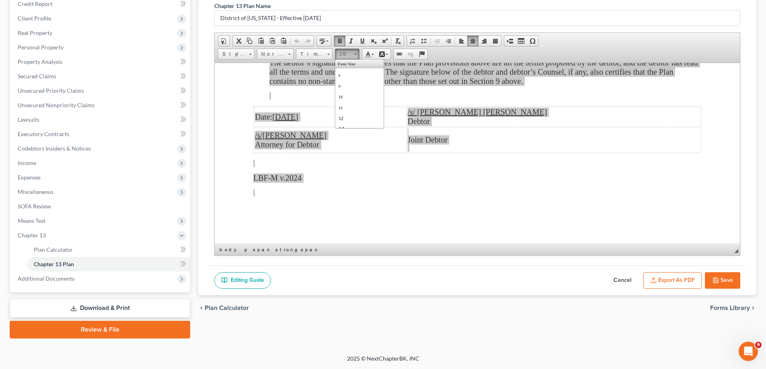
scroll to position [70, 0]
click at [353, 108] on link "22" at bounding box center [359, 107] width 46 height 14
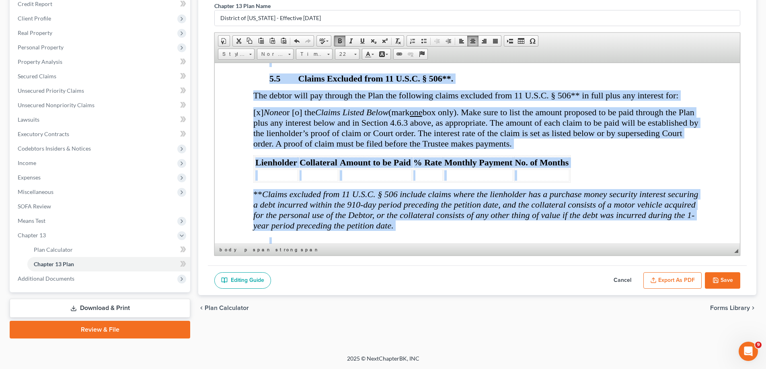
scroll to position [3707, 0]
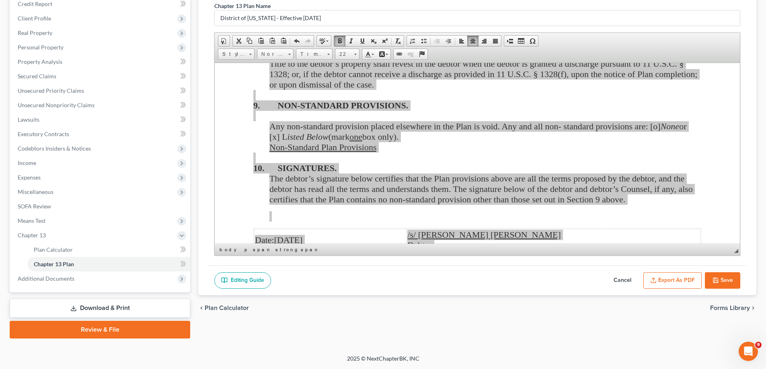
click at [719, 279] on button "Save" at bounding box center [721, 280] width 35 height 17
select select "2"
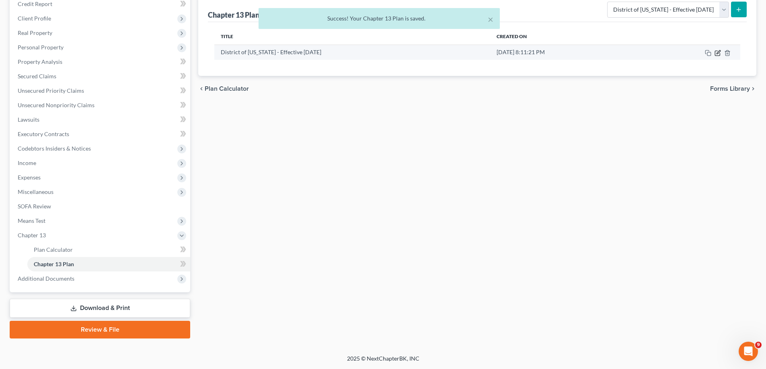
click at [716, 51] on icon "button" at bounding box center [716, 53] width 5 height 5
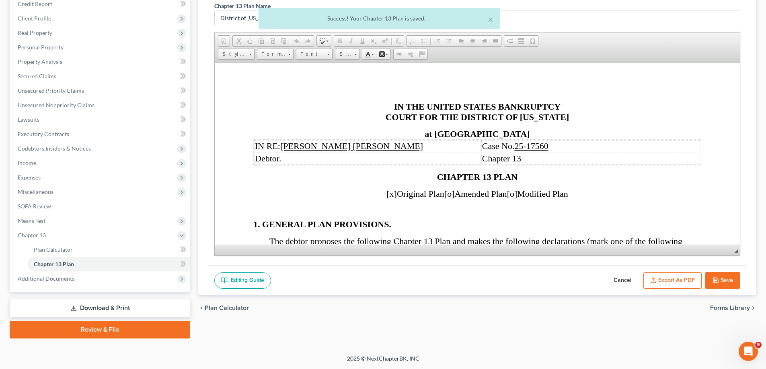
scroll to position [0, 0]
click at [680, 285] on button "Export as PDF" at bounding box center [672, 280] width 58 height 17
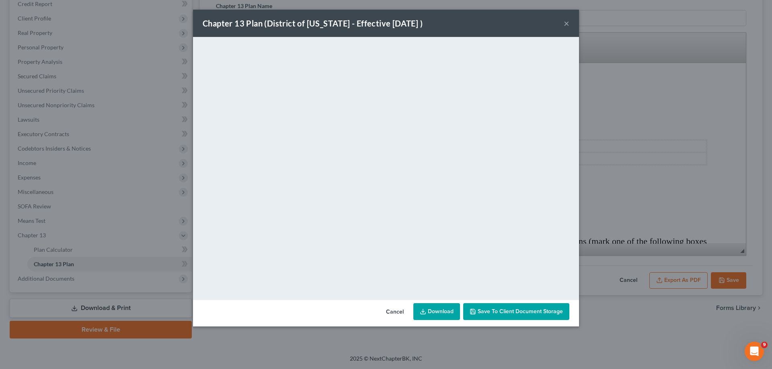
click at [566, 25] on button "×" at bounding box center [566, 23] width 6 height 10
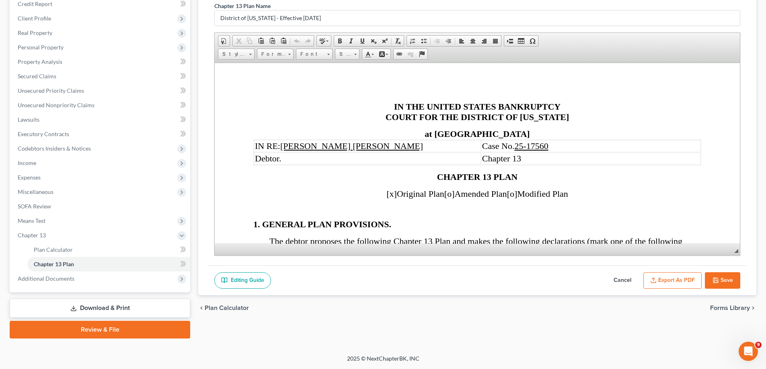
drag, startPoint x: 723, startPoint y: 284, endPoint x: 317, endPoint y: 276, distance: 405.9
click at [722, 284] on button "Save" at bounding box center [721, 280] width 35 height 17
select select "2"
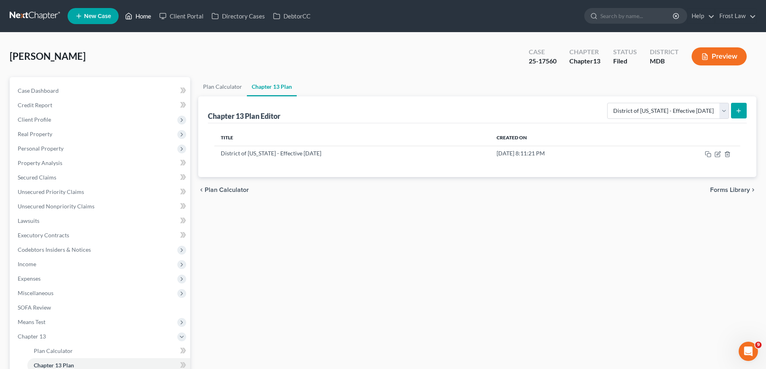
click at [149, 14] on link "Home" at bounding box center [138, 16] width 34 height 14
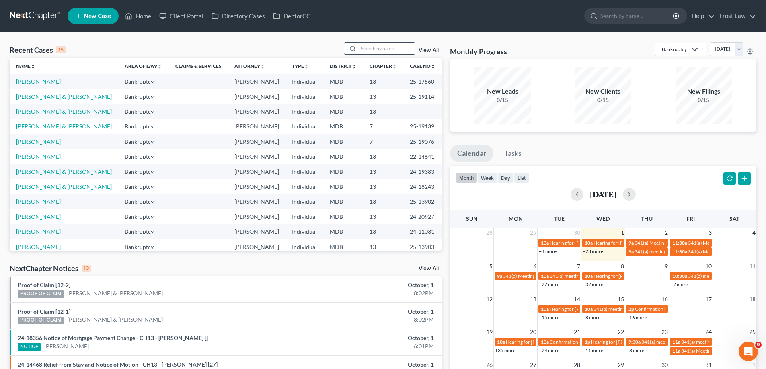
click at [373, 42] on div at bounding box center [380, 48] width 72 height 12
click at [373, 45] on input "search" at bounding box center [386, 49] width 56 height 12
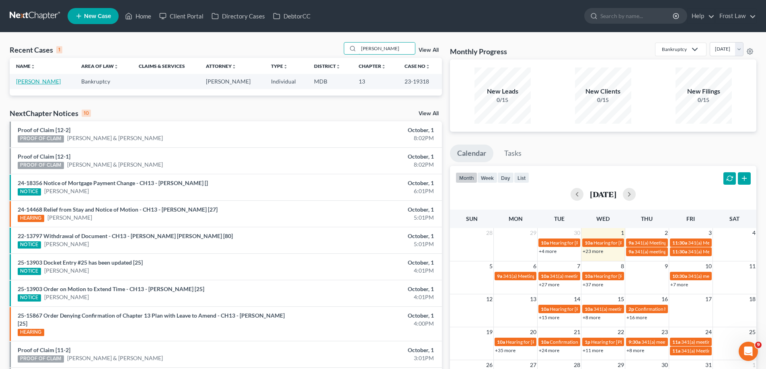
type input "[PERSON_NAME]"
click at [49, 82] on link "[PERSON_NAME]" at bounding box center [38, 81] width 45 height 7
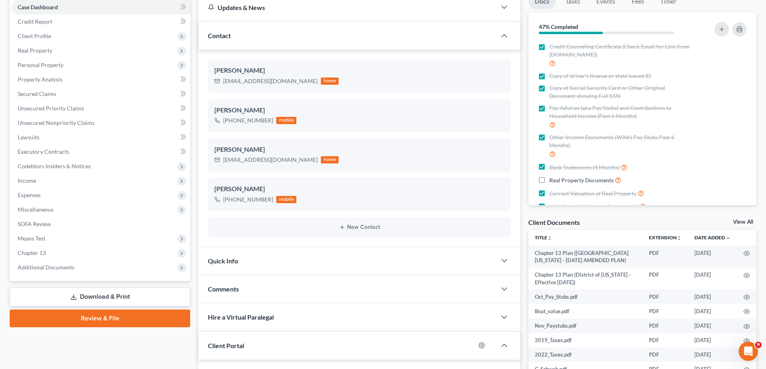
scroll to position [121, 0]
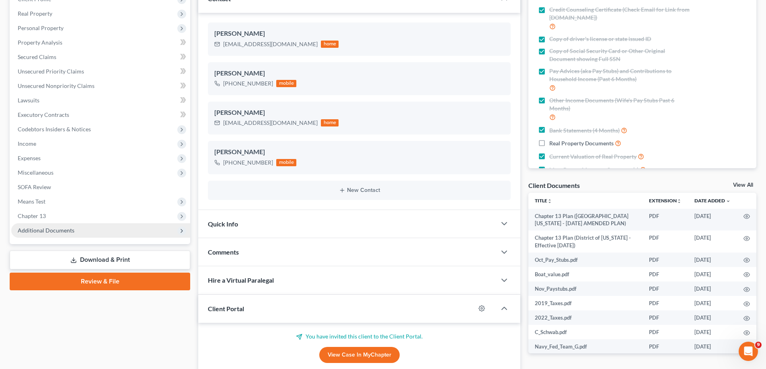
click at [96, 235] on span "Additional Documents" at bounding box center [100, 230] width 179 height 14
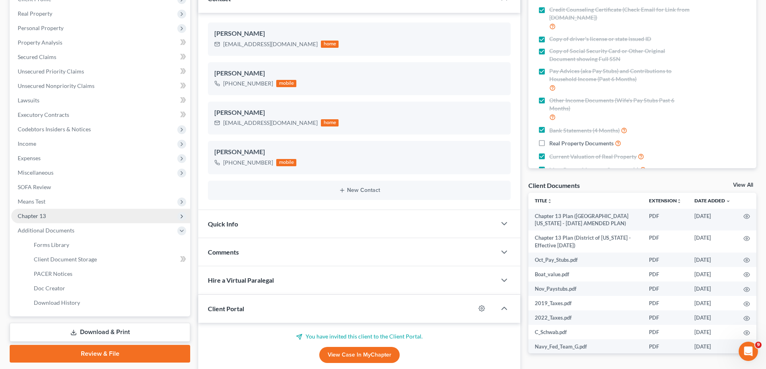
scroll to position [11, 0]
click at [73, 214] on span "Chapter 13" at bounding box center [100, 216] width 179 height 14
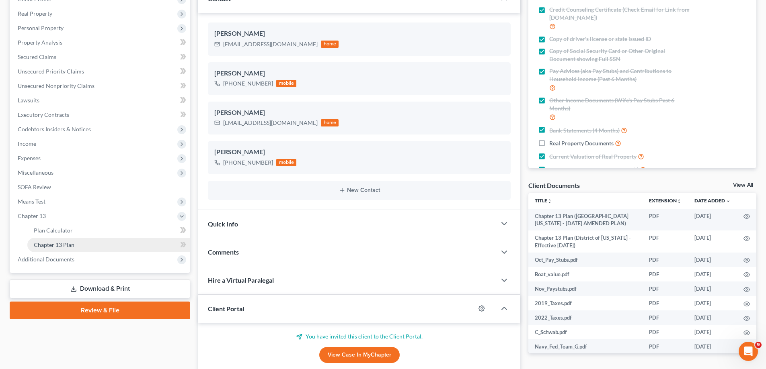
click at [79, 246] on link "Chapter 13 Plan" at bounding box center [108, 245] width 163 height 14
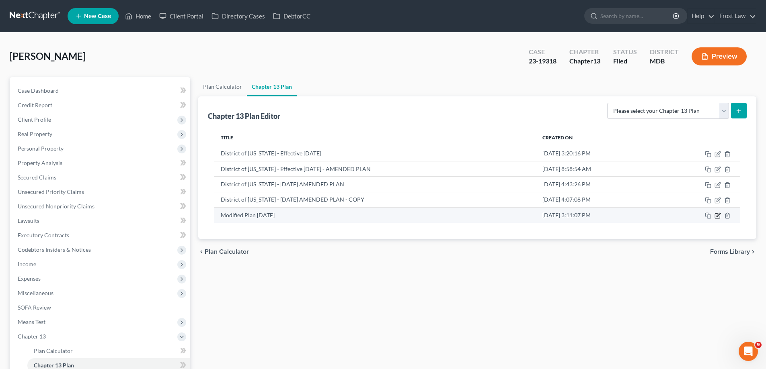
click at [715, 213] on icon "button" at bounding box center [717, 216] width 6 height 6
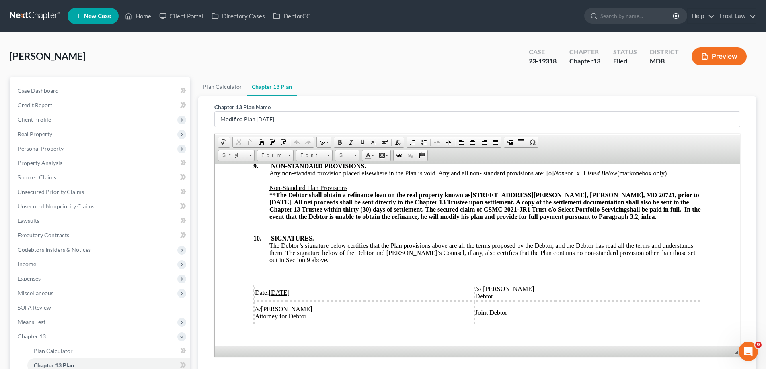
scroll to position [2785, 0]
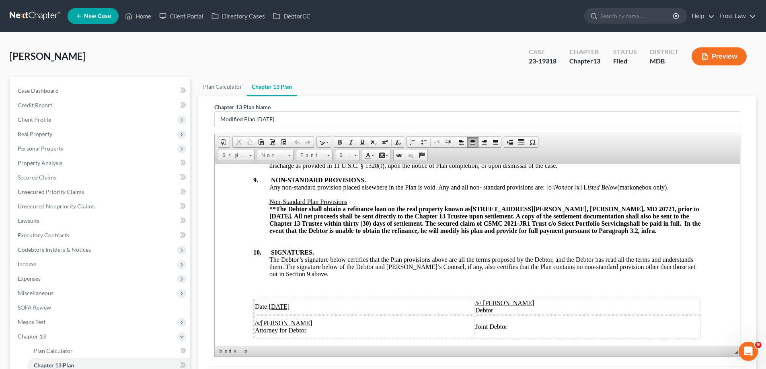
drag, startPoint x: 644, startPoint y: 240, endPoint x: 265, endPoint y: 218, distance: 379.6
click at [265, 218] on div "8. REVESTING PROPERTY OF THE ESTATE Title to the Debtor’s property shall revest…" at bounding box center [477, 240] width 448 height 198
copy strong "**The Debtor shall obtain a refinance loan on the real property known as [STREE…"
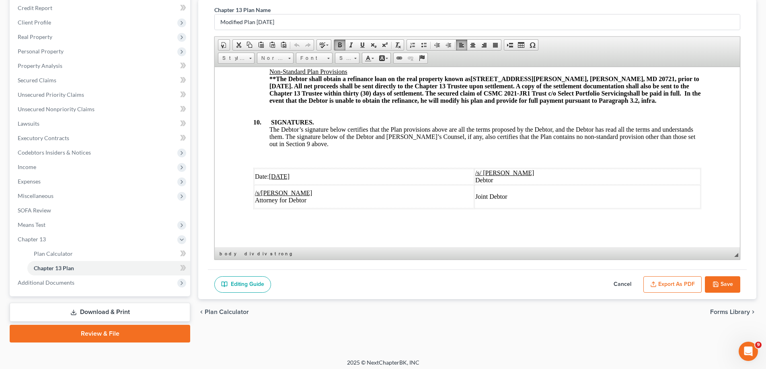
scroll to position [101, 0]
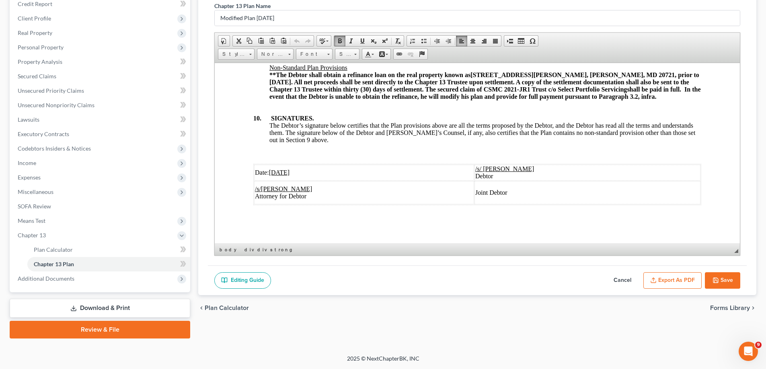
click at [725, 283] on button "Save" at bounding box center [721, 280] width 35 height 17
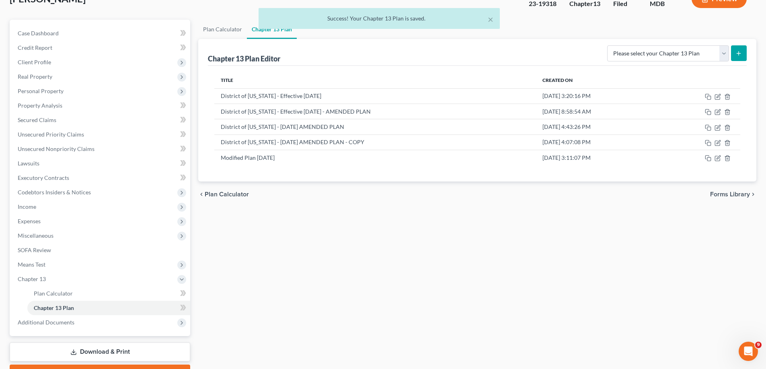
scroll to position [0, 0]
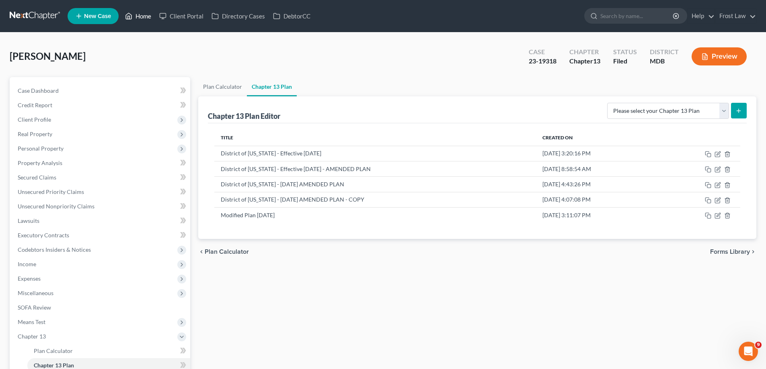
click at [143, 17] on link "Home" at bounding box center [138, 16] width 34 height 14
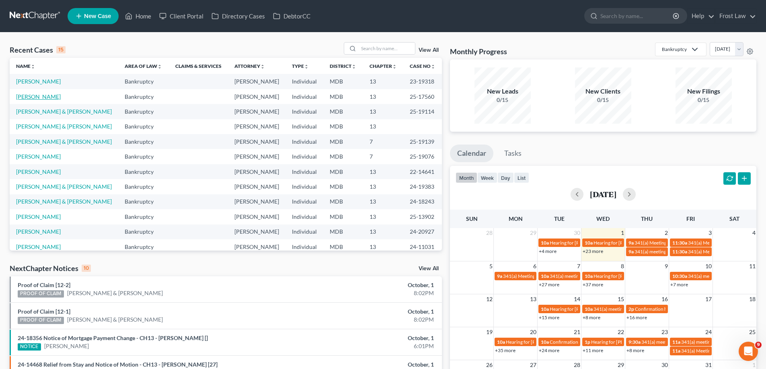
click at [45, 98] on link "[PERSON_NAME]" at bounding box center [38, 96] width 45 height 7
select select "2"
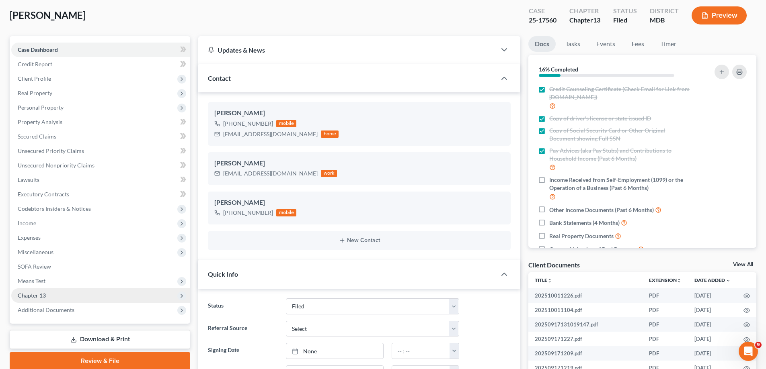
scroll to position [80, 0]
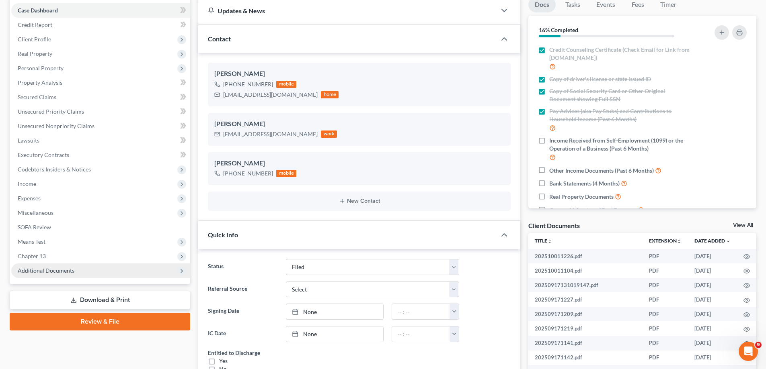
drag, startPoint x: 76, startPoint y: 254, endPoint x: 97, endPoint y: 268, distance: 25.0
click at [76, 254] on span "Chapter 13" at bounding box center [100, 256] width 179 height 14
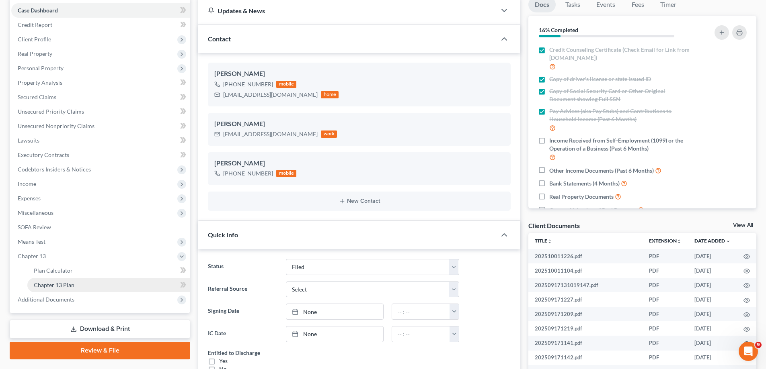
click at [96, 285] on link "Chapter 13 Plan" at bounding box center [108, 285] width 163 height 14
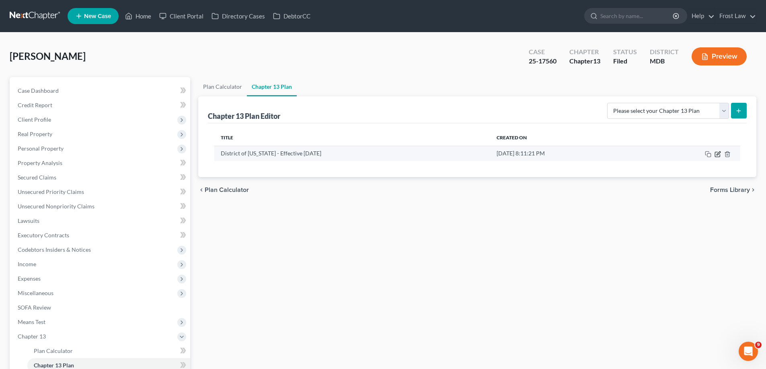
click at [715, 156] on icon "button" at bounding box center [717, 154] width 6 height 6
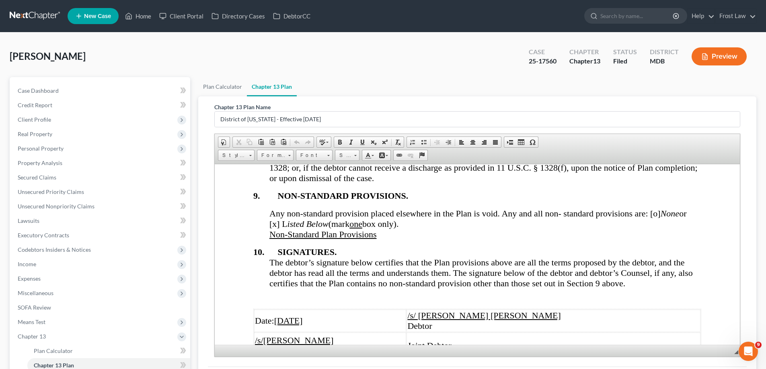
scroll to position [3515, 0]
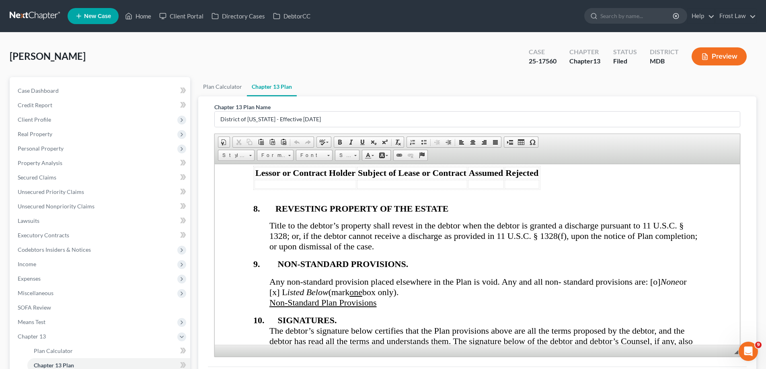
click at [385, 276] on div "Any non-standard provision placed elsewhere in the Plan is void. Any and all no…" at bounding box center [485, 291] width 432 height 31
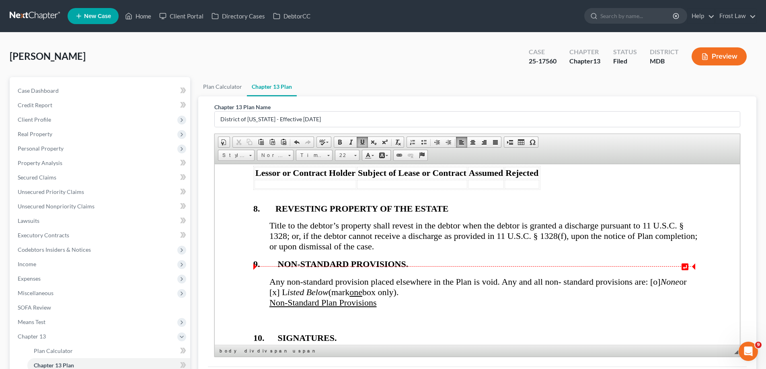
paste body
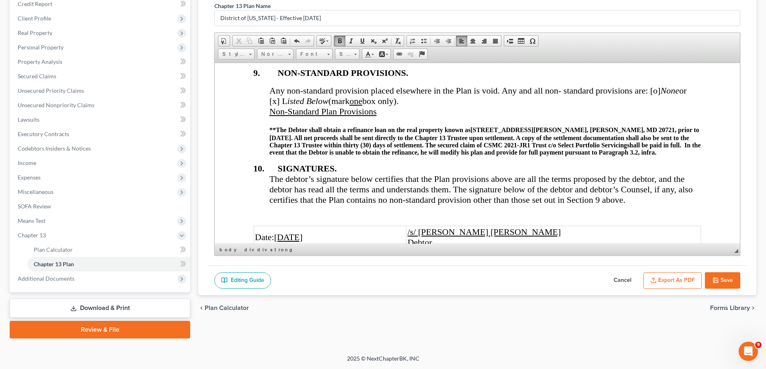
scroll to position [3554, 0]
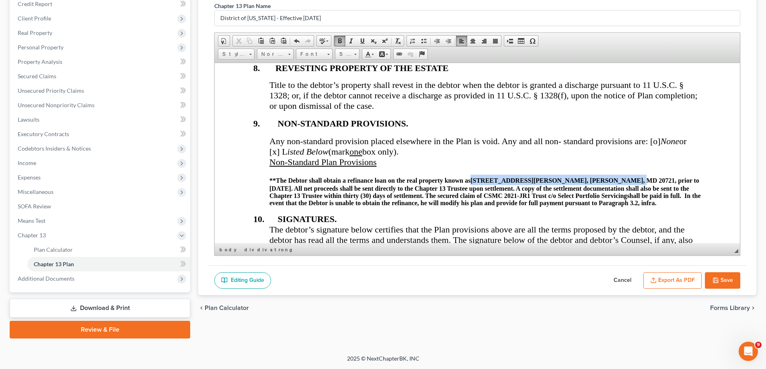
drag, startPoint x: 589, startPoint y: 140, endPoint x: 472, endPoint y: 139, distance: 116.9
click at [472, 177] on strong "**The Debtor shall obtain a refinance loan on the real property known as [STREE…" at bounding box center [484, 191] width 431 height 29
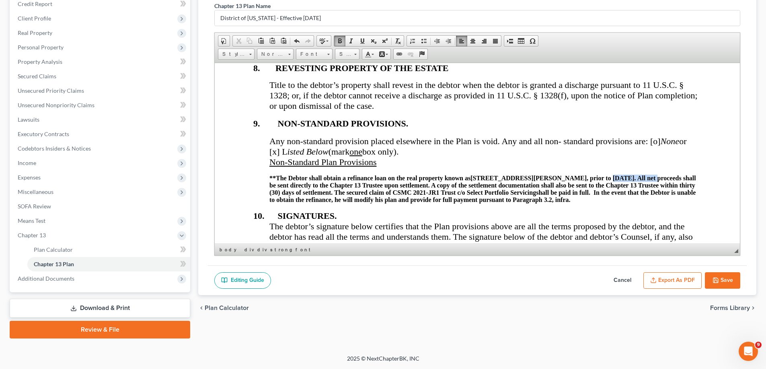
drag, startPoint x: 603, startPoint y: 136, endPoint x: 559, endPoint y: 137, distance: 44.6
click at [559, 174] on strong "**The Debtor shall obtain a refinance loan on the real property known as [STREE…" at bounding box center [482, 188] width 426 height 29
click at [725, 274] on button "Save" at bounding box center [721, 280] width 35 height 17
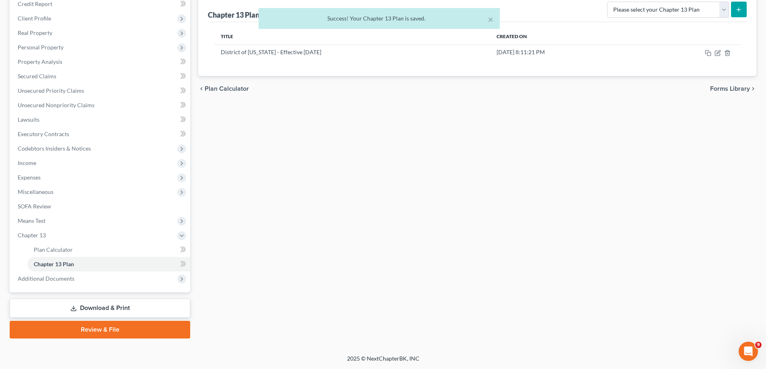
click at [43, 31] on div "× Success! Your Chapter 13 Plan is saved." at bounding box center [379, 20] width 766 height 25
click at [47, 18] on div "× Success! Your Chapter 13 Plan is saved." at bounding box center [379, 20] width 766 height 25
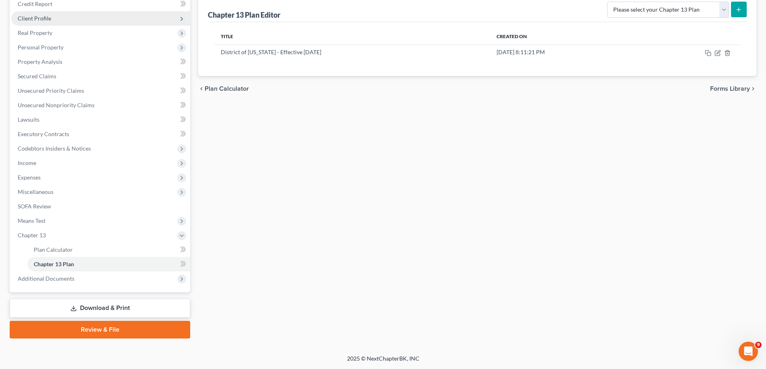
click at [41, 23] on span "Client Profile" at bounding box center [100, 18] width 179 height 14
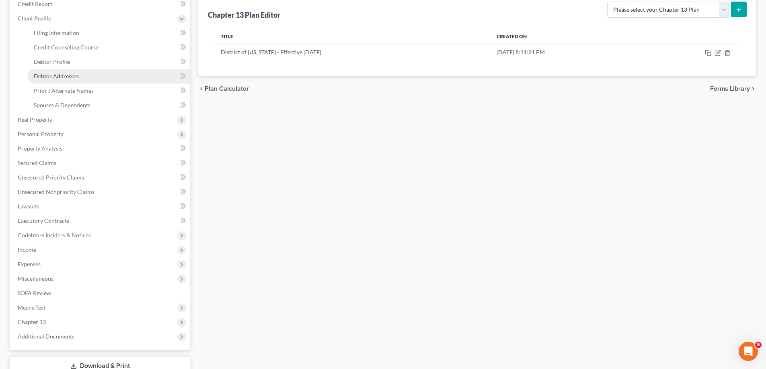
click at [55, 73] on span "Debtor Addresses" at bounding box center [56, 76] width 45 height 7
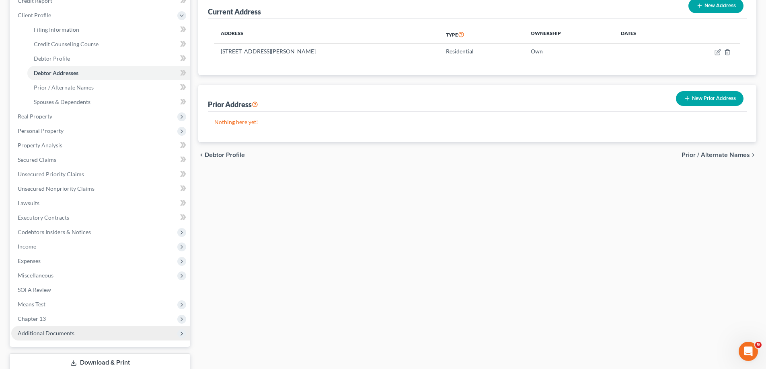
scroll to position [119, 0]
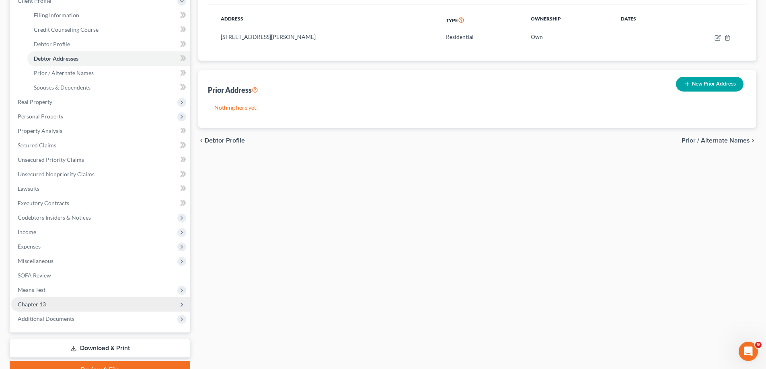
click at [73, 305] on span "Chapter 13" at bounding box center [100, 304] width 179 height 14
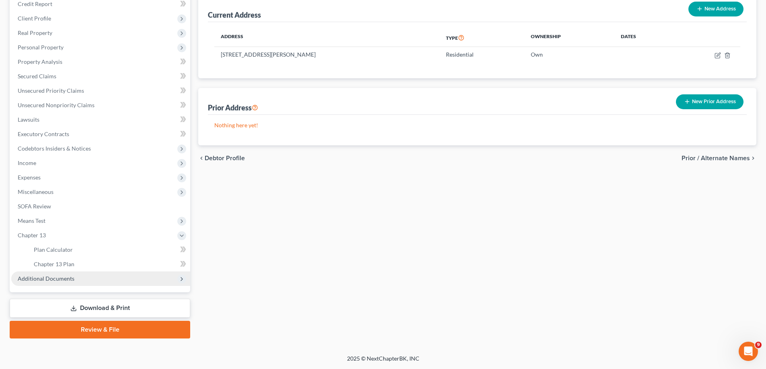
scroll to position [101, 0]
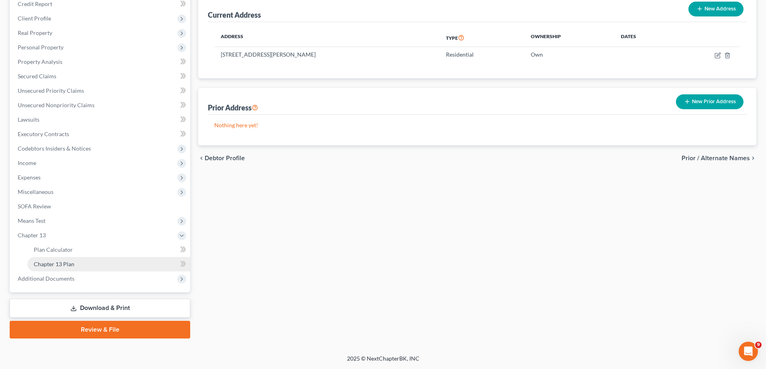
click at [94, 264] on link "Chapter 13 Plan" at bounding box center [108, 264] width 163 height 14
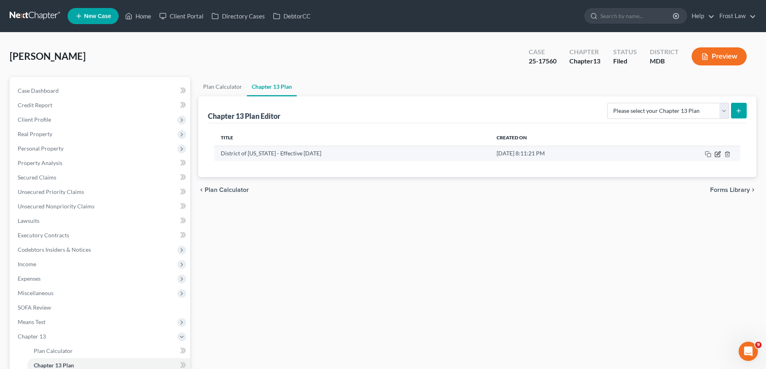
click at [716, 153] on icon "button" at bounding box center [717, 154] width 6 height 6
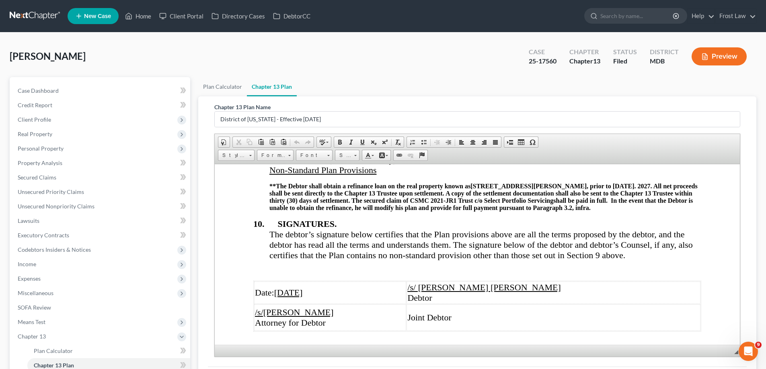
scroll to position [3536, 0]
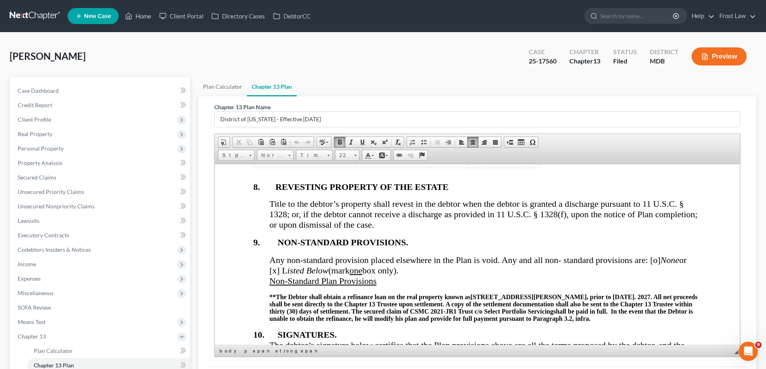
click at [532, 293] on strong "**The Debtor shall obtain a refinance loan on the real property known as [STREE…" at bounding box center [483, 307] width 428 height 29
drag, startPoint x: 452, startPoint y: 268, endPoint x: 593, endPoint y: 270, distance: 141.5
click at [553, 308] on span "CSMC 2021-JR1 Trust c/o Select Portfolio Servicing" at bounding box center [481, 311] width 143 height 7
click at [443, 308] on span "Shellpoint S" at bounding box center [426, 311] width 33 height 7
click at [475, 308] on span "Shellpoint S" at bounding box center [458, 311] width 33 height 7
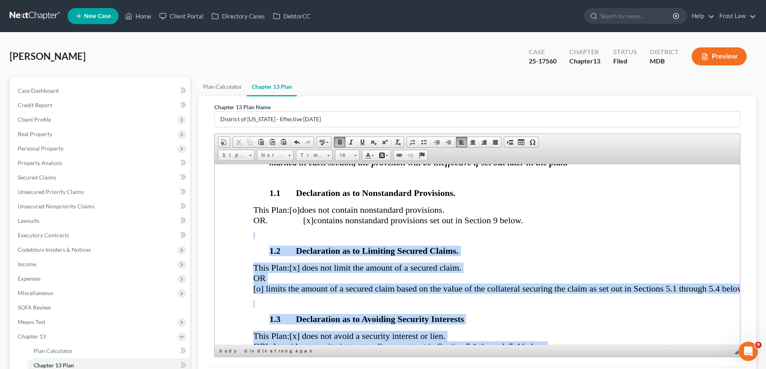
scroll to position [0, 0]
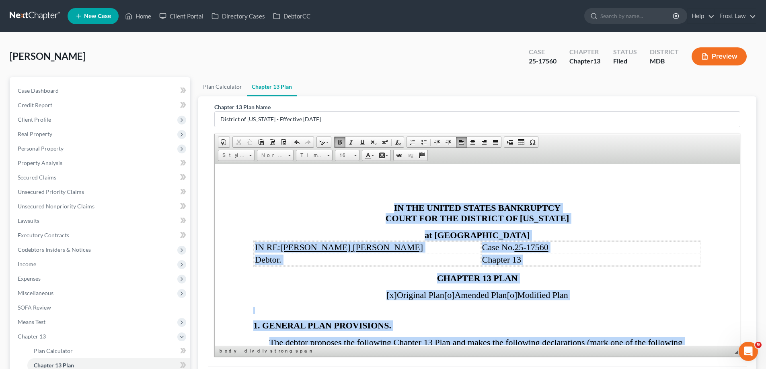
drag, startPoint x: 319, startPoint y: 266, endPoint x: 384, endPoint y: 209, distance: 86.8
click at [354, 156] on span at bounding box center [355, 155] width 2 height 1
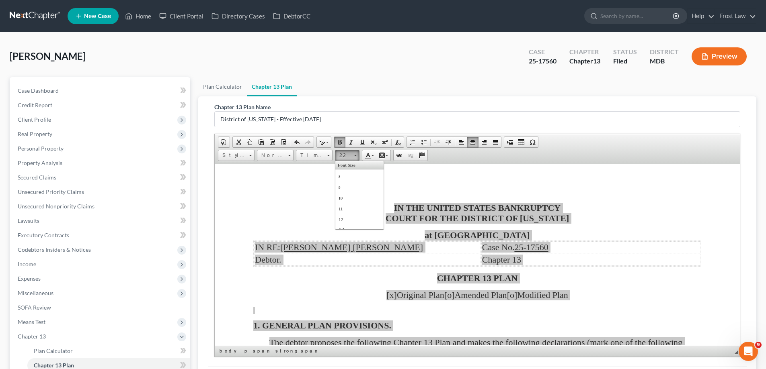
scroll to position [83, 0]
click at [355, 184] on link "20" at bounding box center [359, 181] width 46 height 12
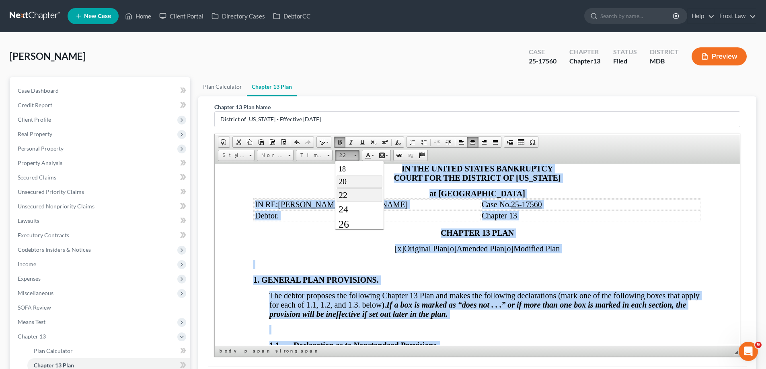
scroll to position [0, 0]
click at [644, 253] on p "[x] Original Plan [o] Amended Plan [o] Modified Plan" at bounding box center [477, 248] width 448 height 9
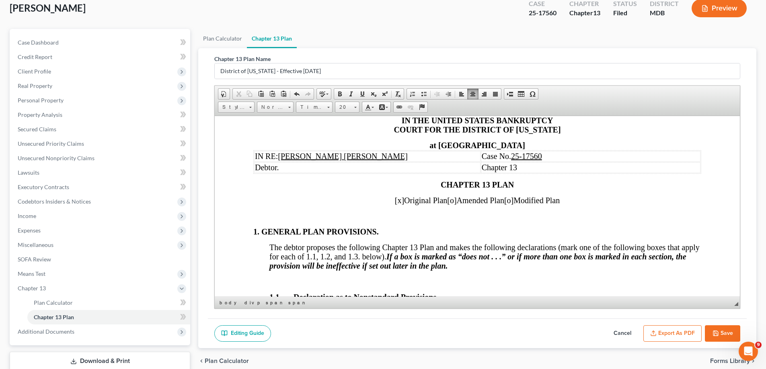
scroll to position [101, 0]
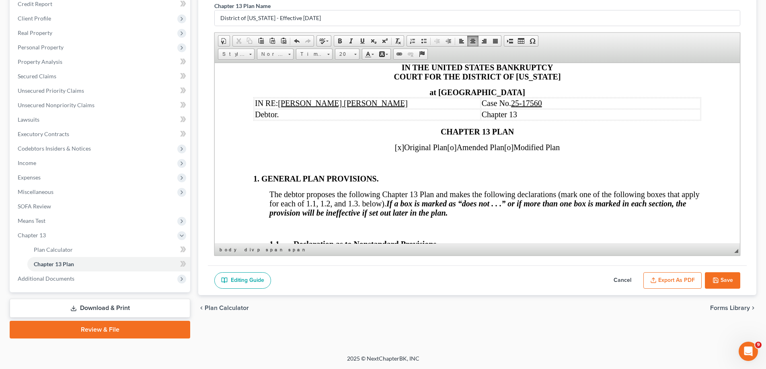
click at [724, 278] on button "Save" at bounding box center [721, 280] width 35 height 17
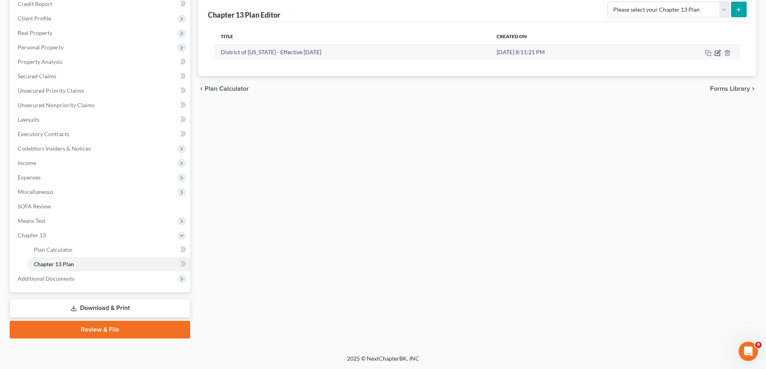
click at [717, 53] on icon "button" at bounding box center [717, 53] width 6 height 6
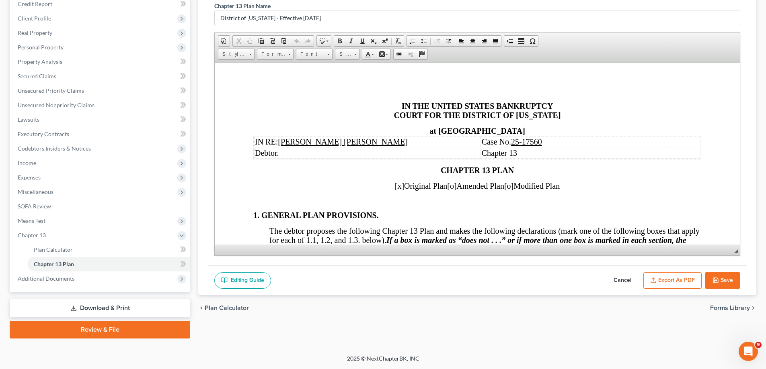
scroll to position [0, 0]
click at [686, 282] on button "Export as PDF" at bounding box center [672, 280] width 58 height 17
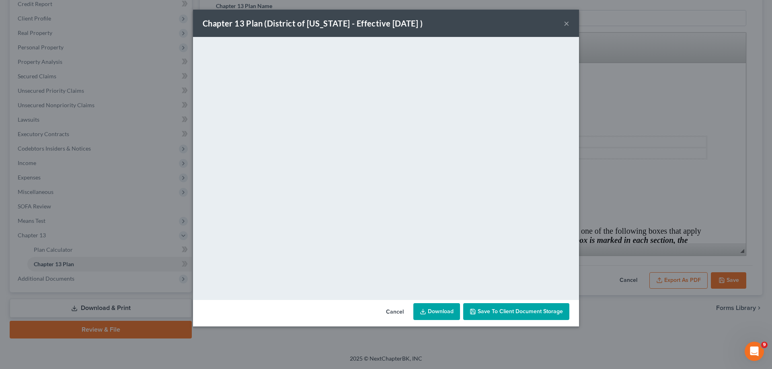
click at [563, 27] on div "Chapter 13 Plan (District of [US_STATE] - Effective [DATE] ) ×" at bounding box center [386, 23] width 386 height 27
click at [565, 23] on button "×" at bounding box center [566, 23] width 6 height 10
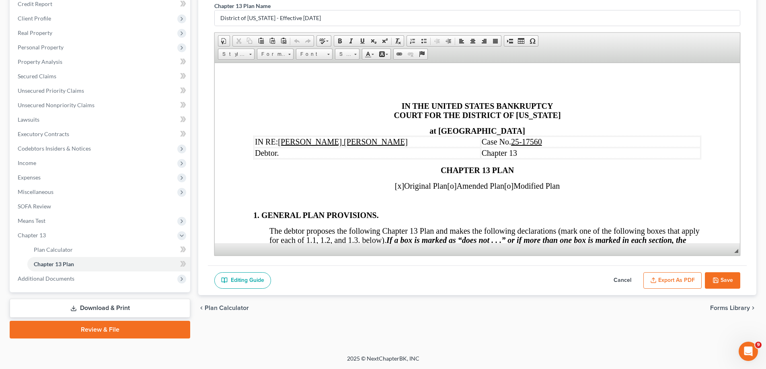
click at [681, 280] on button "Export as PDF" at bounding box center [672, 280] width 58 height 17
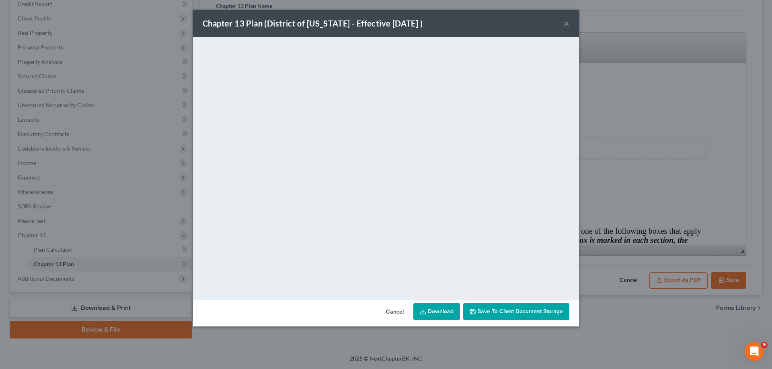
click at [508, 315] on span "Save to Client Document Storage" at bounding box center [519, 311] width 85 height 7
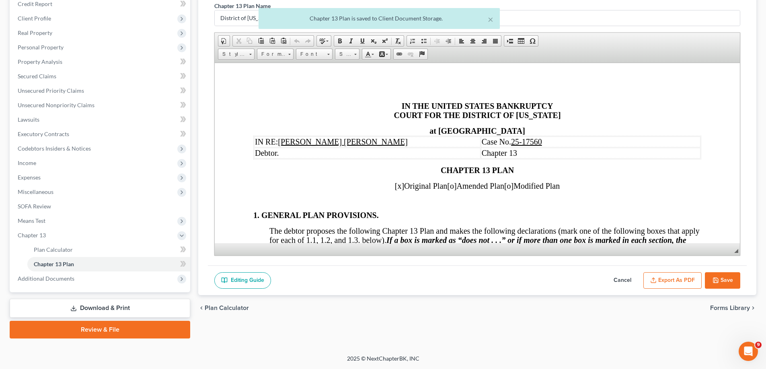
click at [732, 279] on button "Save" at bounding box center [721, 280] width 35 height 17
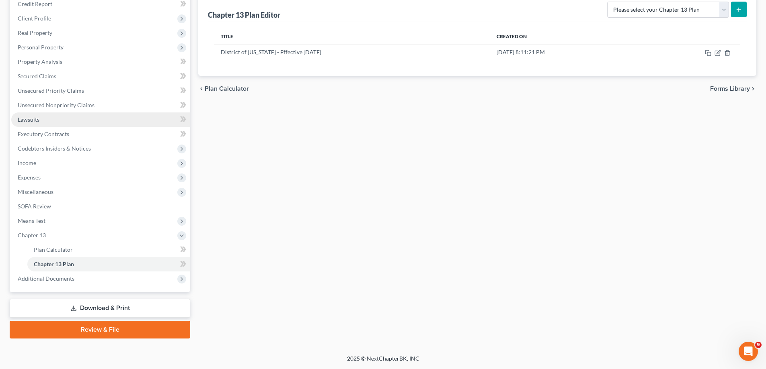
click at [51, 120] on link "Lawsuits" at bounding box center [100, 120] width 179 height 14
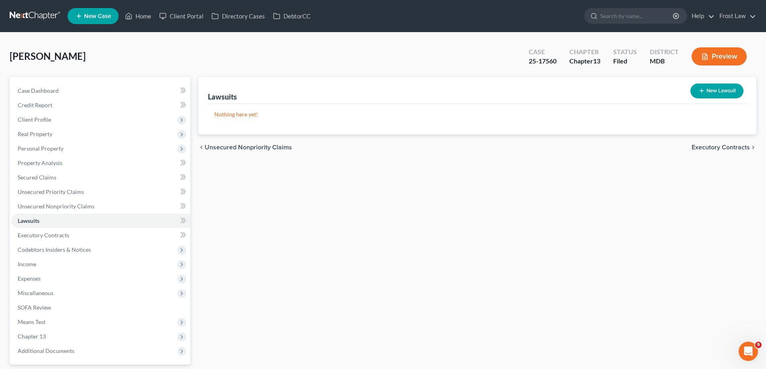
click at [716, 85] on button "New Lawsuit" at bounding box center [716, 91] width 53 height 15
select select "0"
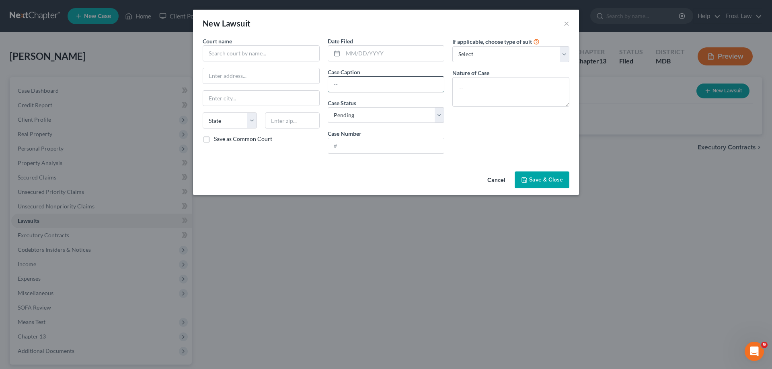
drag, startPoint x: 357, startPoint y: 84, endPoint x: 584, endPoint y: 0, distance: 241.7
click at [357, 84] on input "text" at bounding box center [386, 84] width 116 height 15
paste input "[PERSON_NAME], et al. vs. [PERSON_NAME]"
click at [340, 84] on input "[PERSON_NAME], et al. vs. [PERSON_NAME]" at bounding box center [386, 84] width 116 height 15
type input "[PERSON_NAME], et al. vs. [PERSON_NAME]"
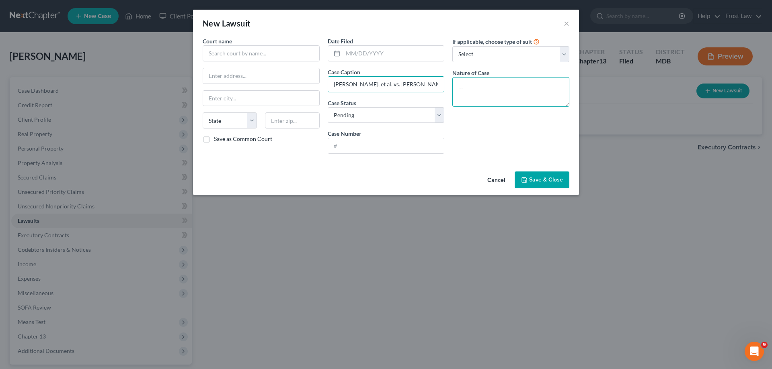
click at [495, 81] on textarea at bounding box center [510, 92] width 117 height 30
paste textarea "Foreclosure - Residential"
type textarea "Foreclosure - Residential"
drag, startPoint x: 361, startPoint y: 147, endPoint x: 376, endPoint y: 154, distance: 15.8
click at [361, 147] on input "text" at bounding box center [386, 145] width 116 height 15
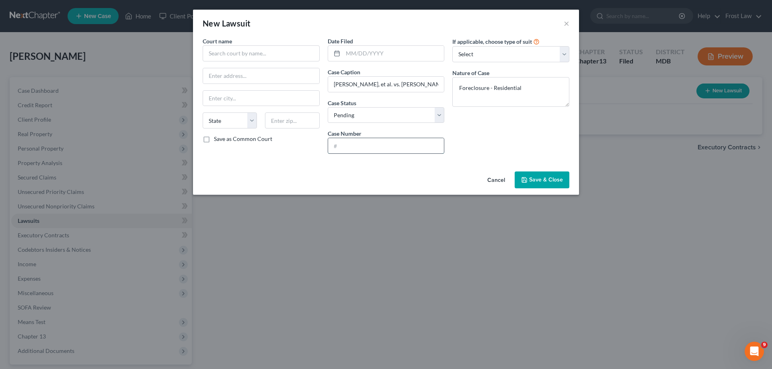
paste input "C-02-CV-25-000067"
click at [341, 142] on input "C-02-CV-25-000067" at bounding box center [386, 145] width 116 height 15
type input "C-02-CV-25-000067"
drag, startPoint x: 364, startPoint y: 116, endPoint x: 367, endPoint y: 122, distance: 6.8
click at [364, 116] on select "Select Pending On Appeal Concluded" at bounding box center [386, 115] width 117 height 16
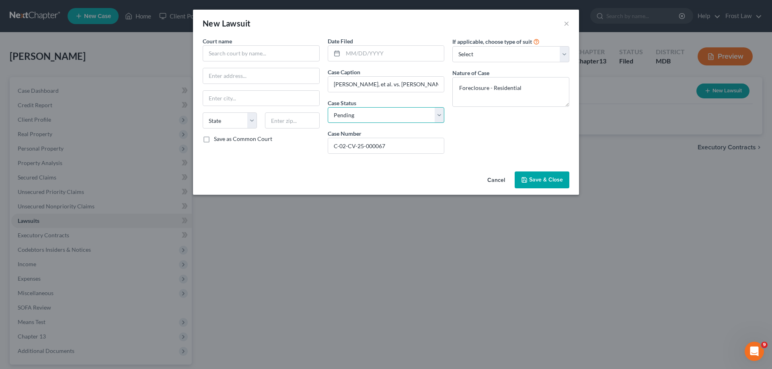
select select "2"
click at [328, 107] on select "Select Pending On Appeal Concluded" at bounding box center [386, 115] width 117 height 16
click at [388, 52] on input "text" at bounding box center [393, 53] width 101 height 15
paste input "[DATE]"
type input "[DATE]"
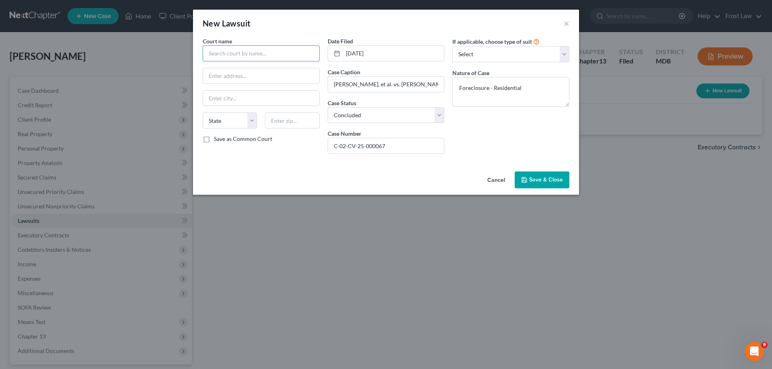
drag, startPoint x: 234, startPoint y: 48, endPoint x: 243, endPoint y: 55, distance: 10.9
click at [234, 48] on input "text" at bounding box center [261, 53] width 117 height 16
paste input "Circuit Court For [PERSON_NAME] Count"
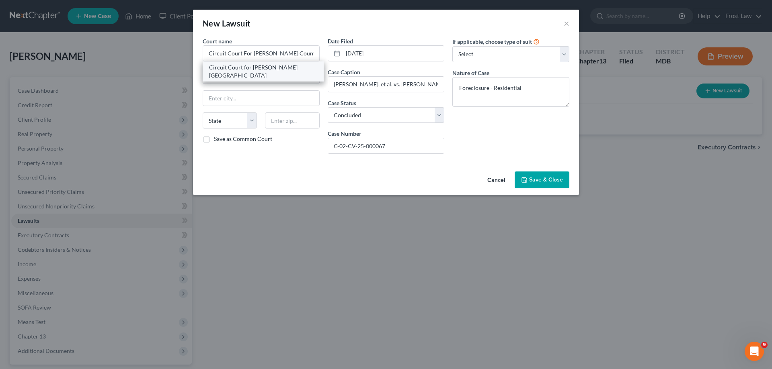
click at [274, 66] on div "Circuit Court for [PERSON_NAME][GEOGRAPHIC_DATA]" at bounding box center [263, 71] width 108 height 16
type input "Circuit Court for [PERSON_NAME][GEOGRAPHIC_DATA]"
type input "[STREET_ADDRESS][DEMOGRAPHIC_DATA]"
type input "[GEOGRAPHIC_DATA]"
select select "21"
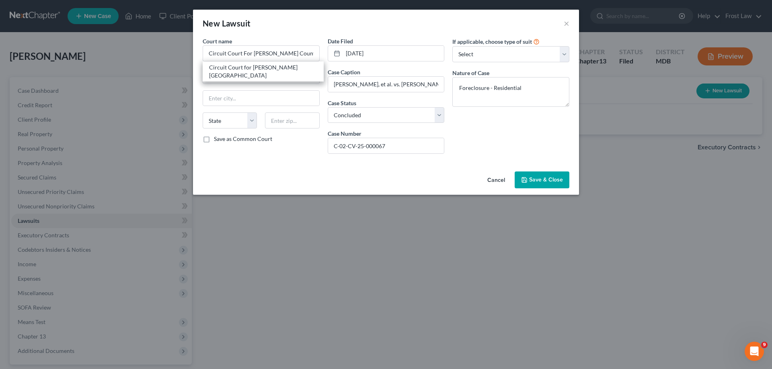
type input "21401"
click at [537, 176] on button "Save & Close" at bounding box center [541, 180] width 55 height 17
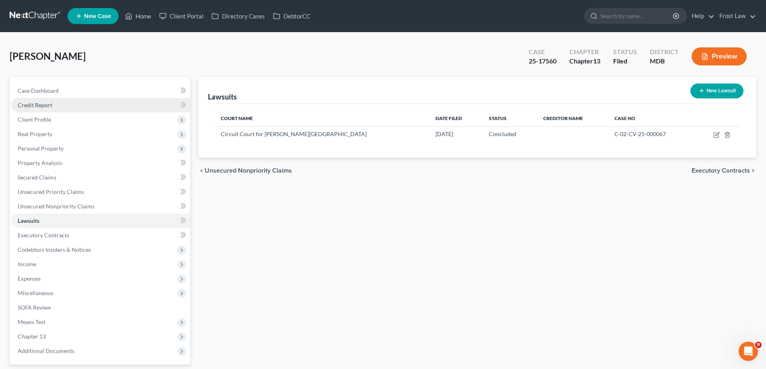
click at [57, 106] on link "Credit Report" at bounding box center [100, 105] width 179 height 14
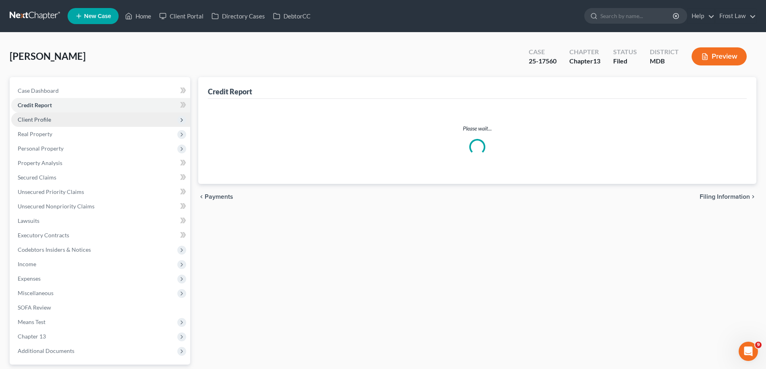
click at [63, 121] on span "Client Profile" at bounding box center [100, 120] width 179 height 14
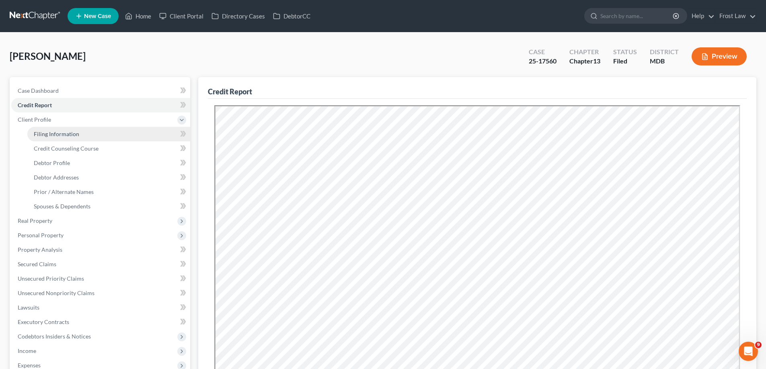
click at [66, 140] on link "Filing Information" at bounding box center [108, 134] width 163 height 14
select select "1"
select select "0"
select select "3"
select select "38"
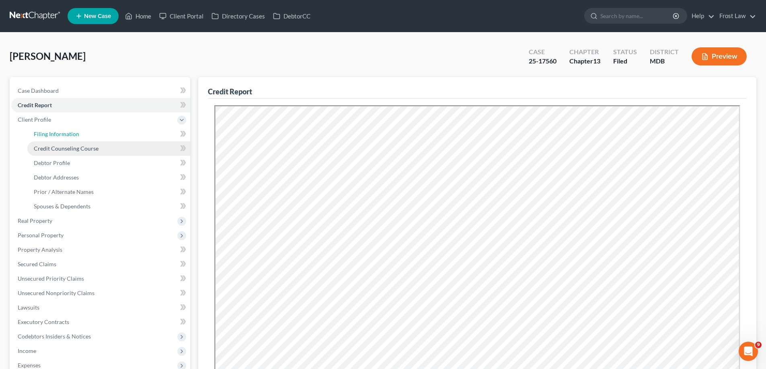
select select "0"
select select "21"
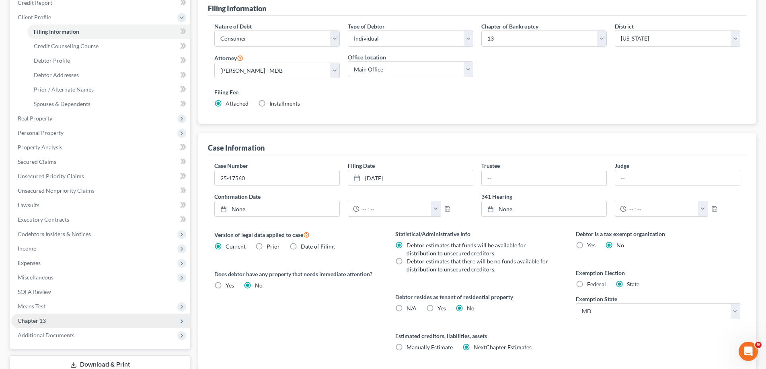
scroll to position [121, 0]
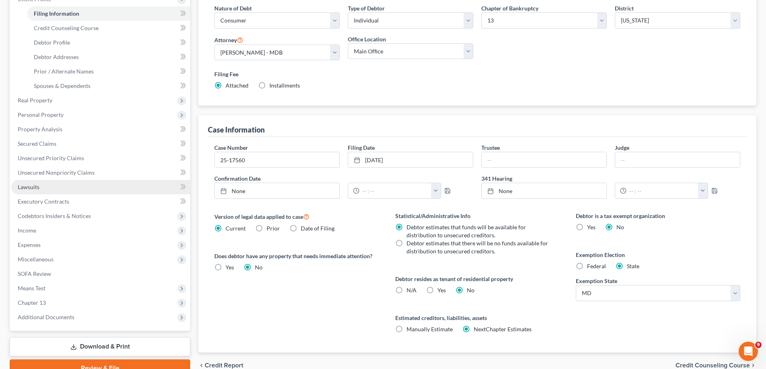
click at [29, 188] on span "Lawsuits" at bounding box center [29, 187] width 22 height 7
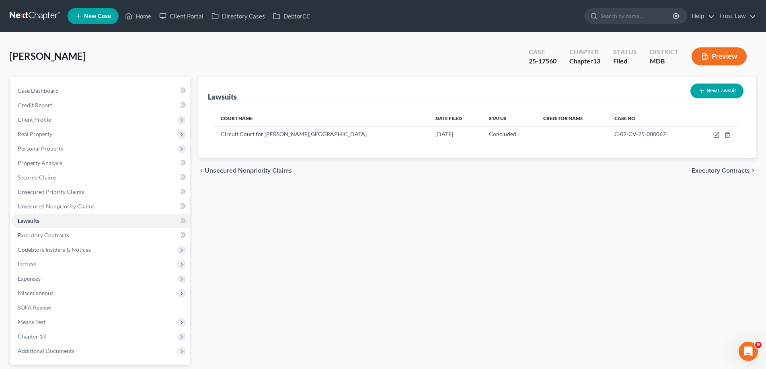
click at [704, 93] on button "New Lawsuit" at bounding box center [716, 91] width 53 height 15
select select "0"
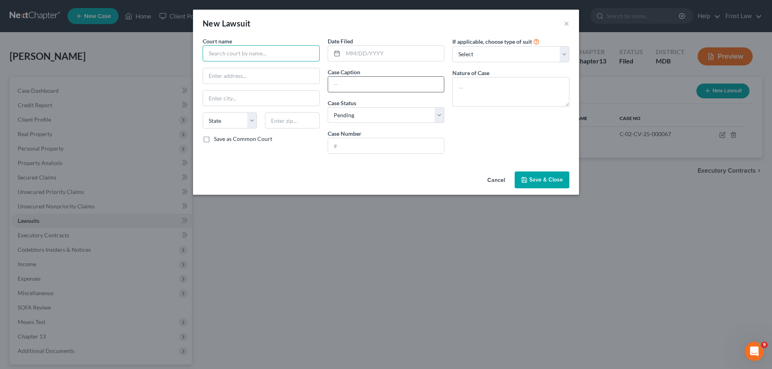
click at [264, 55] on input "text" at bounding box center [261, 53] width 117 height 16
paste input "Circuit Court For [PERSON_NAME][GEOGRAPHIC_DATA]"
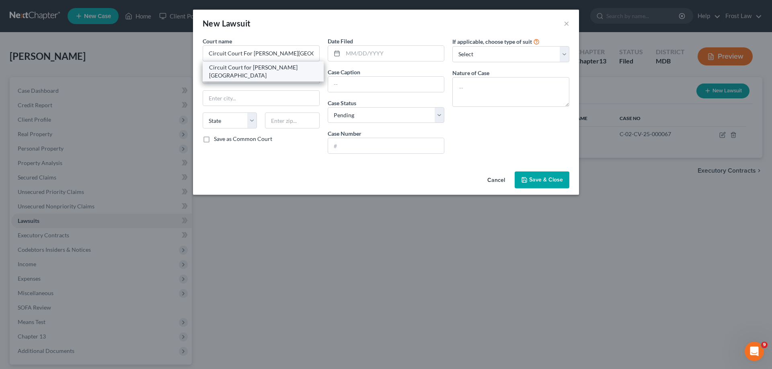
click at [241, 69] on div "Circuit Court for [PERSON_NAME][GEOGRAPHIC_DATA]" at bounding box center [263, 71] width 108 height 16
type input "Circuit Court for [PERSON_NAME][GEOGRAPHIC_DATA]"
type input "[STREET_ADDRESS][DEMOGRAPHIC_DATA]"
type input "[GEOGRAPHIC_DATA]"
select select "21"
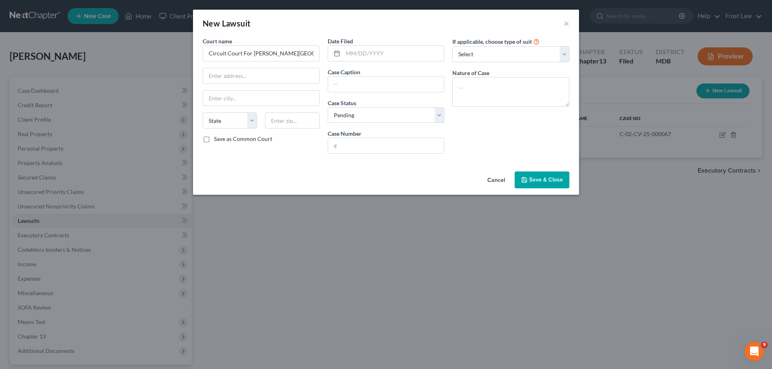
type input "21401"
drag, startPoint x: 351, startPoint y: 81, endPoint x: 409, endPoint y: 84, distance: 57.6
click at [352, 81] on input "text" at bounding box center [386, 84] width 116 height 15
paste input "C-02-FM-15-000063"
type input "C-02-FM-15-000063"
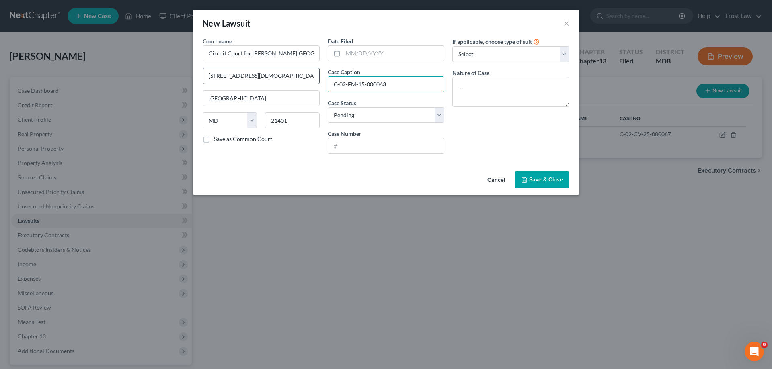
drag, startPoint x: 356, startPoint y: 85, endPoint x: 306, endPoint y: 82, distance: 50.3
click at [289, 82] on div "Court name * Circuit Court for [PERSON_NAME][GEOGRAPHIC_DATA] 8 Church Circle […" at bounding box center [386, 98] width 375 height 123
drag, startPoint x: 366, startPoint y: 145, endPoint x: 360, endPoint y: 120, distance: 26.3
click at [366, 145] on input "text" at bounding box center [386, 145] width 116 height 15
paste input "C-02-FM-15-000063"
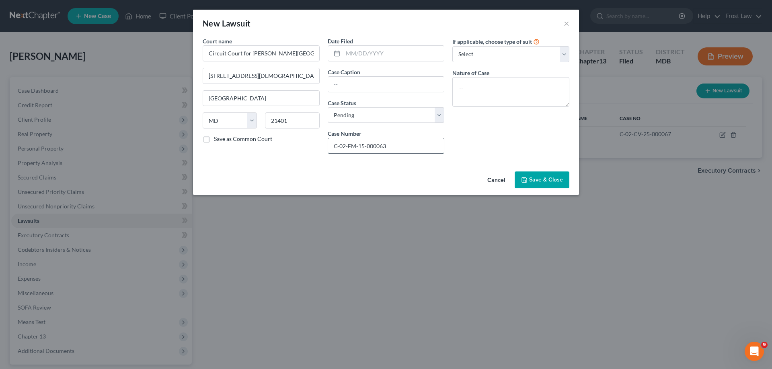
click at [337, 146] on input "C-02-FM-15-000063" at bounding box center [386, 145] width 116 height 15
click at [342, 151] on input "C-02-FM-15-000063" at bounding box center [386, 145] width 116 height 15
type input "C-02-FM-15-000063"
drag, startPoint x: 356, startPoint y: 117, endPoint x: 358, endPoint y: 122, distance: 5.6
click at [356, 117] on select "Select Pending On Appeal Concluded" at bounding box center [386, 115] width 117 height 16
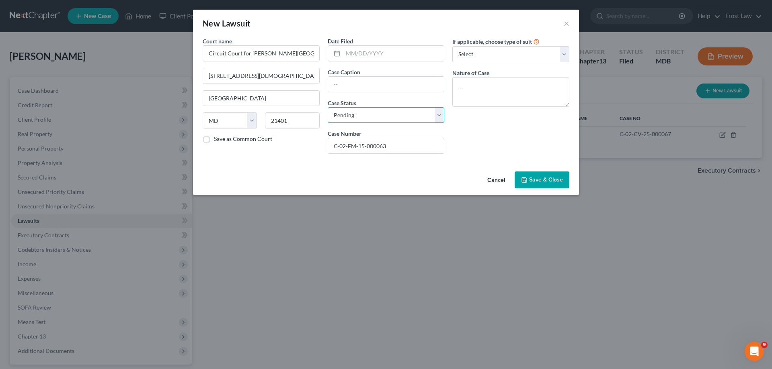
select select "2"
click at [328, 107] on select "Select Pending On Appeal Concluded" at bounding box center [386, 115] width 117 height 16
click at [500, 93] on textarea at bounding box center [510, 92] width 117 height 30
paste textarea "Divorce - Absolute"
type textarea "Divorce - Absolute"
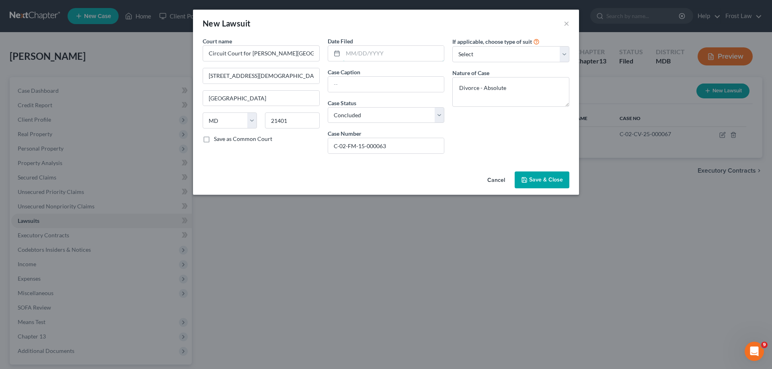
drag, startPoint x: 346, startPoint y: 58, endPoint x: 543, endPoint y: 3, distance: 204.6
click at [346, 58] on input "text" at bounding box center [393, 53] width 101 height 15
paste input "[DATE]"
type input "[DATE]"
click at [347, 83] on input "text" at bounding box center [386, 84] width 116 height 15
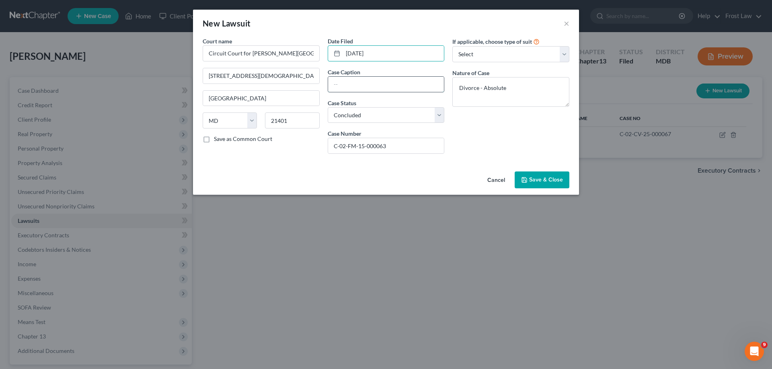
paste input "[PERSON_NAME] vs. [PERSON_NAME]"
click at [344, 86] on input "[PERSON_NAME] vs. [PERSON_NAME]" at bounding box center [386, 84] width 116 height 15
type input "[PERSON_NAME] vs. [PERSON_NAME]"
drag, startPoint x: 533, startPoint y: 178, endPoint x: 526, endPoint y: 182, distance: 8.8
click at [534, 178] on span "Save & Close" at bounding box center [546, 179] width 34 height 7
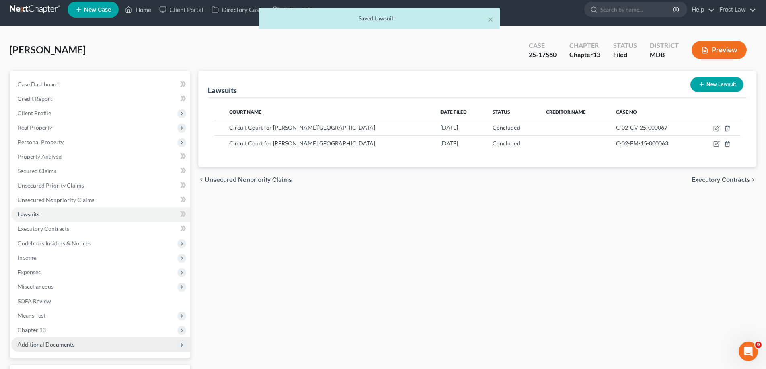
scroll to position [72, 0]
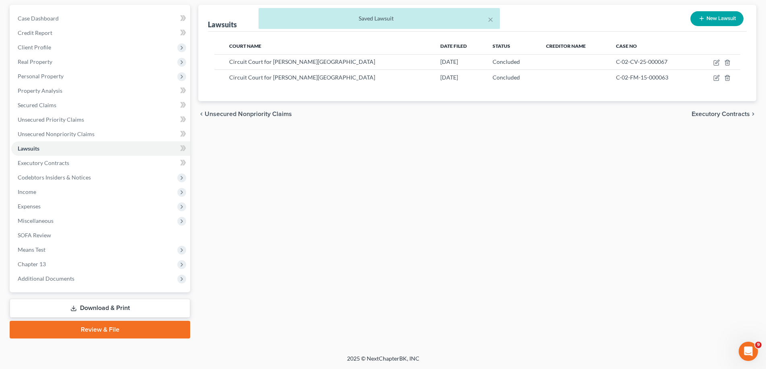
click at [78, 304] on link "Download & Print" at bounding box center [100, 308] width 180 height 19
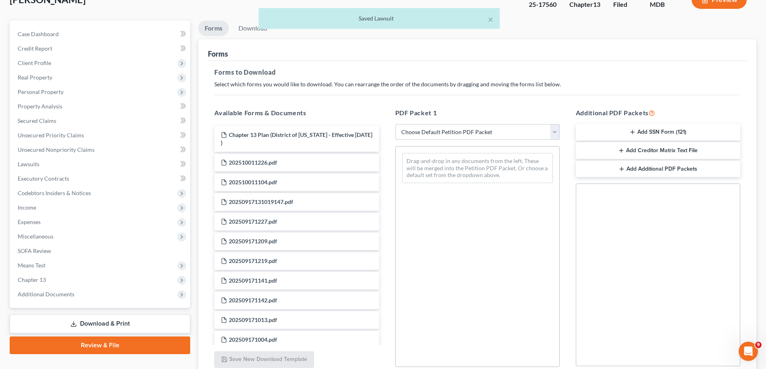
scroll to position [127, 0]
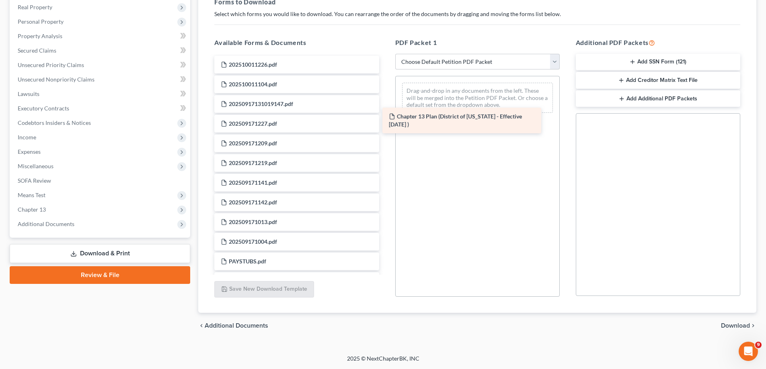
drag, startPoint x: 330, startPoint y: 72, endPoint x: 498, endPoint y: 124, distance: 175.8
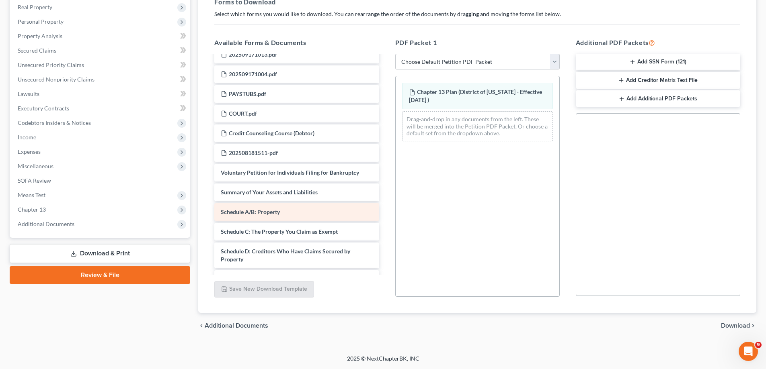
scroll to position [241, 0]
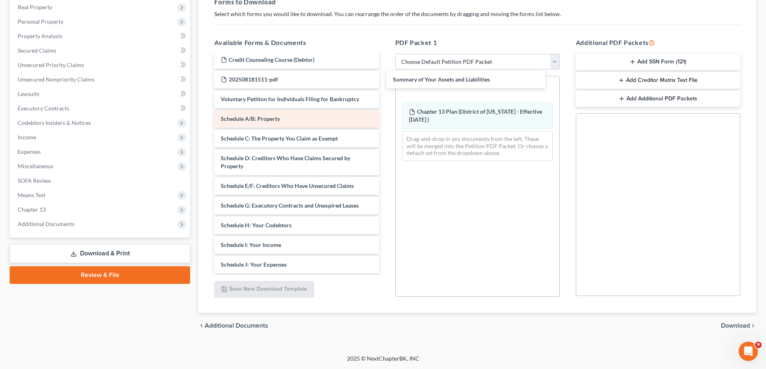
drag, startPoint x: 285, startPoint y: 115, endPoint x: 267, endPoint y: 118, distance: 18.3
click at [385, 77] on div "Summary of Your Assets and Liabilities 202510011226.pdf 202510011104.pdf 202509…" at bounding box center [296, 131] width 177 height 633
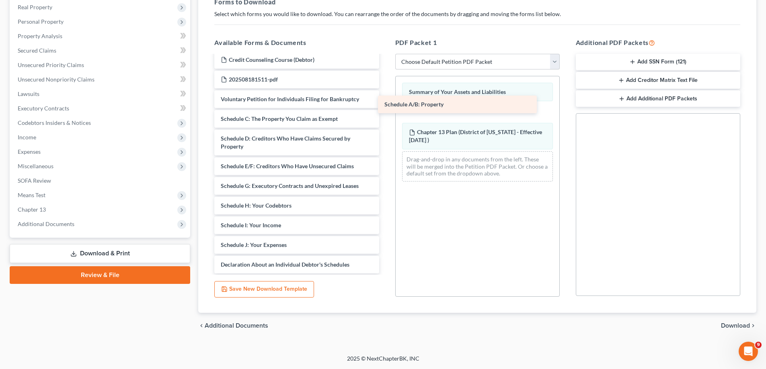
drag, startPoint x: 267, startPoint y: 118, endPoint x: 431, endPoint y: 104, distance: 164.2
click at [385, 104] on div "Schedule A/B: Property 202510011226.pdf 202510011104.pdf 20250917131019147.pdf …" at bounding box center [296, 121] width 177 height 613
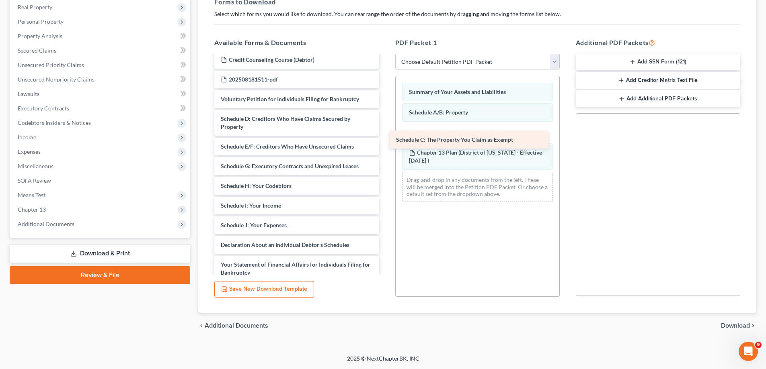
drag, startPoint x: 282, startPoint y: 118, endPoint x: 457, endPoint y: 139, distance: 175.7
click at [385, 139] on div "Schedule C: The Property You Claim as Exempt 202510011226.pdf 202510011104.pdf …" at bounding box center [296, 111] width 177 height 593
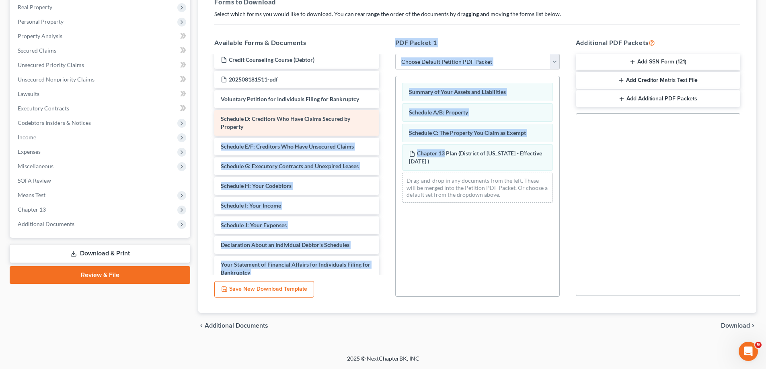
drag, startPoint x: 248, startPoint y: 129, endPoint x: 227, endPoint y: 128, distance: 21.7
click at [442, 156] on div "Available Forms & Documents 202510011226.pdf 202510011104.pdf 20250917131019147…" at bounding box center [477, 167] width 542 height 272
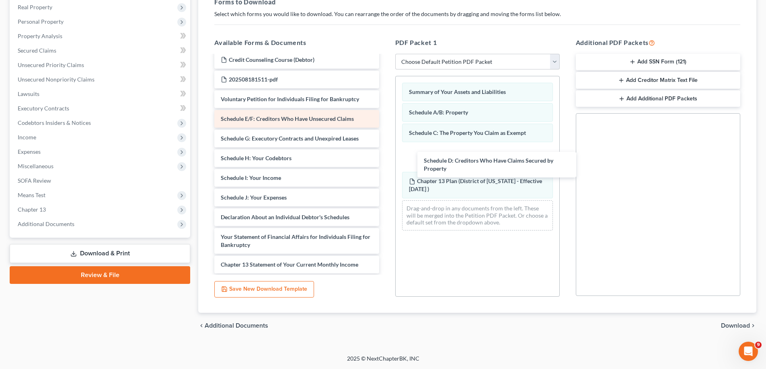
drag, startPoint x: 231, startPoint y: 127, endPoint x: 260, endPoint y: 126, distance: 28.6
click at [385, 165] on div "Schedule D: Creditors Who Have Claims Secured by Property 202510011226.pdf 2025…" at bounding box center [296, 97] width 177 height 565
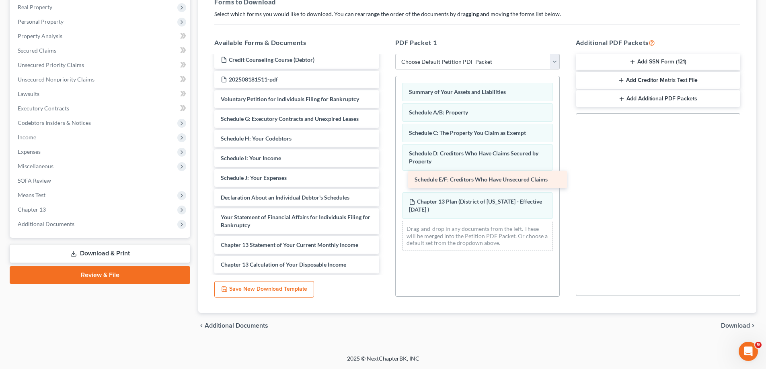
drag, startPoint x: 259, startPoint y: 125, endPoint x: 453, endPoint y: 184, distance: 202.7
click at [385, 184] on div "Schedule E/F: Creditors Who Have Unsecured Claims 202510011226.pdf 202510011104…" at bounding box center [296, 88] width 177 height 546
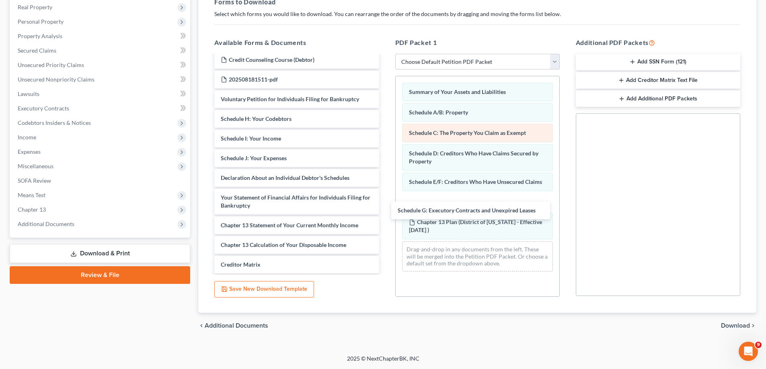
drag, startPoint x: 271, startPoint y: 119, endPoint x: 456, endPoint y: 127, distance: 185.4
click at [385, 199] on div "Schedule G: Executory Contracts and Unexpired Leases 202510011226.pdf 202510011…" at bounding box center [296, 78] width 177 height 526
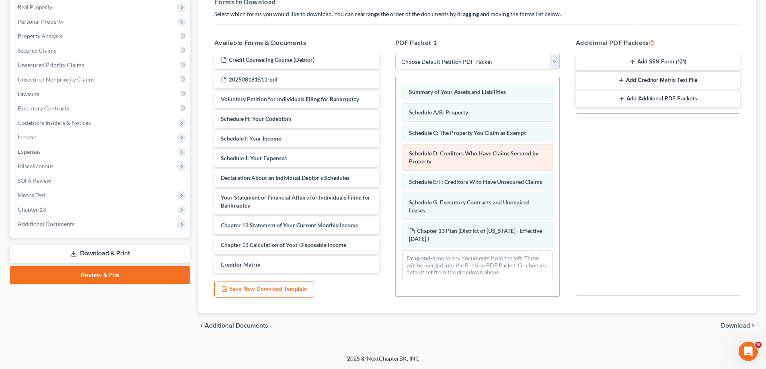
click at [575, 141] on div "Additional PDF Packets Add SSN Form (121) Add Creditor Matrix Text File Add Add…" at bounding box center [657, 167] width 180 height 272
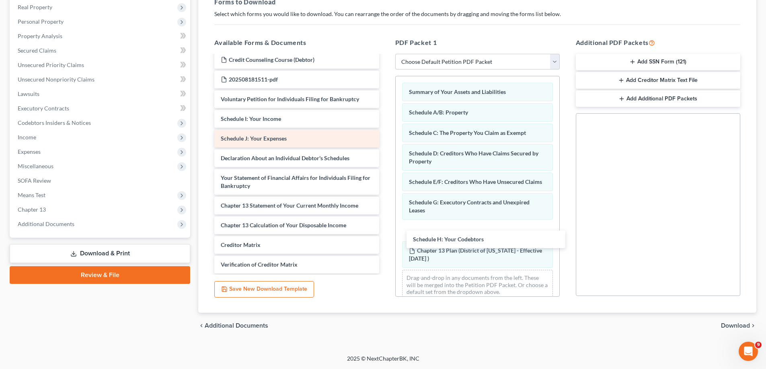
drag, startPoint x: 250, startPoint y: 123, endPoint x: 268, endPoint y: 130, distance: 19.6
click at [385, 242] on div "Schedule H: Your Codebtors 202510011226.pdf 202510011104.pdf 20250917131019147.…" at bounding box center [296, 68] width 177 height 506
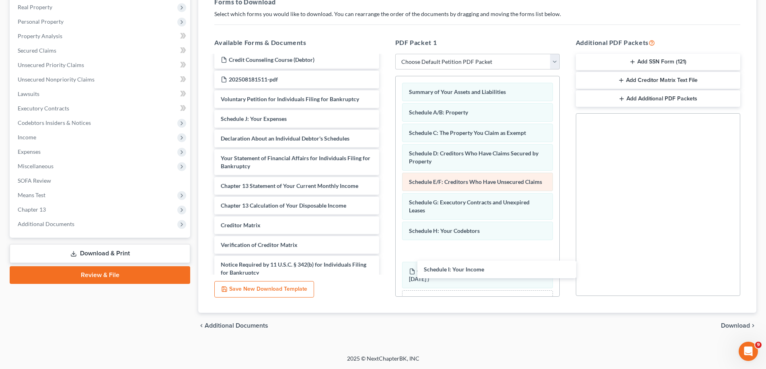
drag, startPoint x: 265, startPoint y: 118, endPoint x: 450, endPoint y: 174, distance: 193.6
click at [385, 264] on div "Schedule I: Your Income 202510011226.pdf 202510011104.pdf 20250917131019147.pdf…" at bounding box center [296, 58] width 177 height 487
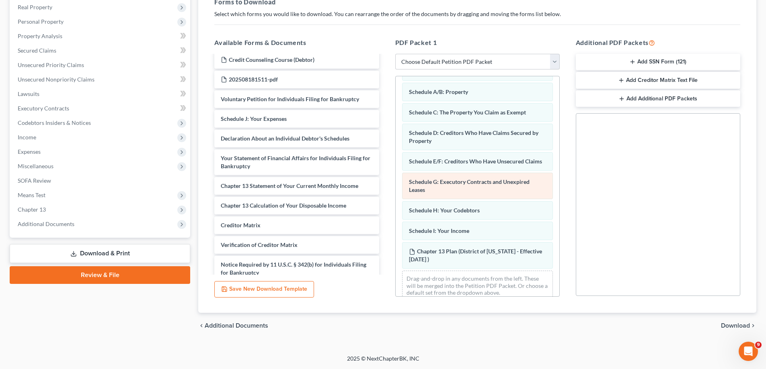
scroll to position [39, 0]
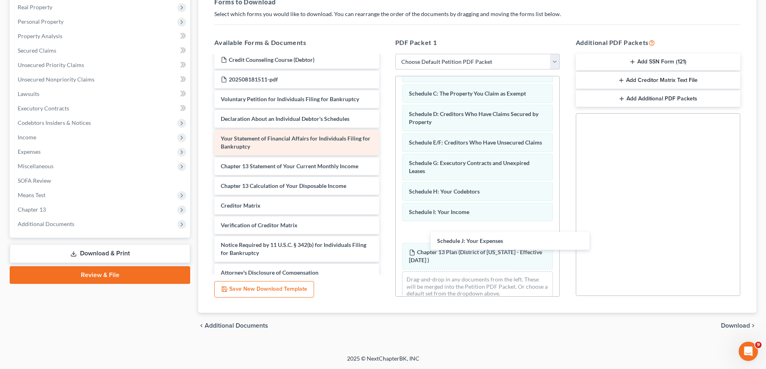
drag, startPoint x: 259, startPoint y: 121, endPoint x: 287, endPoint y: 137, distance: 32.3
click at [385, 242] on div "Schedule J: Your Expenses 202510011226.pdf 202510011104.pdf 20250917131019147.p…" at bounding box center [296, 48] width 177 height 467
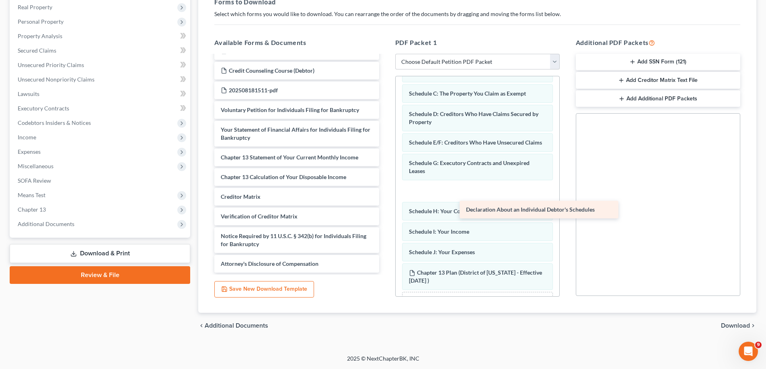
scroll to position [230, 0]
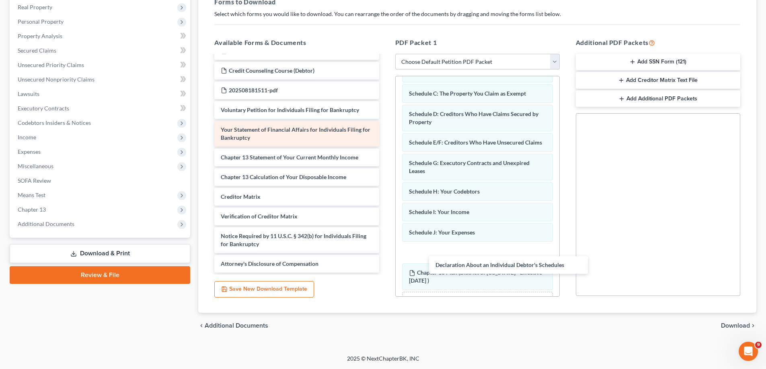
drag, startPoint x: 269, startPoint y: 119, endPoint x: 305, endPoint y: 139, distance: 42.1
click at [385, 264] on div "Declaration About an Individual Debtor's Schedules 202510011226.pdf 20251001110…" at bounding box center [296, 49] width 177 height 447
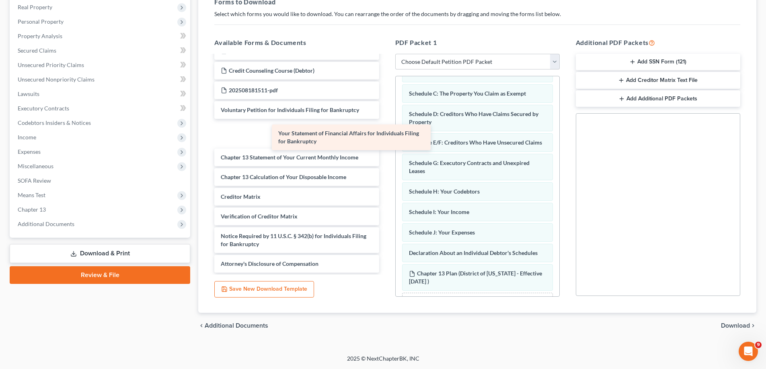
scroll to position [203, 0]
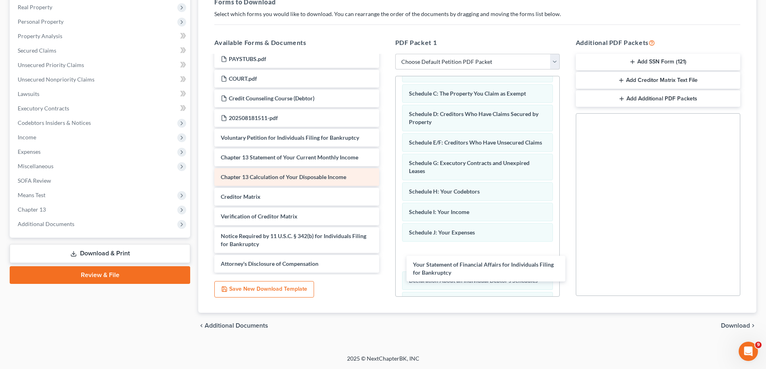
drag, startPoint x: 303, startPoint y: 138, endPoint x: 313, endPoint y: 178, distance: 40.9
click at [385, 272] on div "Your Statement of Financial Affairs for Individuals Filing for Bankruptcy 20251…" at bounding box center [296, 63] width 177 height 420
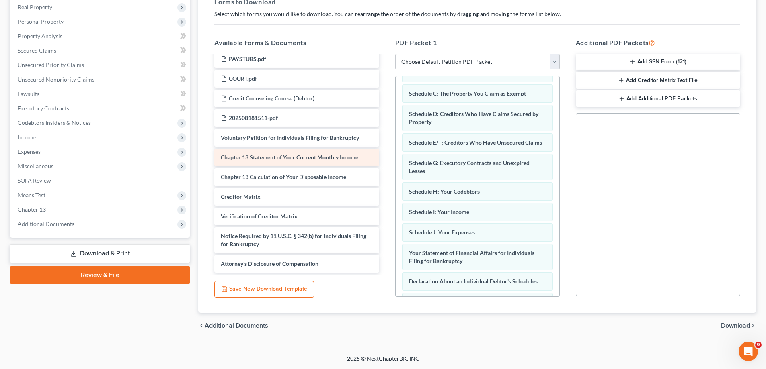
scroll to position [183, 0]
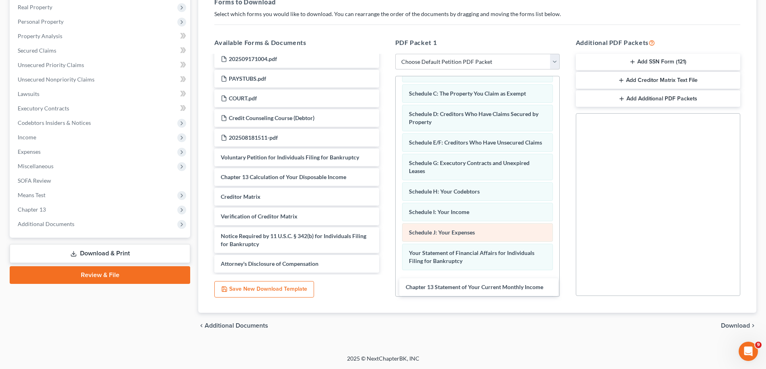
drag, startPoint x: 289, startPoint y: 152, endPoint x: 491, endPoint y: 244, distance: 222.3
click at [385, 273] on div "Chapter 13 Statement of Your Current Monthly Income 202510011226.pdf 2025100111…" at bounding box center [296, 73] width 177 height 400
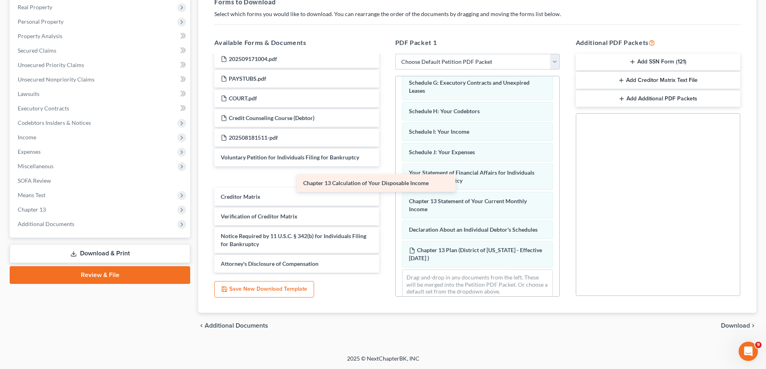
scroll to position [163, 0]
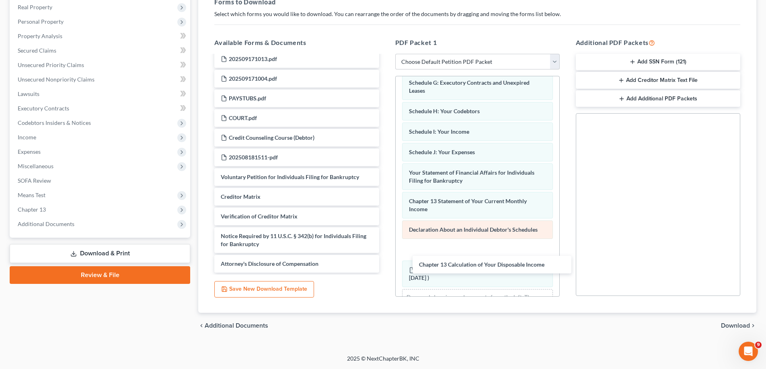
drag, startPoint x: 283, startPoint y: 174, endPoint x: 452, endPoint y: 246, distance: 184.3
click at [385, 260] on div "Chapter 13 Calculation of Your Disposable Income 202510011226.pdf 202510011104.…" at bounding box center [296, 83] width 177 height 380
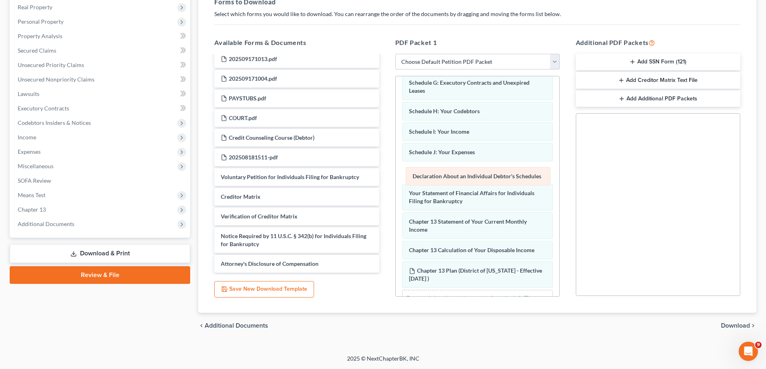
drag, startPoint x: 448, startPoint y: 241, endPoint x: 452, endPoint y: 180, distance: 61.6
click at [452, 180] on div "Declaration About an Individual Debtor's Schedules Summary of Your Assets and L…" at bounding box center [477, 142] width 164 height 370
click at [725, 323] on span "Download" at bounding box center [735, 326] width 29 height 6
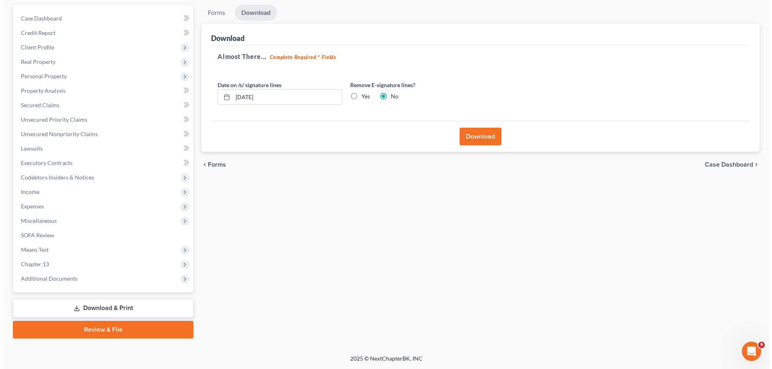
scroll to position [72, 0]
click at [465, 134] on button "Download" at bounding box center [477, 137] width 42 height 18
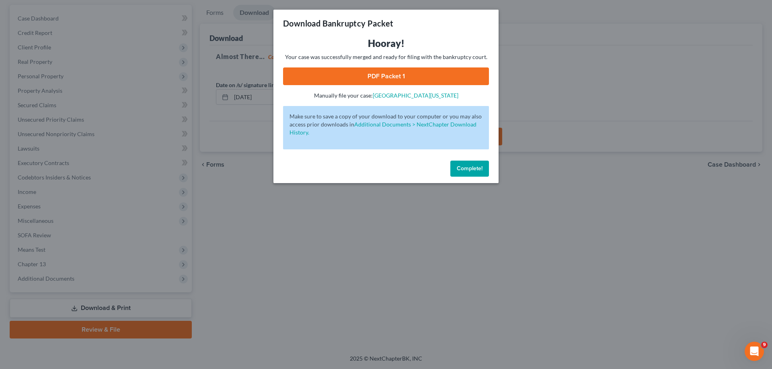
click at [357, 76] on link "PDF Packet 1" at bounding box center [386, 77] width 206 height 18
